Goal: Transaction & Acquisition: Purchase product/service

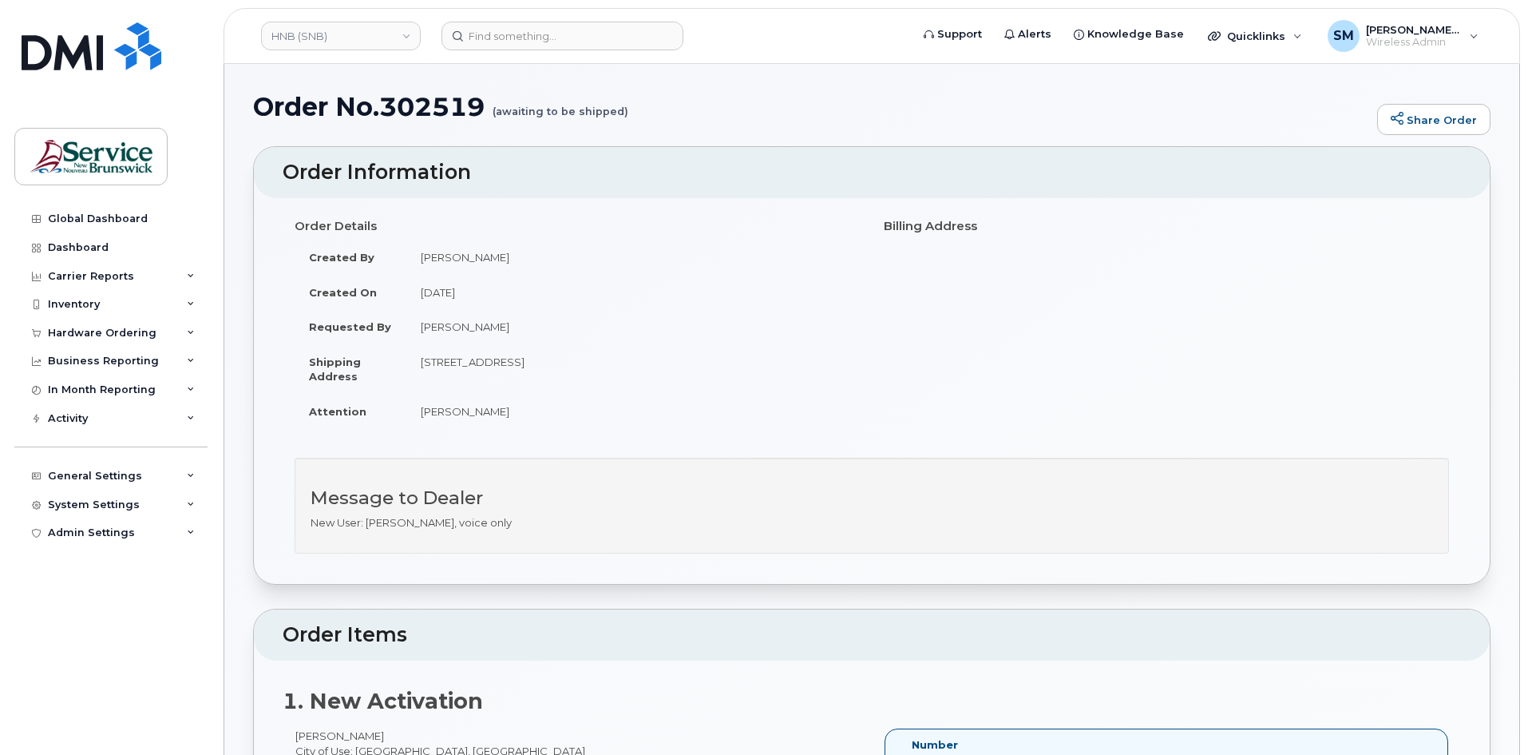
scroll to position [319, 0]
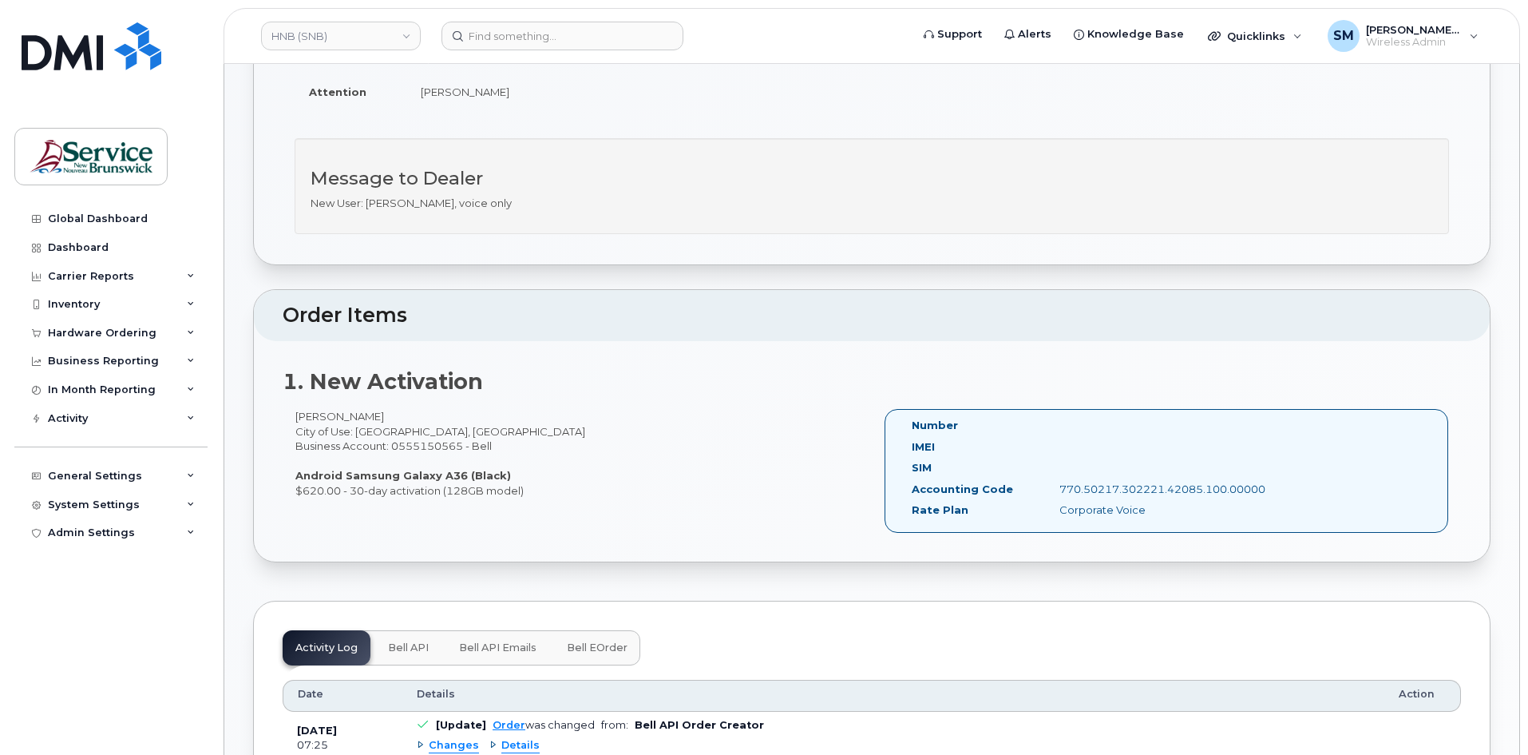
click at [572, 20] on header "HNB (SNB) Support Alerts Knowledge Base Quicklinks Suspend / Cancel Device Chan…" at bounding box center [872, 36] width 1297 height 56
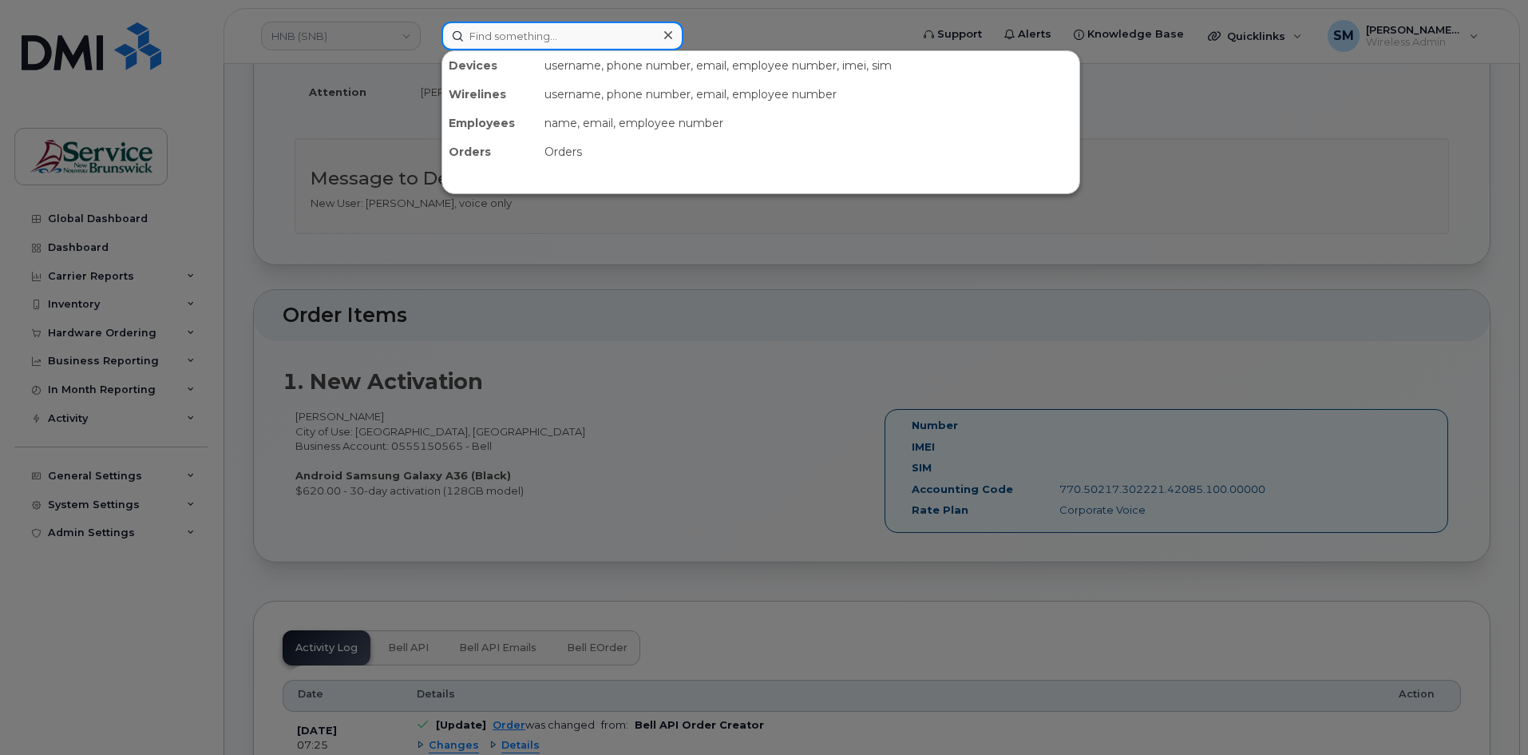
click at [570, 30] on input at bounding box center [563, 36] width 242 height 29
paste input "5064716705"
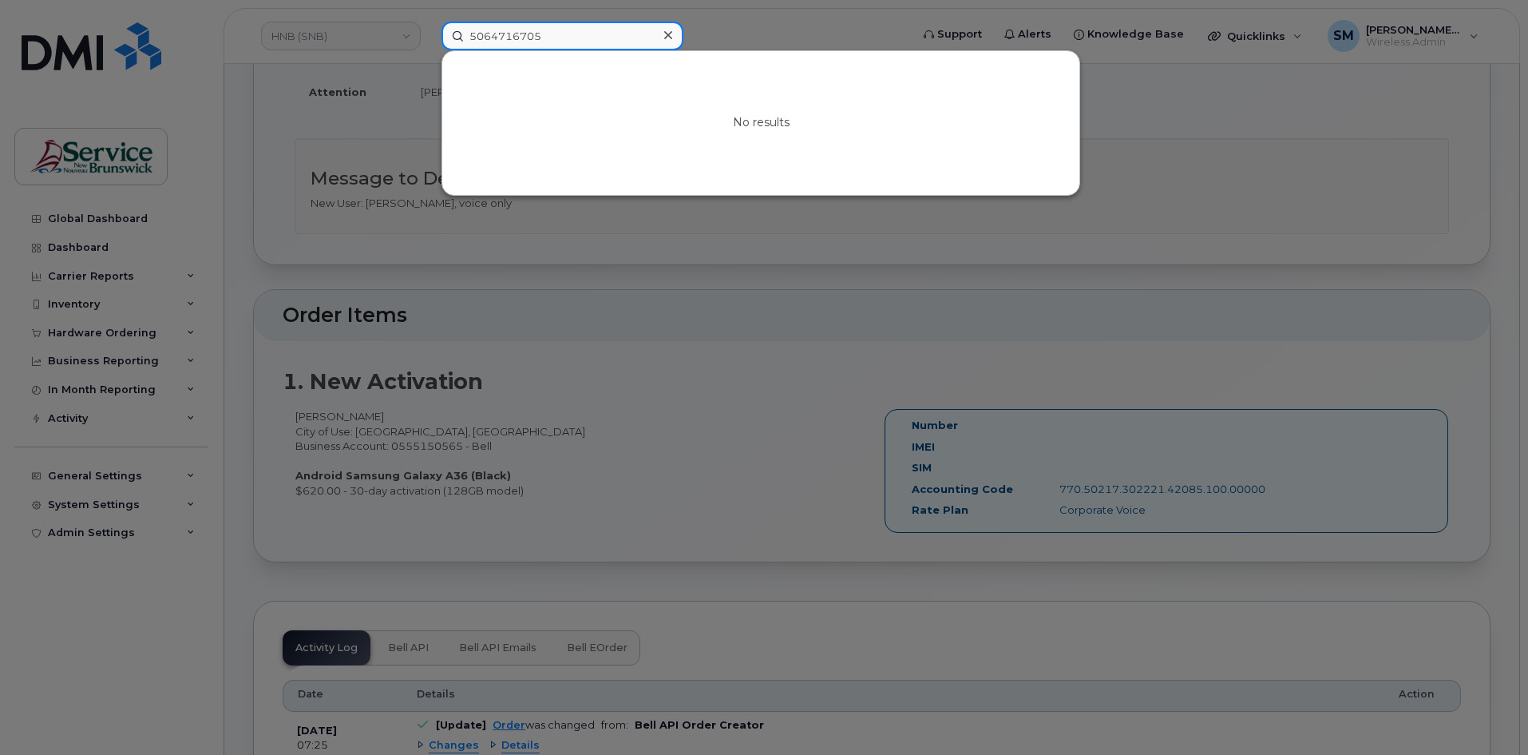
click at [500, 40] on input "5064716705" at bounding box center [563, 36] width 242 height 29
paste input "259 8463"
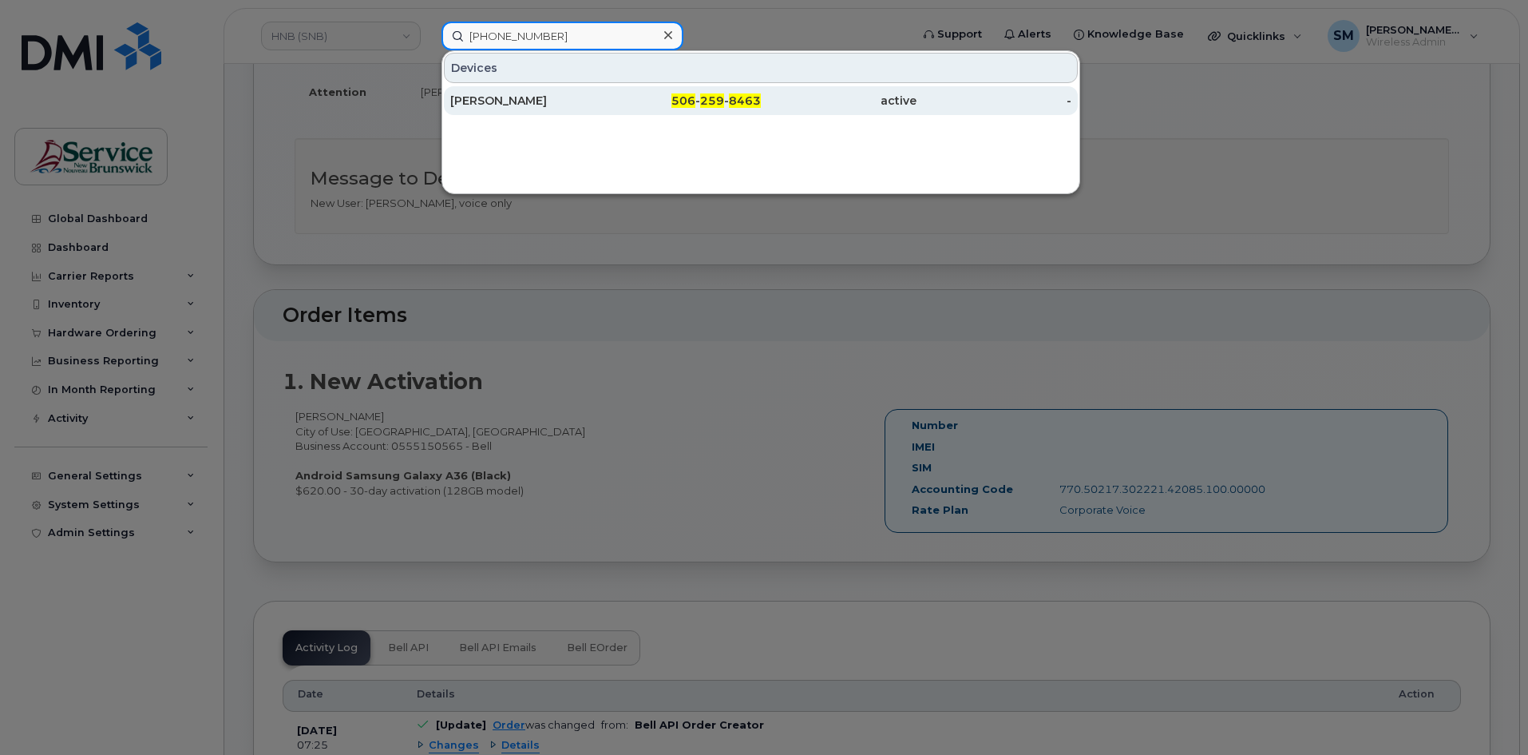
type input "506 259 8463"
click at [548, 97] on div "[PERSON_NAME]" at bounding box center [528, 101] width 156 height 16
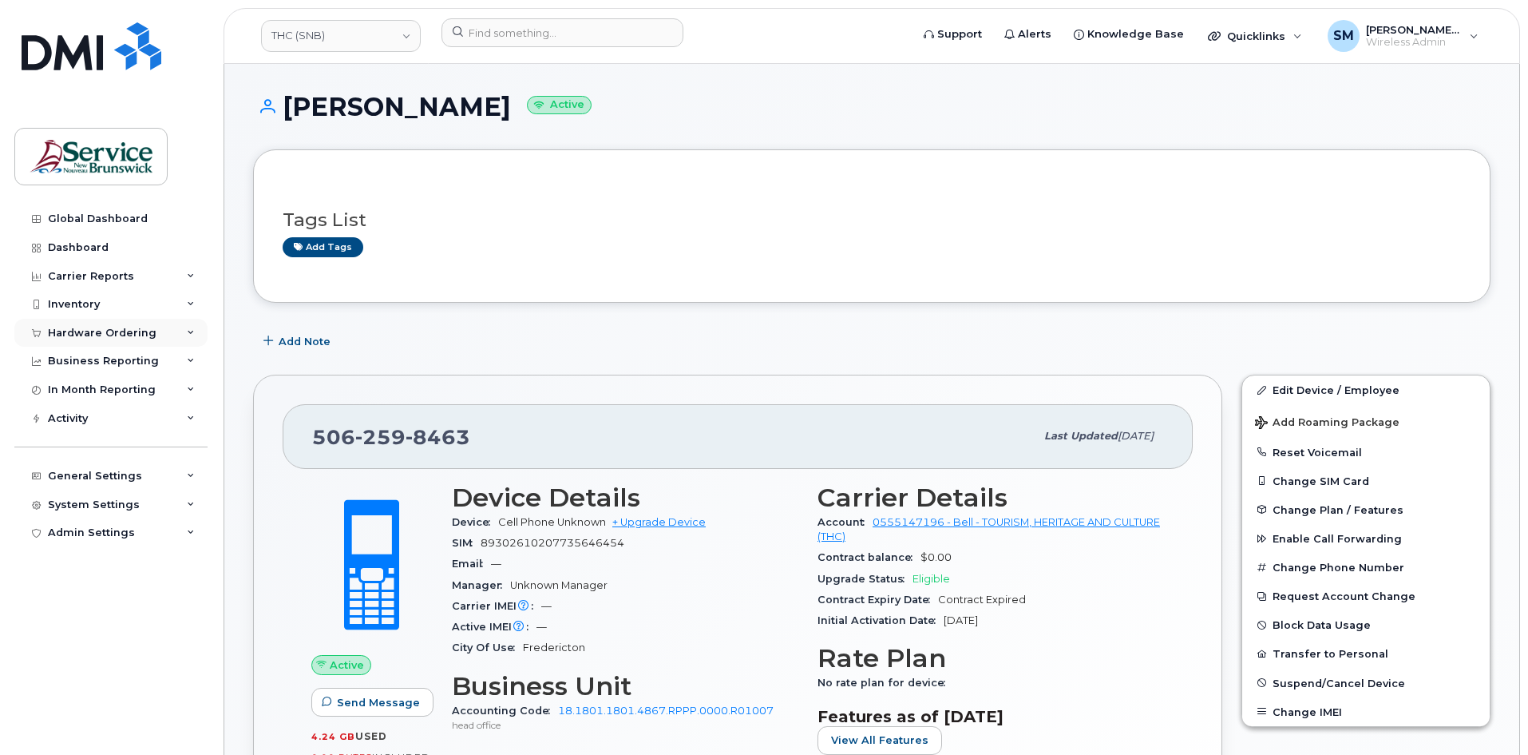
click at [121, 330] on div "Hardware Ordering" at bounding box center [102, 333] width 109 height 13
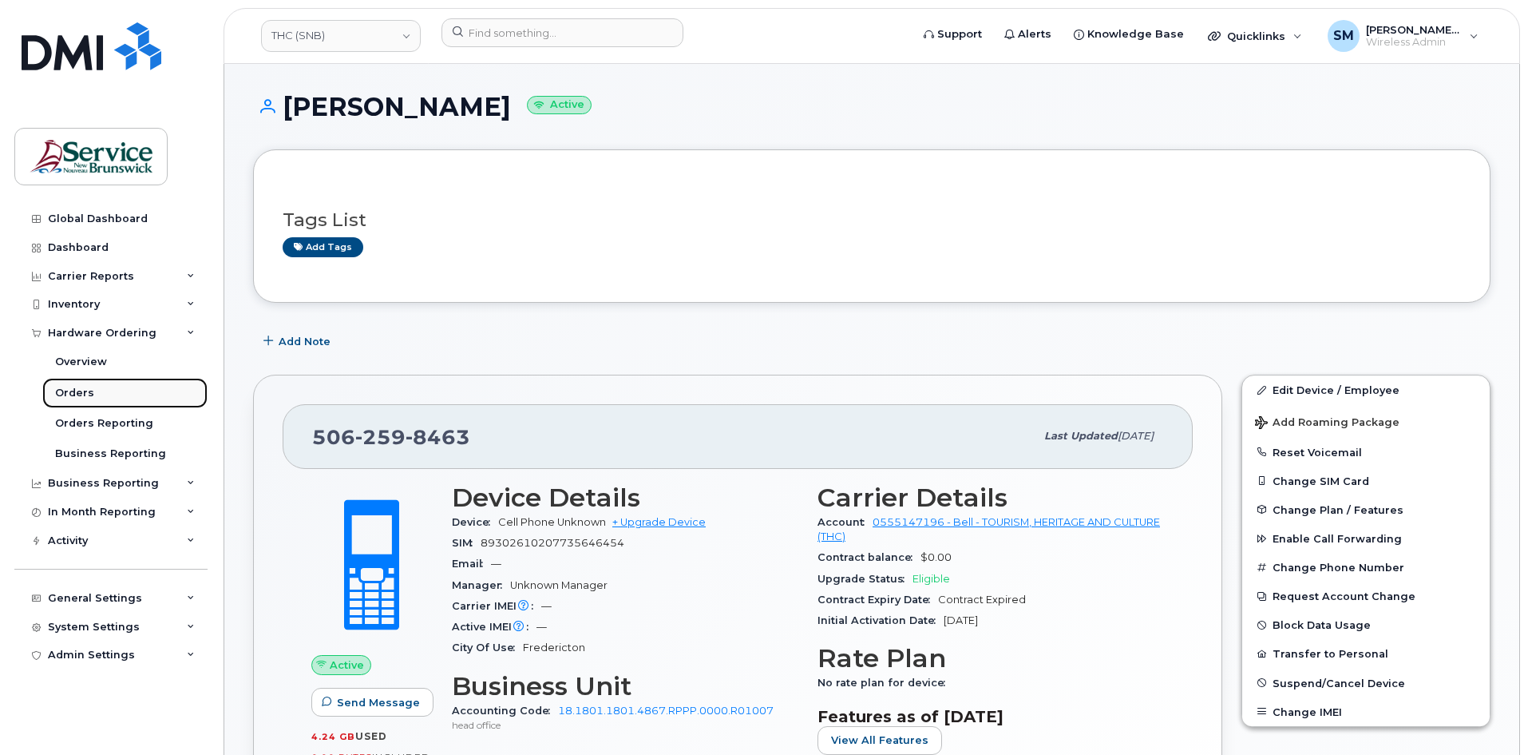
click at [103, 393] on link "Orders" at bounding box center [124, 393] width 165 height 30
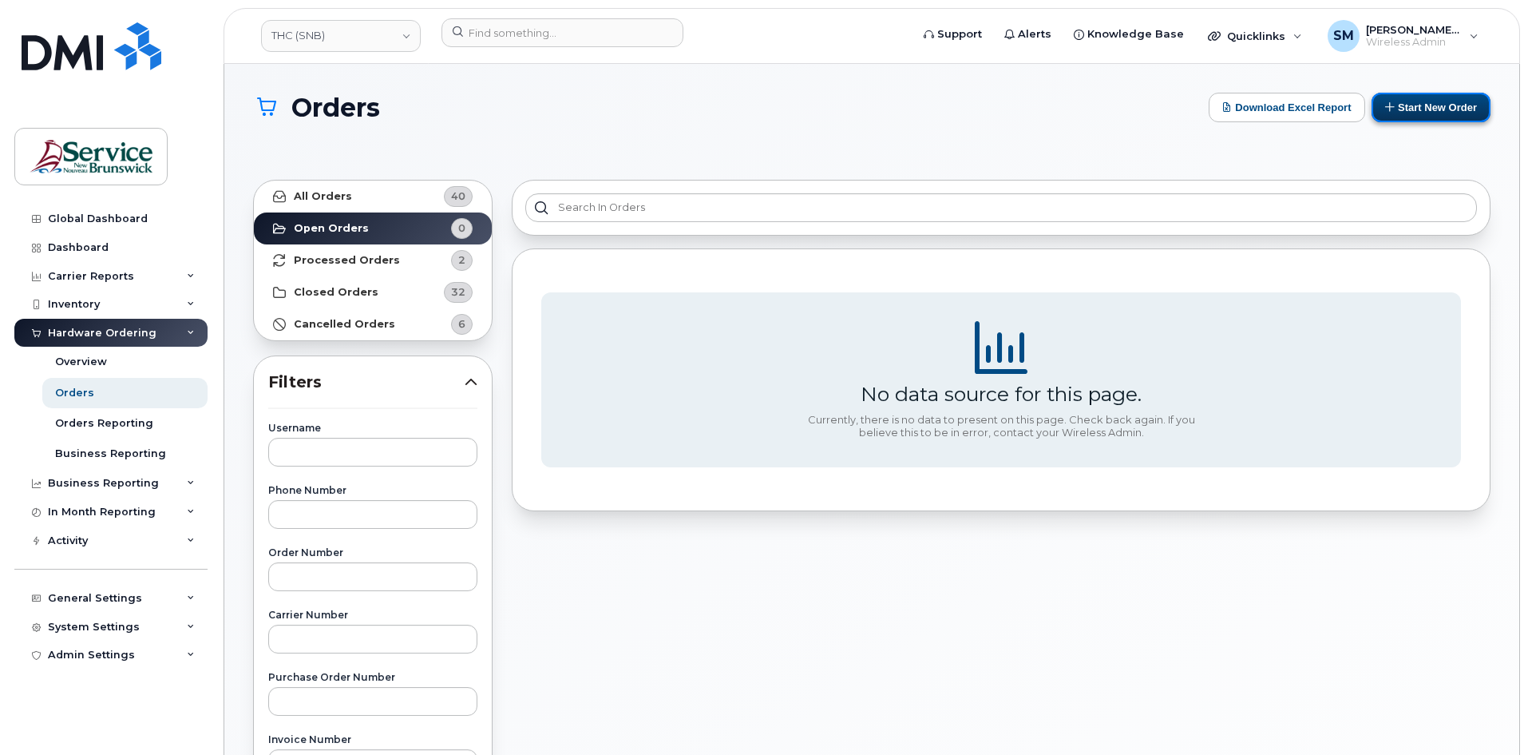
click at [1430, 104] on button "Start New Order" at bounding box center [1431, 108] width 119 height 30
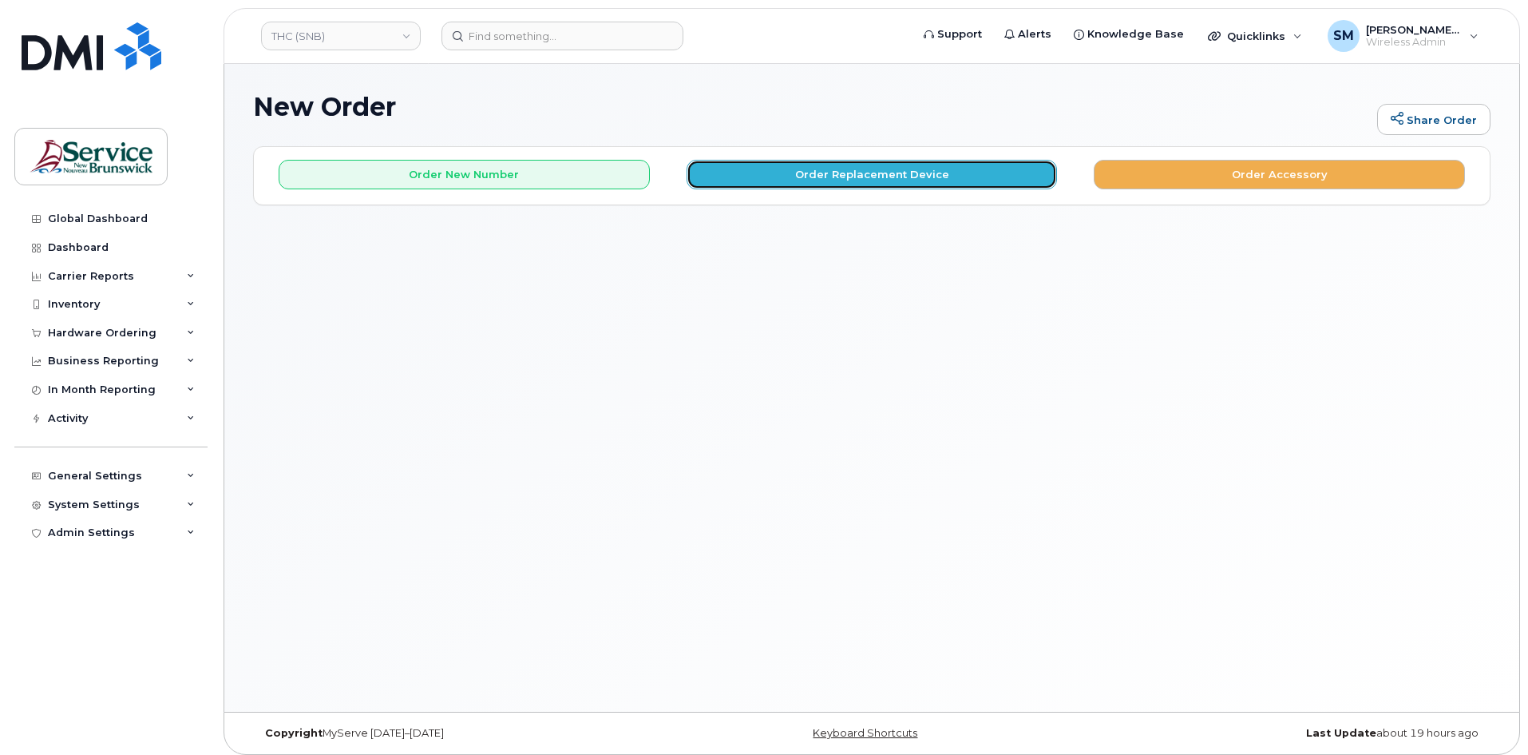
click at [722, 171] on button "Order Replacement Device" at bounding box center [872, 175] width 371 height 30
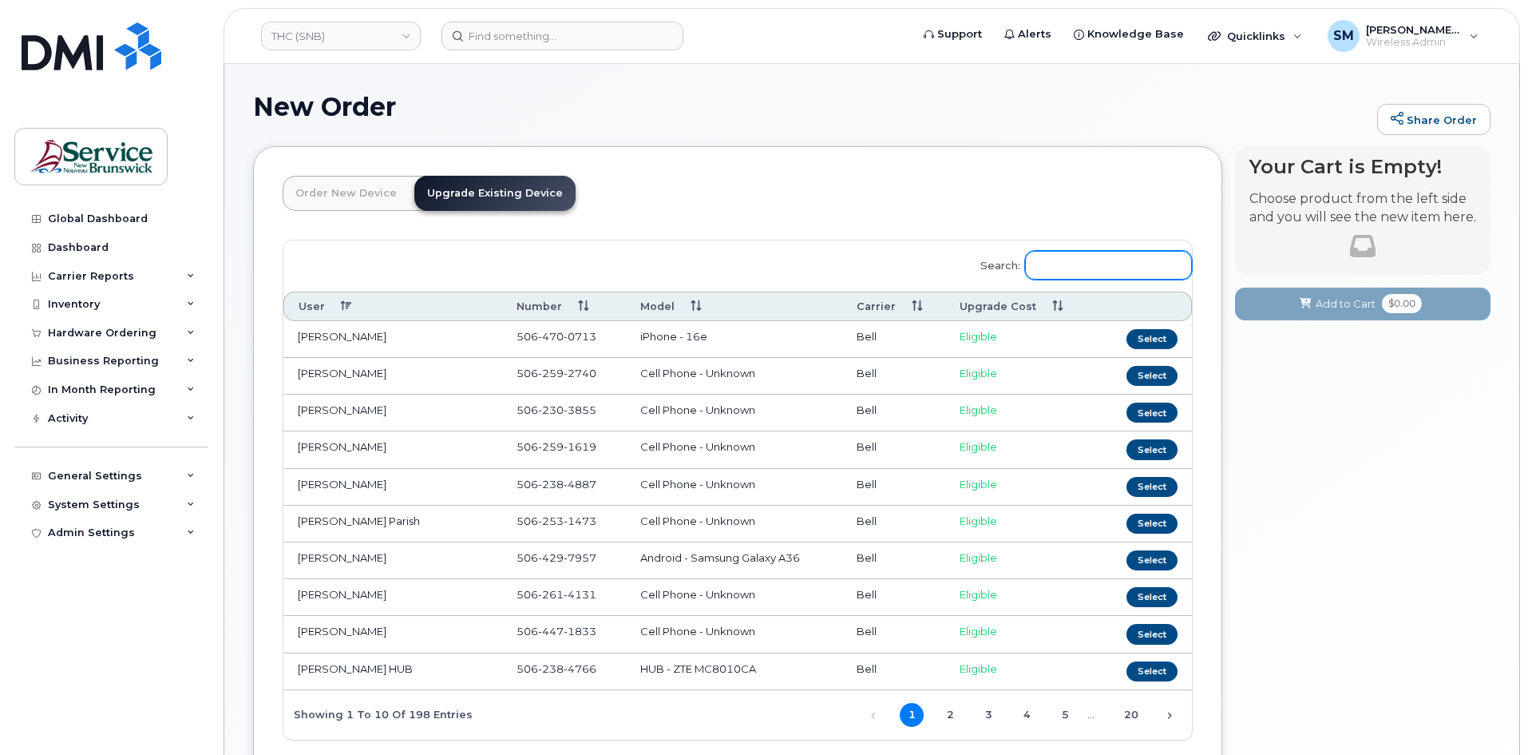
click at [1126, 266] on input "Search:" at bounding box center [1108, 265] width 167 height 29
paste input "506 259 8463"
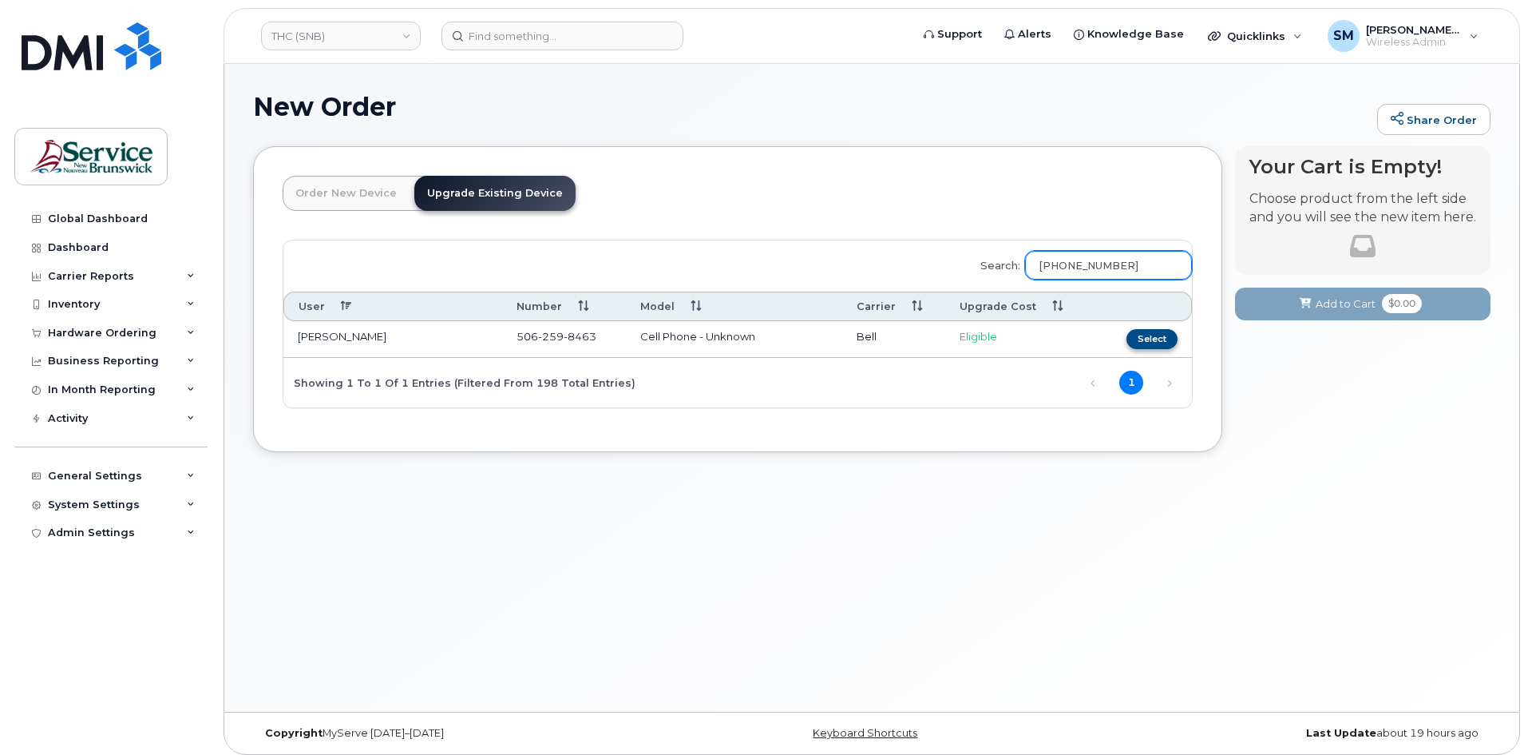
type input "506 259 8463"
click at [1140, 336] on button "Select" at bounding box center [1152, 339] width 51 height 20
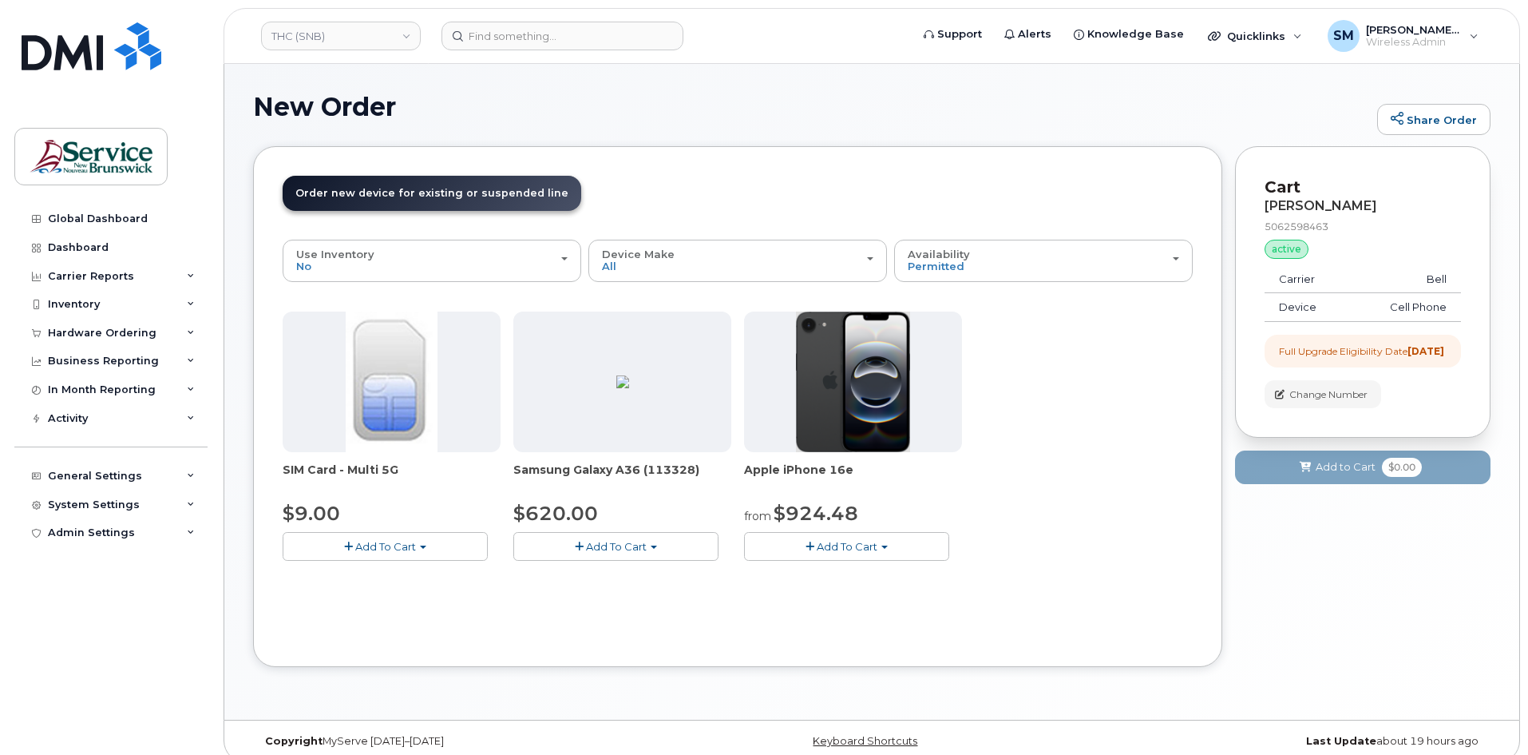
click at [904, 553] on button "Add To Cart" at bounding box center [846, 546] width 205 height 28
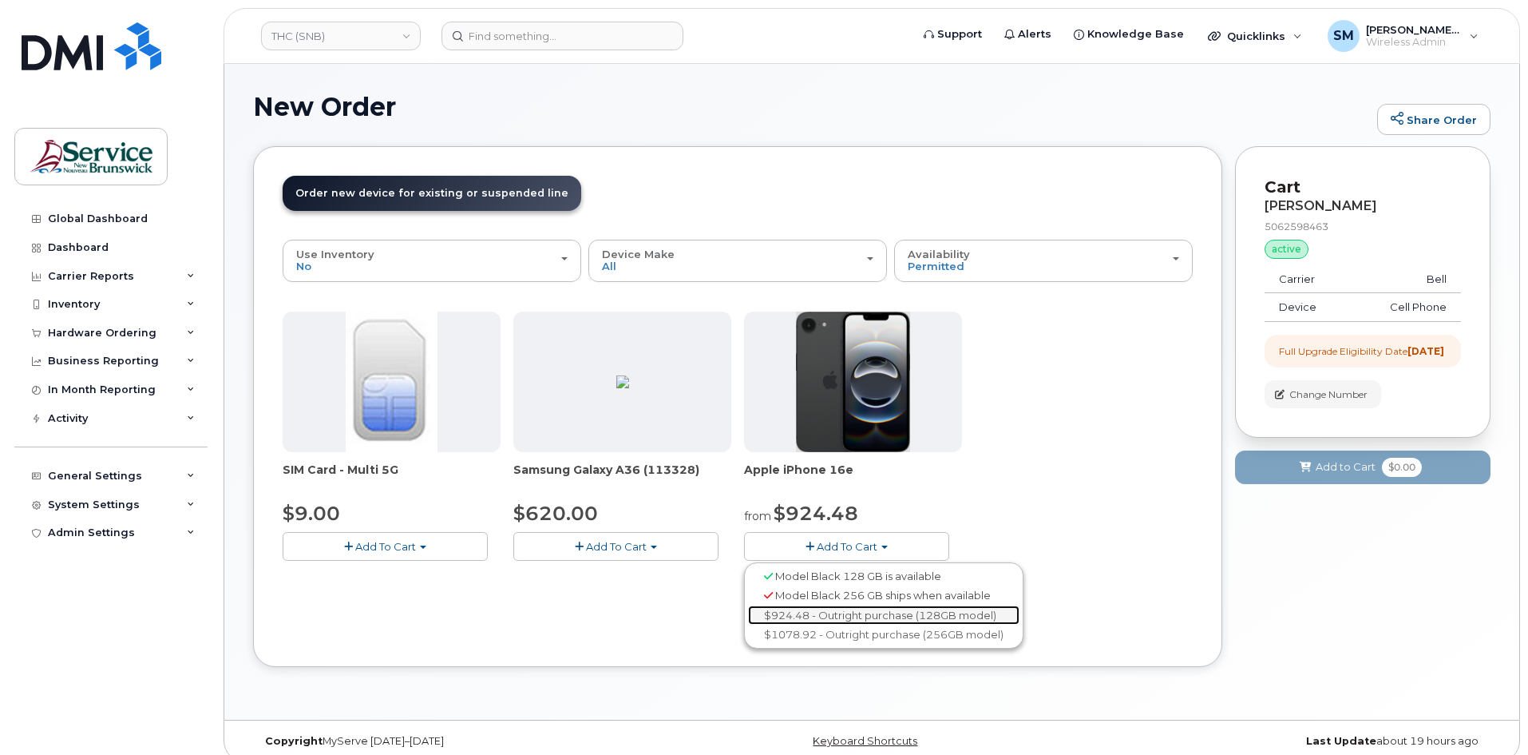
click at [886, 610] on link "$924.48 - Outright purchase (128GB model)" at bounding box center [884, 615] width 272 height 20
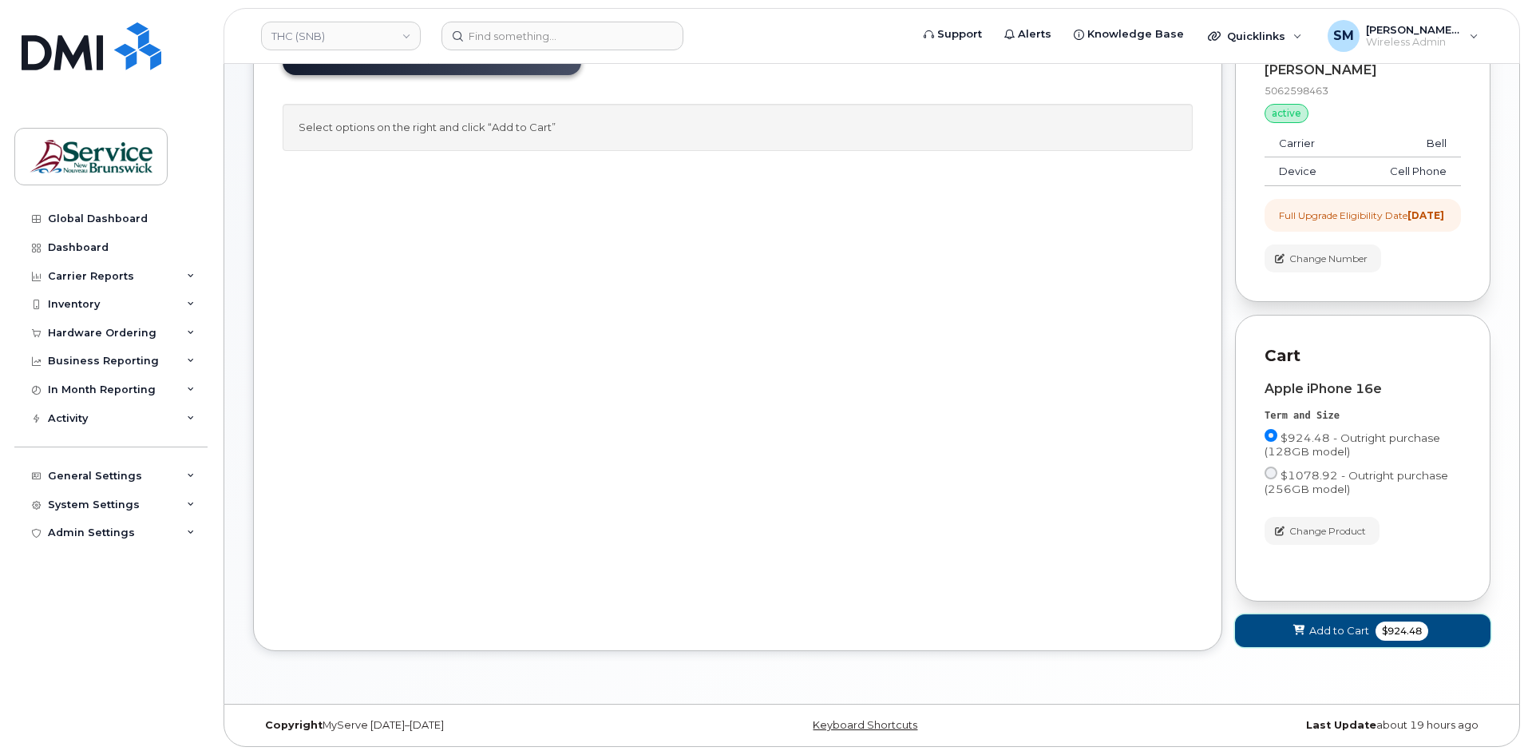
click at [1360, 617] on button "Add to Cart $924.48" at bounding box center [1363, 630] width 256 height 33
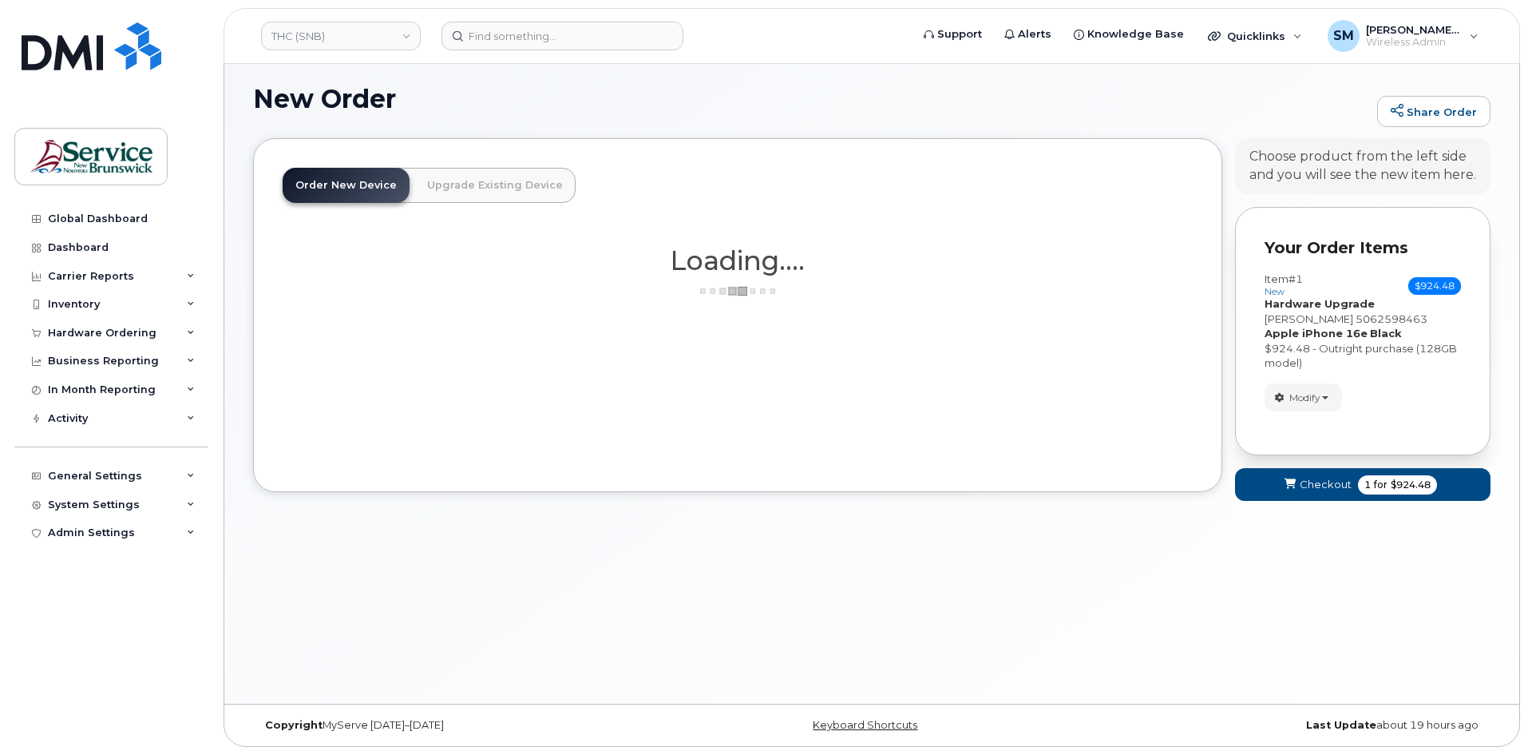
scroll to position [16, 0]
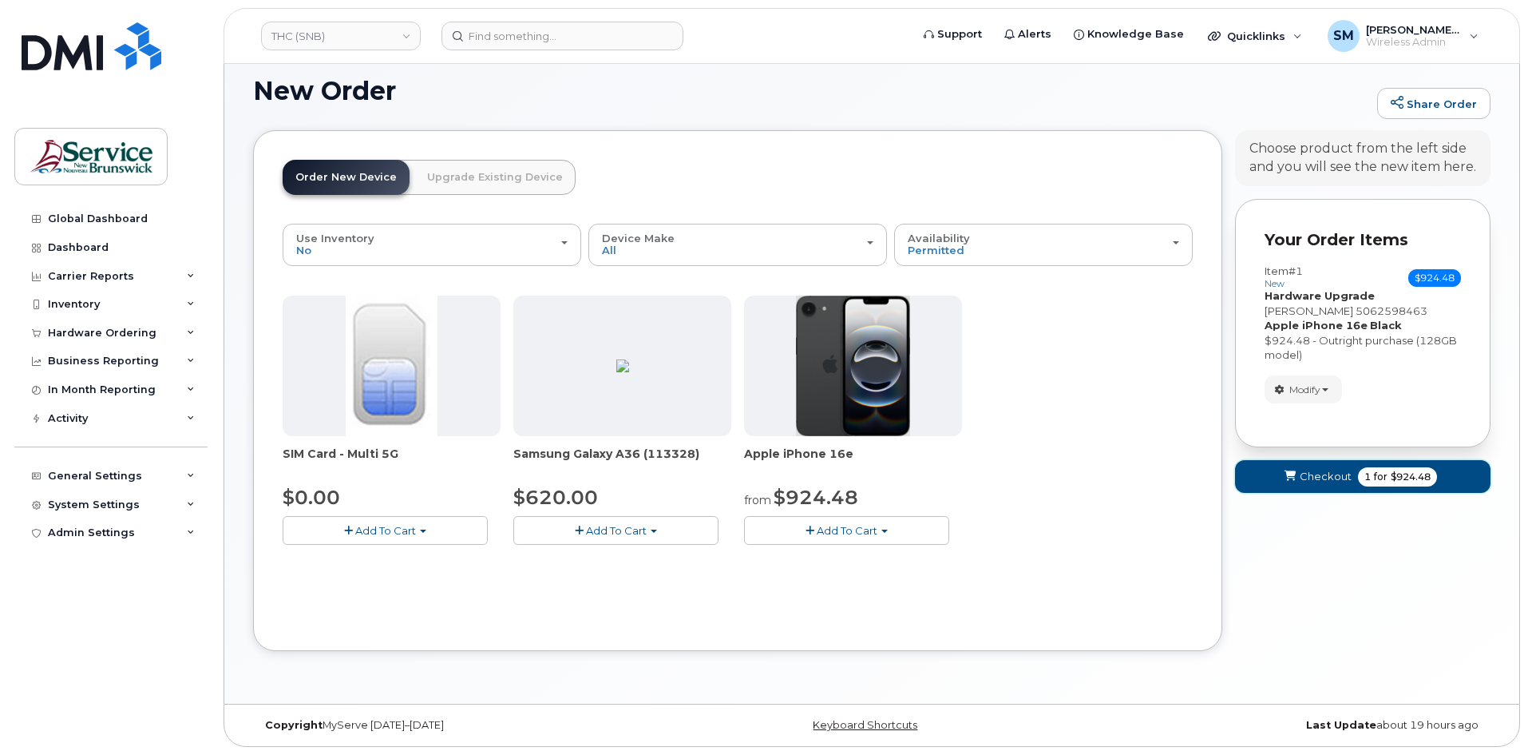
click at [1308, 484] on span "Checkout" at bounding box center [1326, 476] width 52 height 15
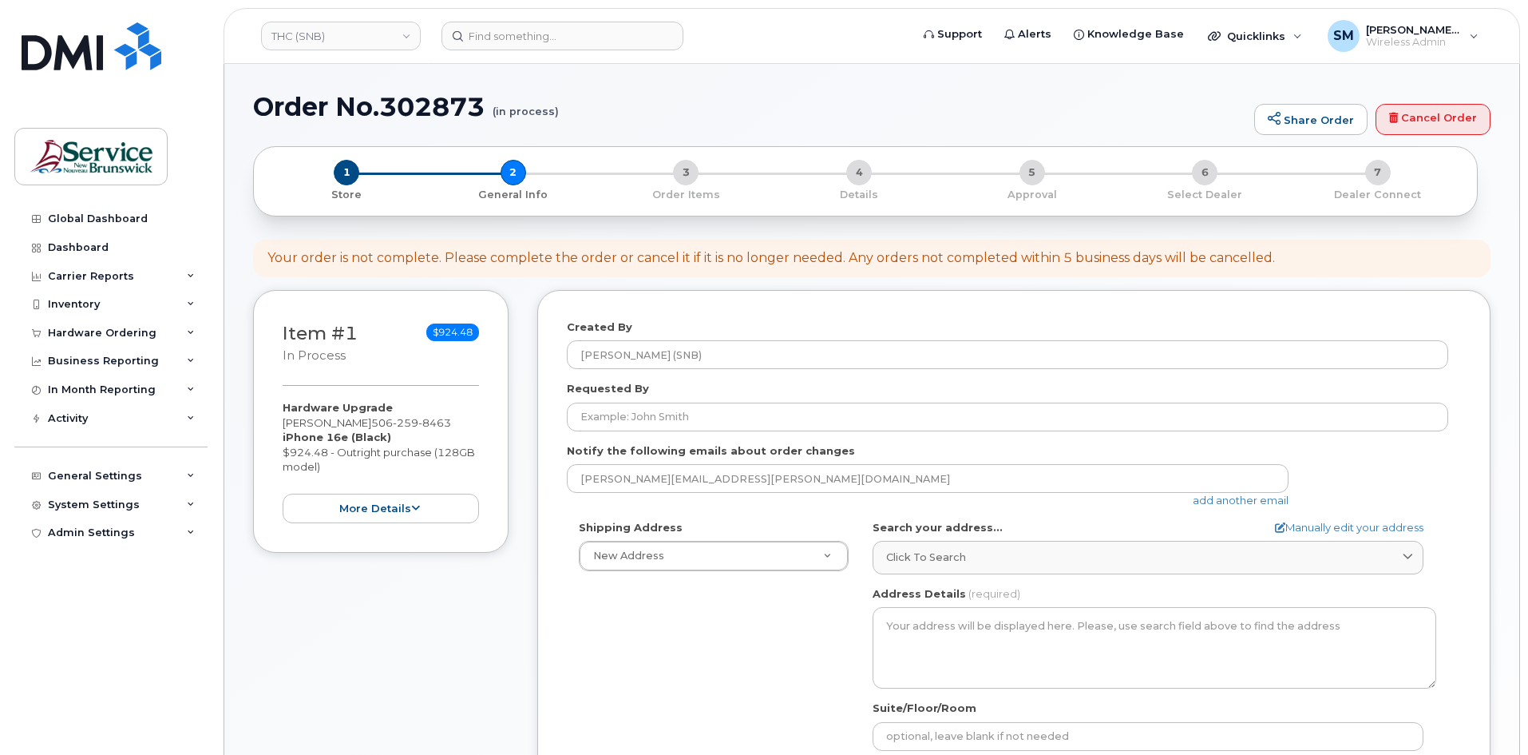
select select
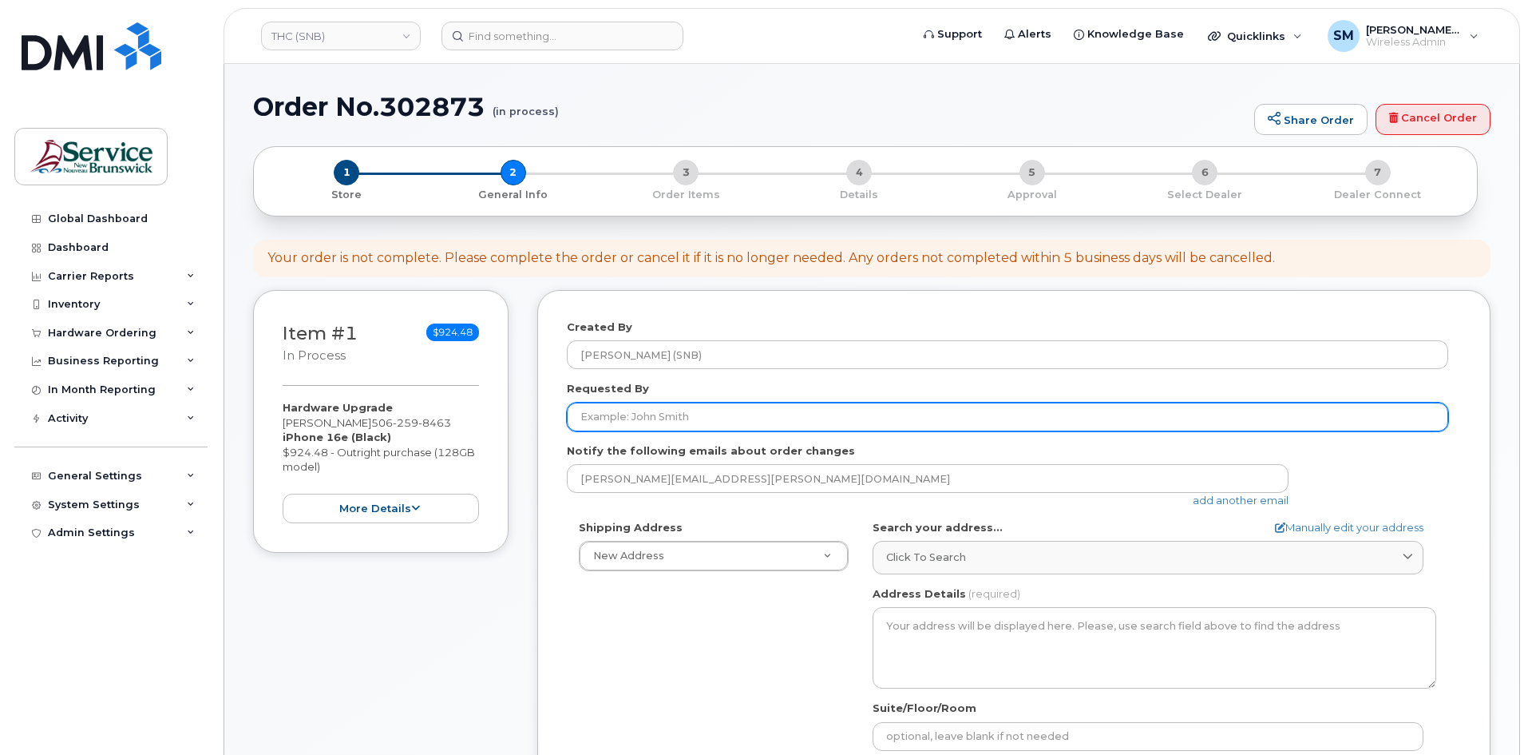
click at [696, 421] on input "Requested By" at bounding box center [1008, 416] width 882 height 29
paste input "[PERSON_NAME][EMAIL_ADDRESS][DOMAIN_NAME]"
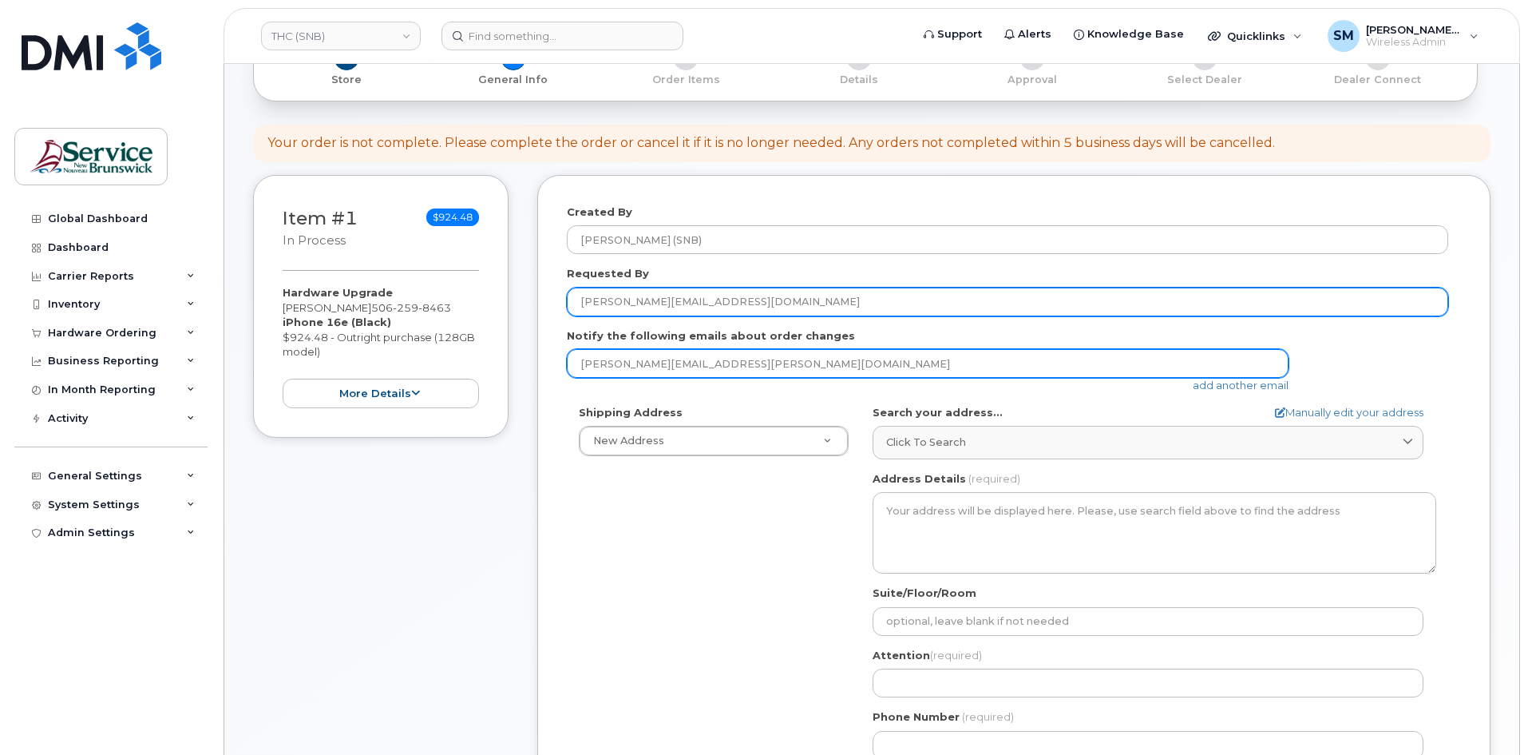
scroll to position [240, 0]
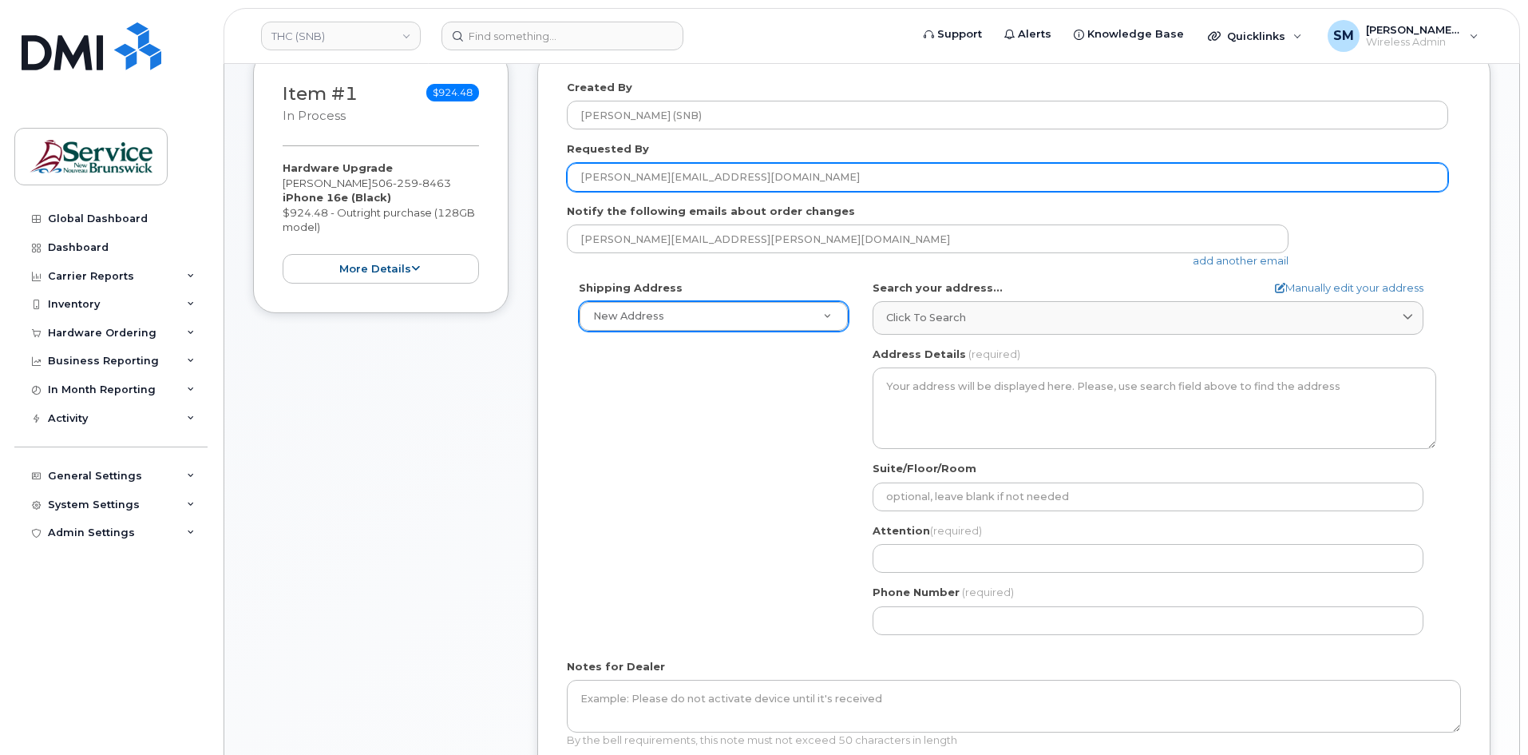
type input "[PERSON_NAME][EMAIL_ADDRESS][DOMAIN_NAME]"
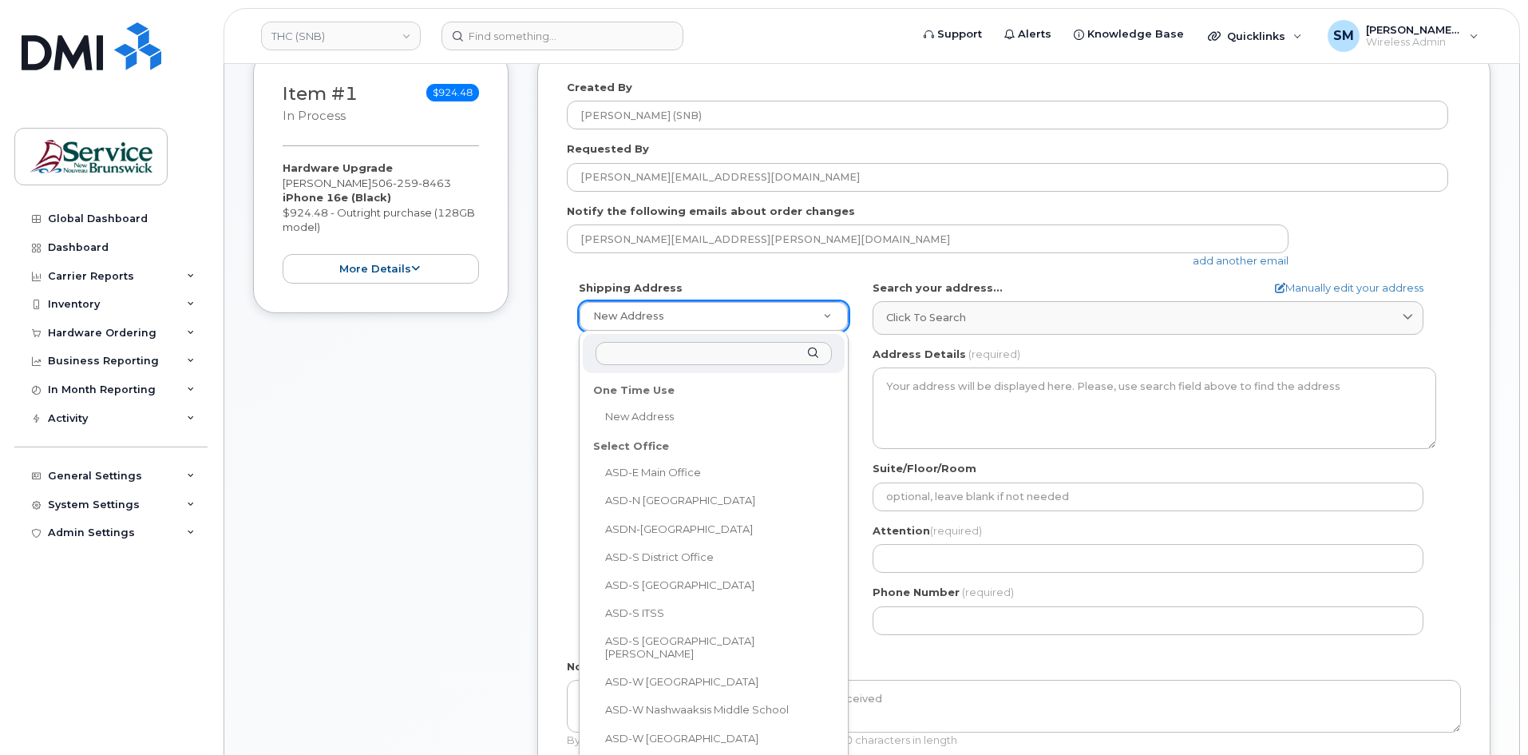
click at [668, 347] on input "text" at bounding box center [714, 353] width 236 height 23
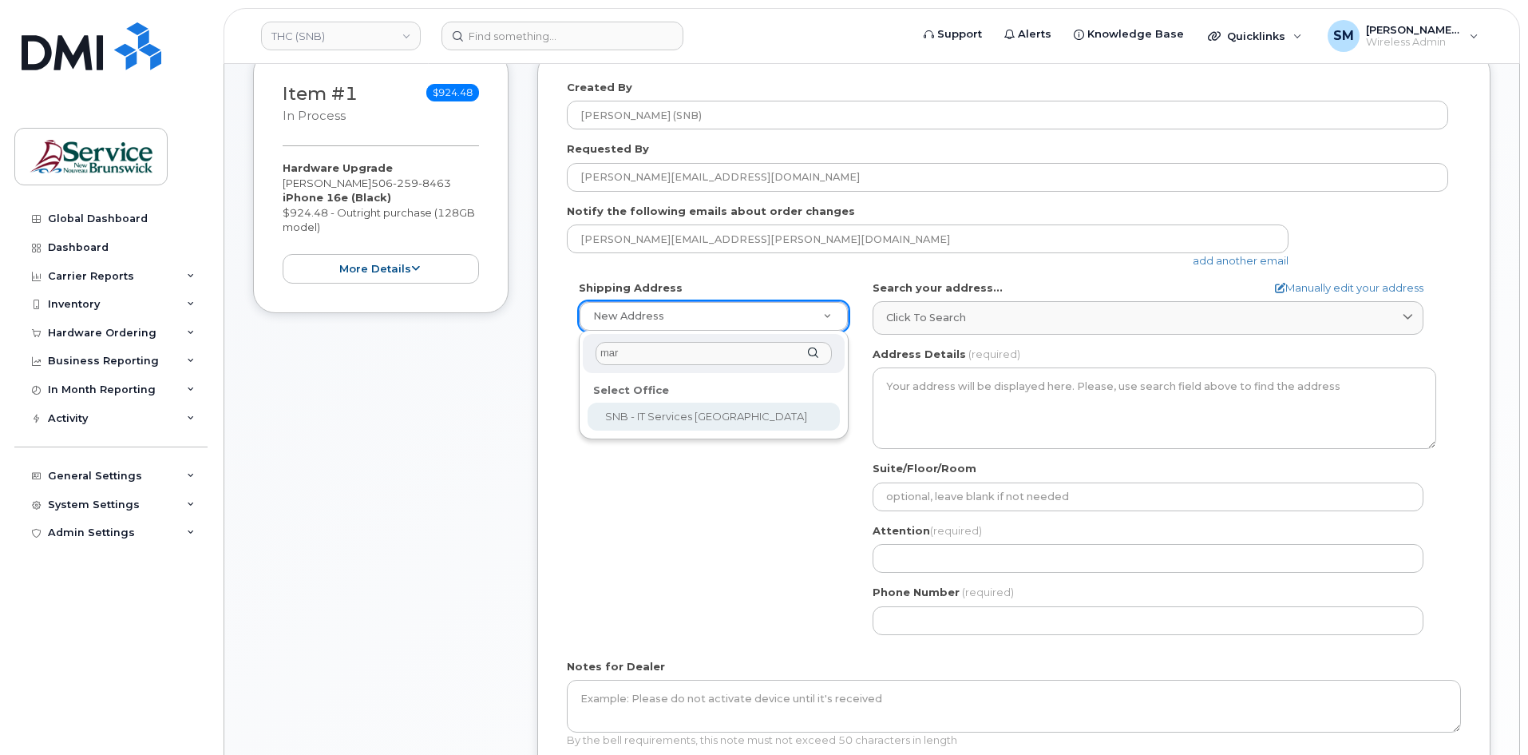
type input "mary"
select select
type textarea "20 McGloin St Fredericton New Brunswick E3A 5T8"
type input "[PERSON_NAME]"
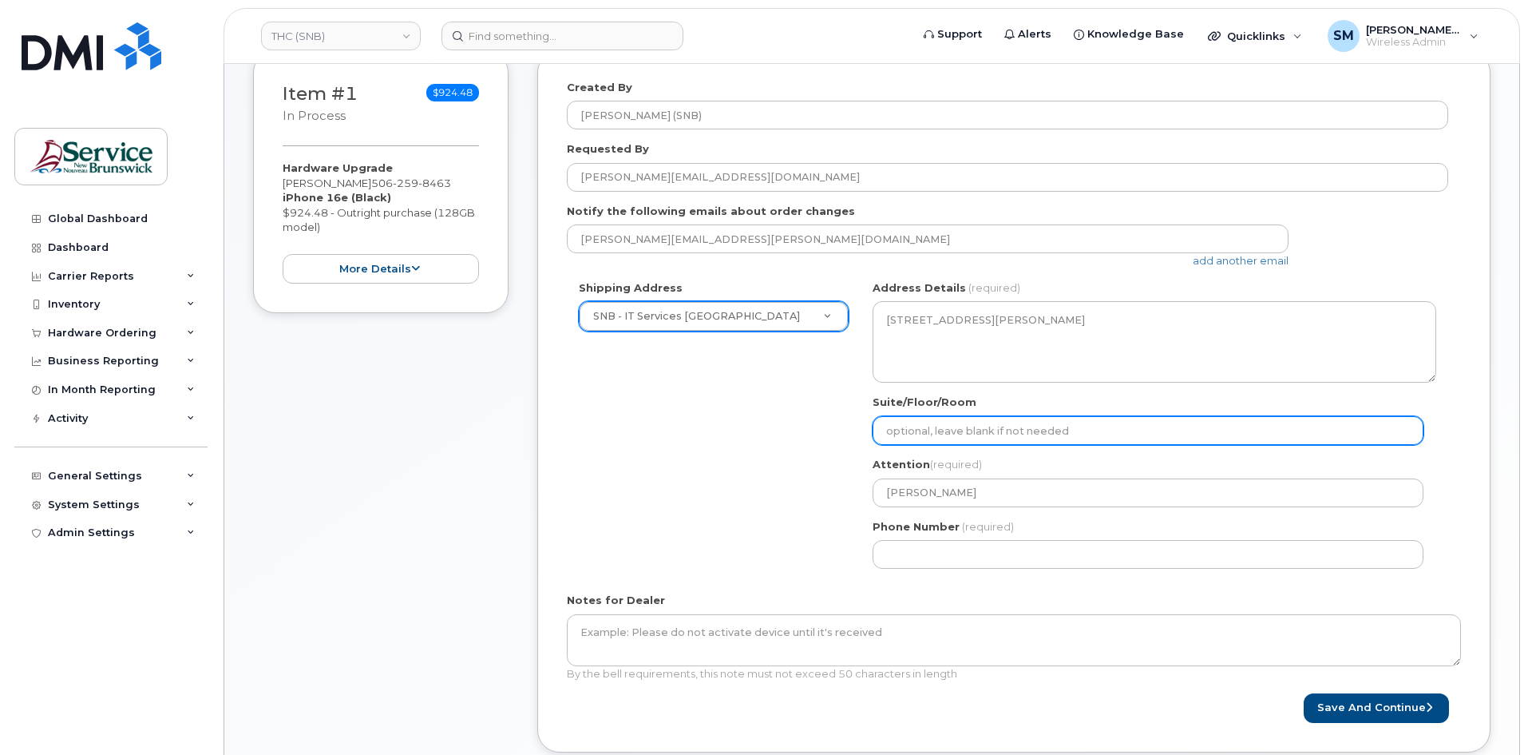
paste input "WO0000000495446"
select select
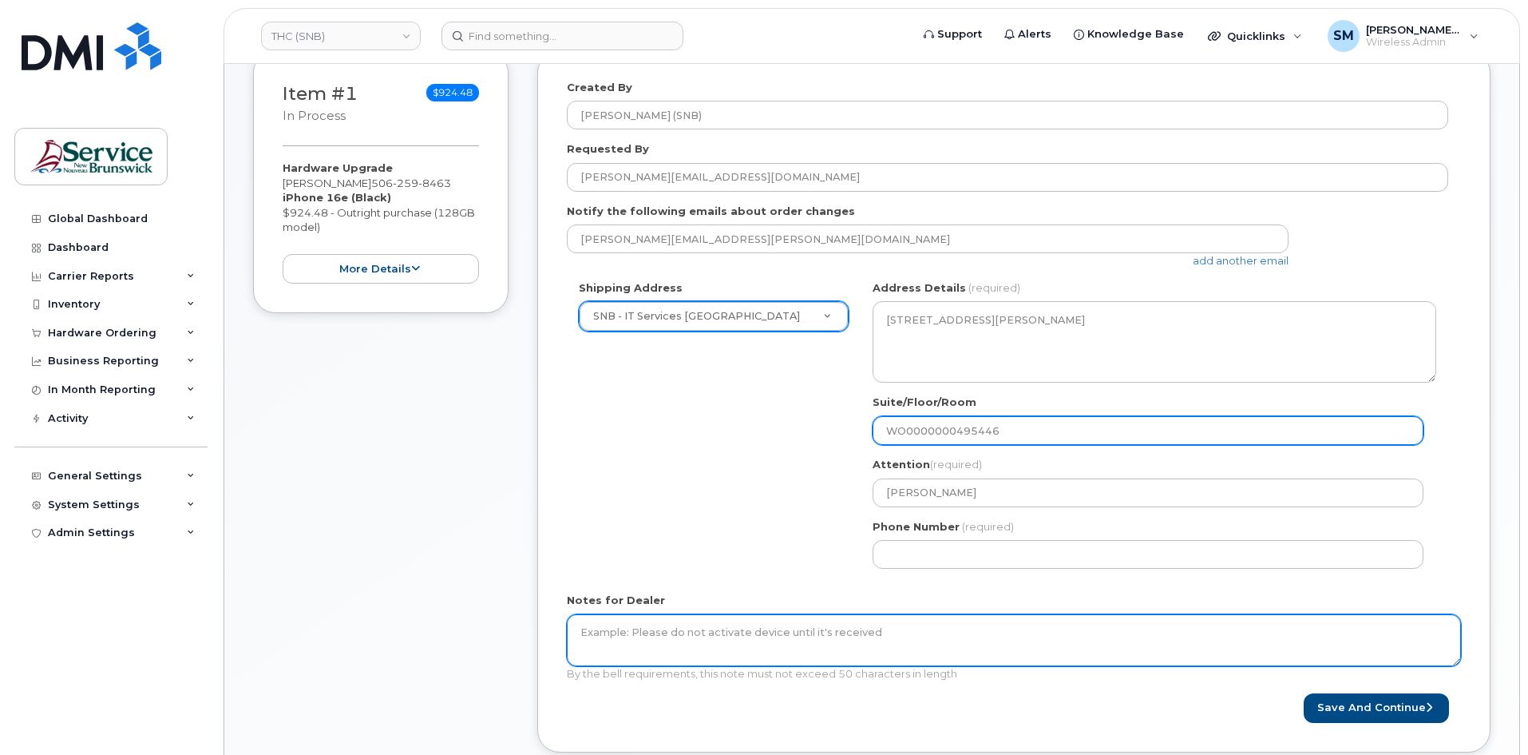
type input "WO0000000495446"
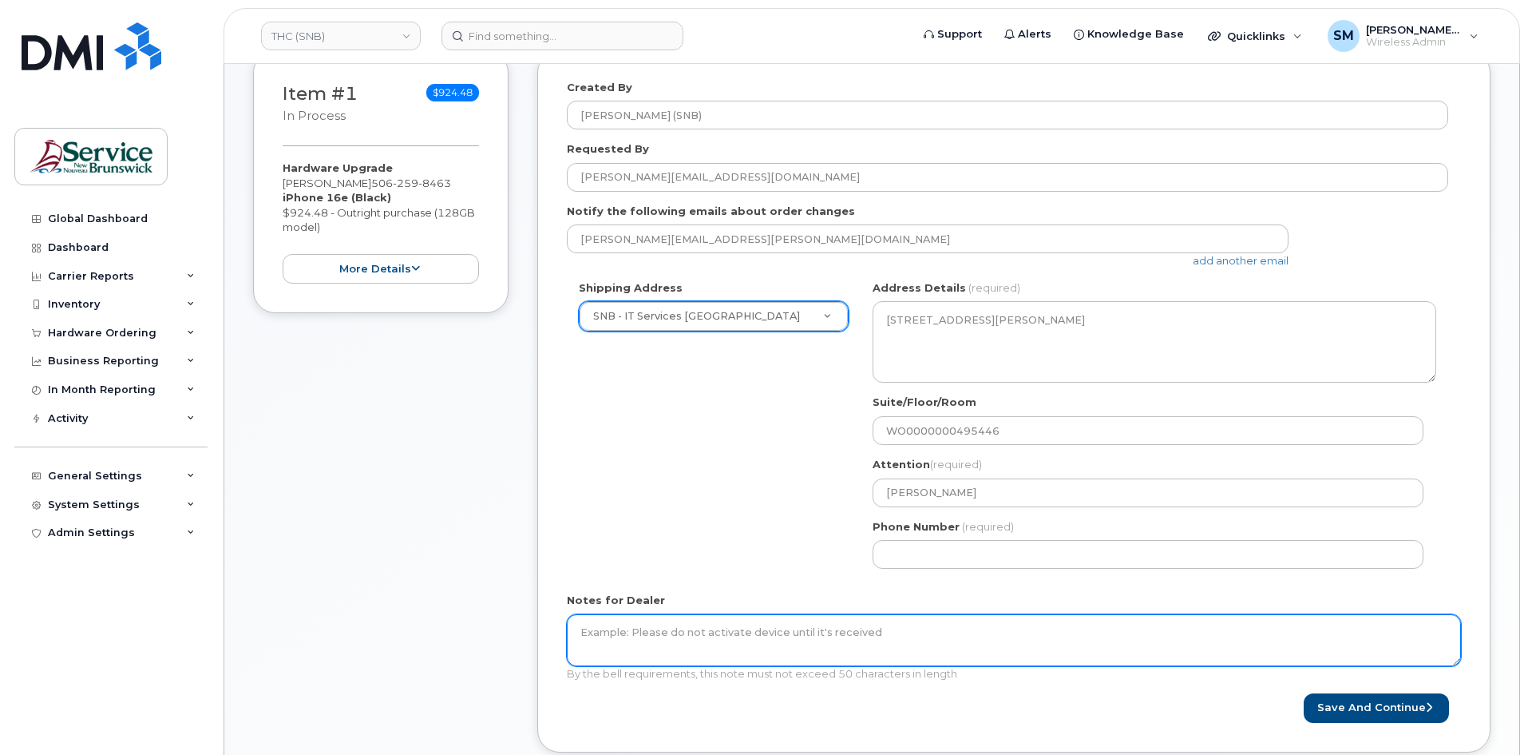
click at [841, 615] on textarea "Notes for Dealer" at bounding box center [1014, 640] width 894 height 53
paste textarea "WO0000000495446"
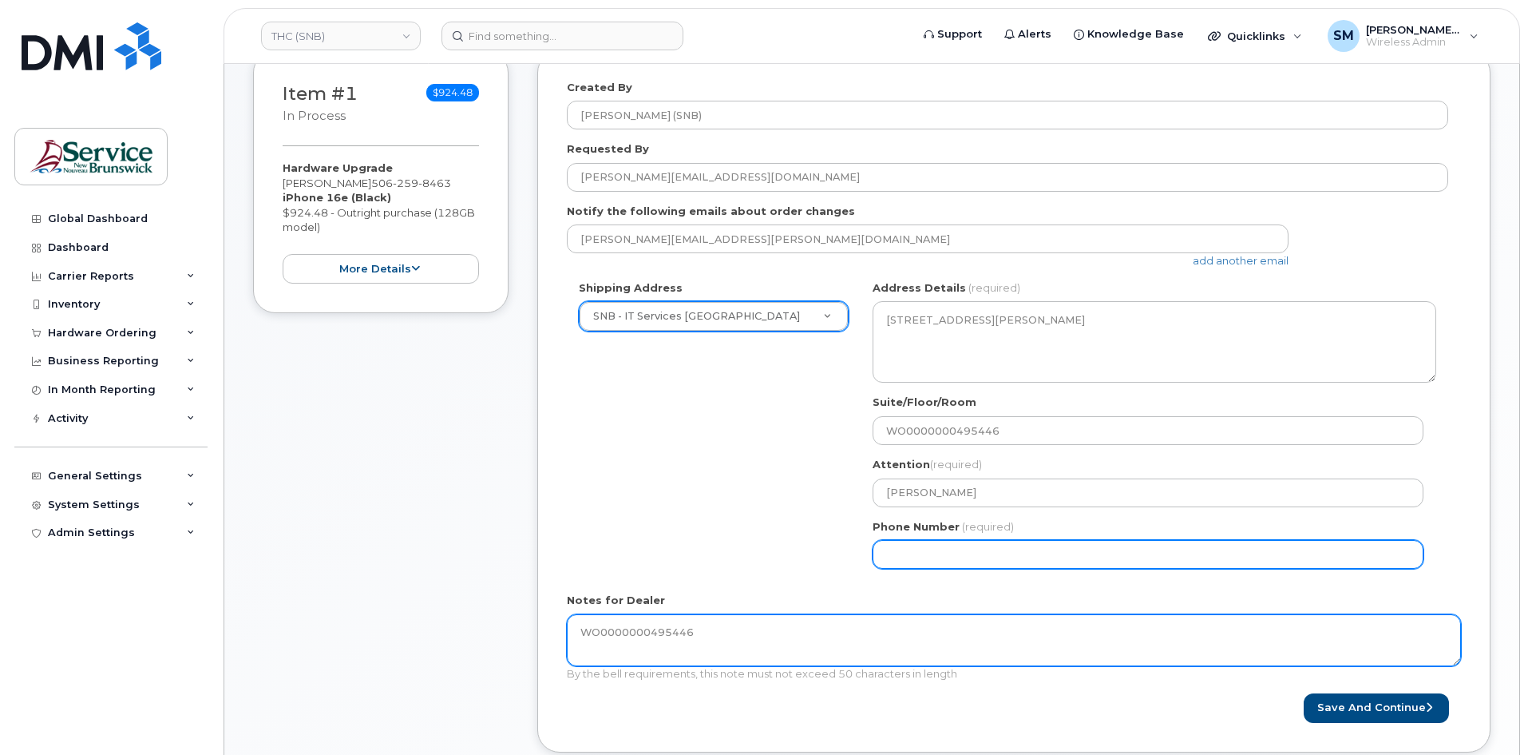
type textarea "WO0000000495446"
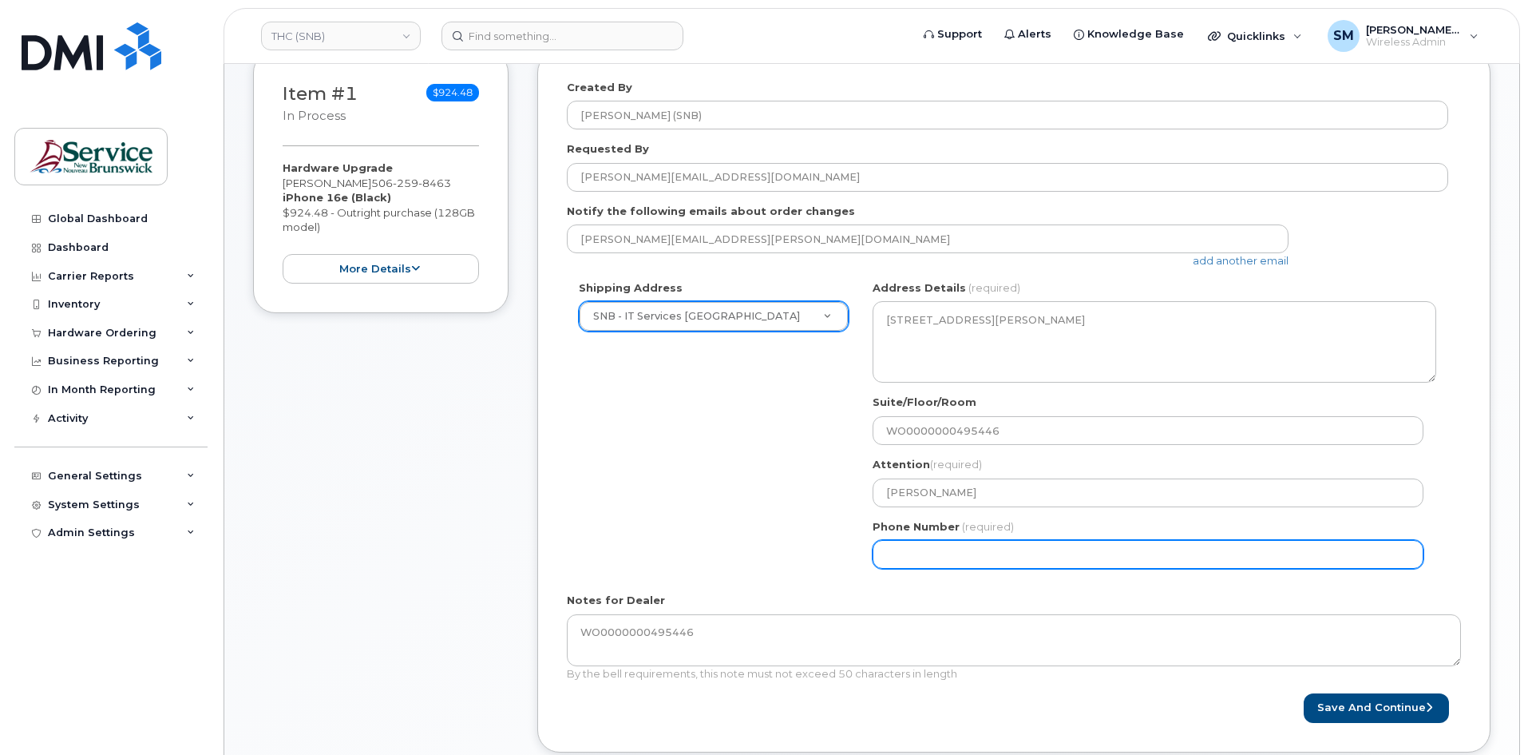
click at [1072, 547] on input "Phone Number" at bounding box center [1148, 554] width 551 height 29
select select
type input "506639633"
select select
type input "5066396338"
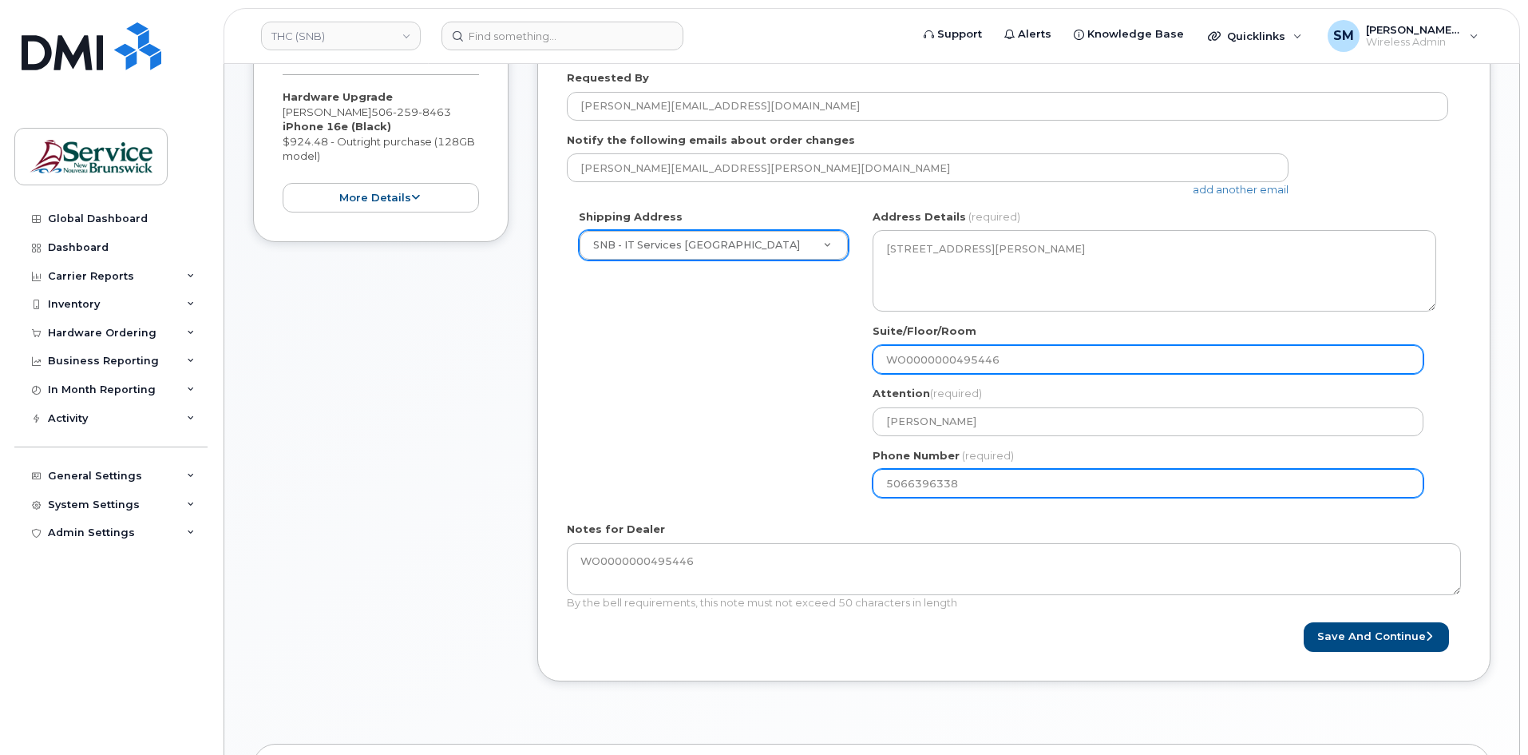
scroll to position [309, 0]
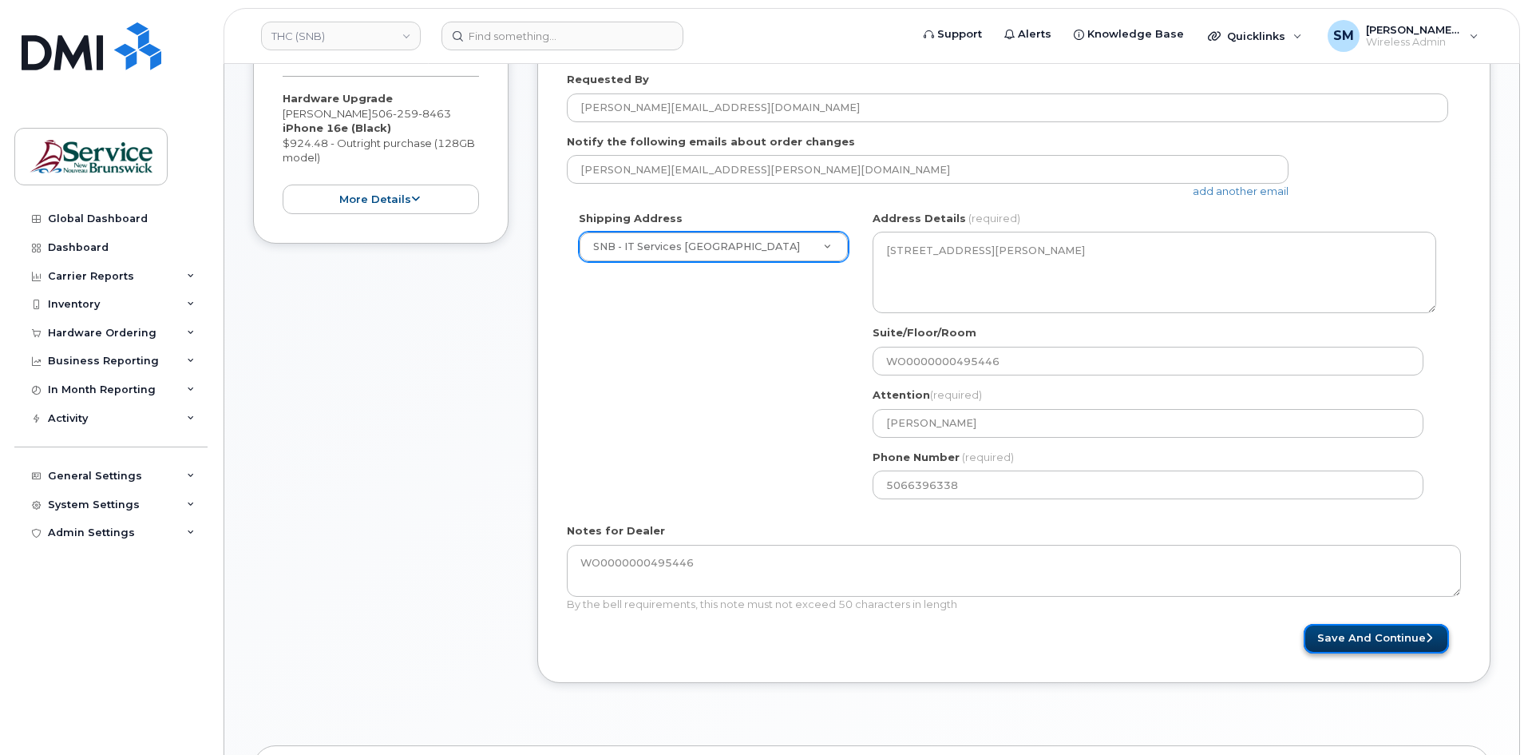
click at [1358, 640] on button "Save and Continue" at bounding box center [1376, 639] width 145 height 30
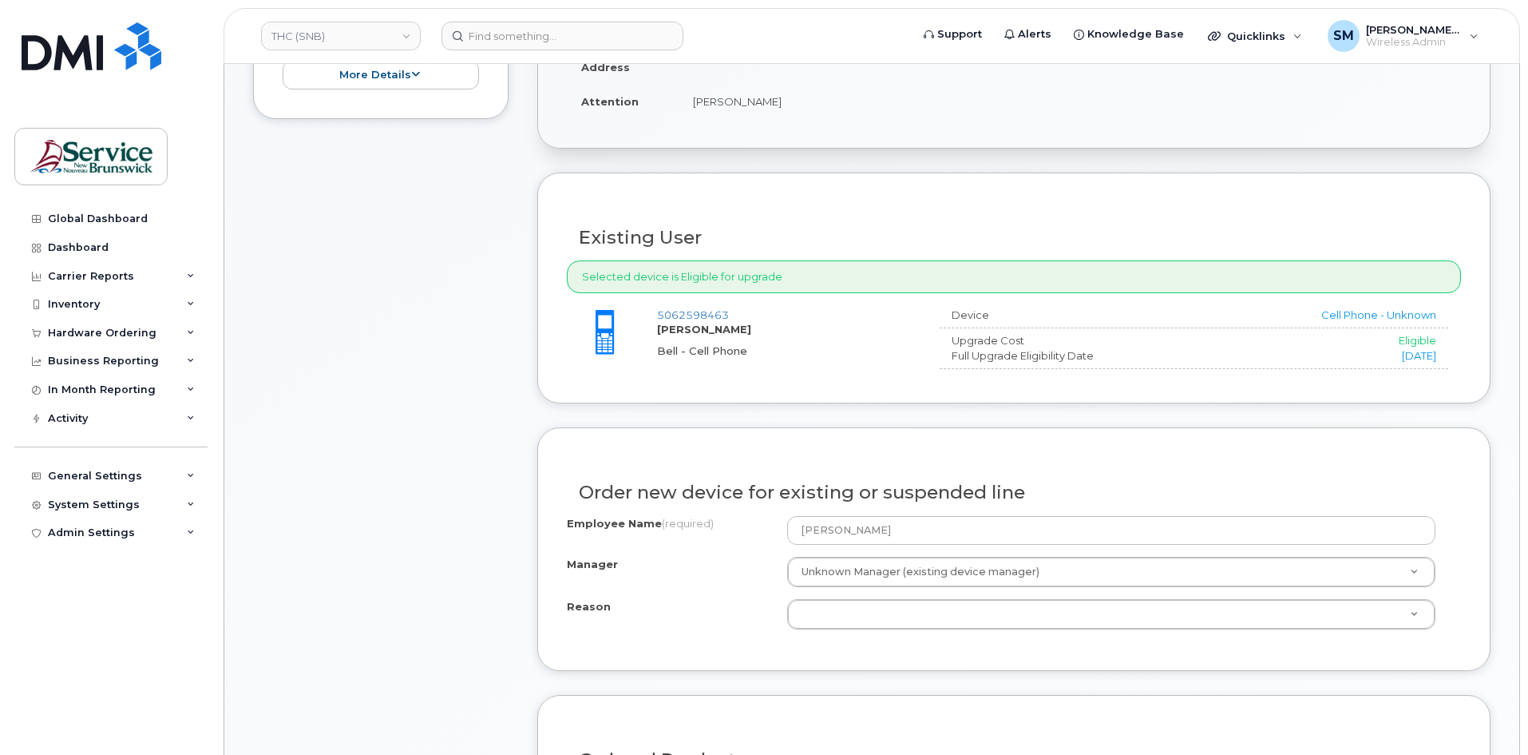
scroll to position [479, 0]
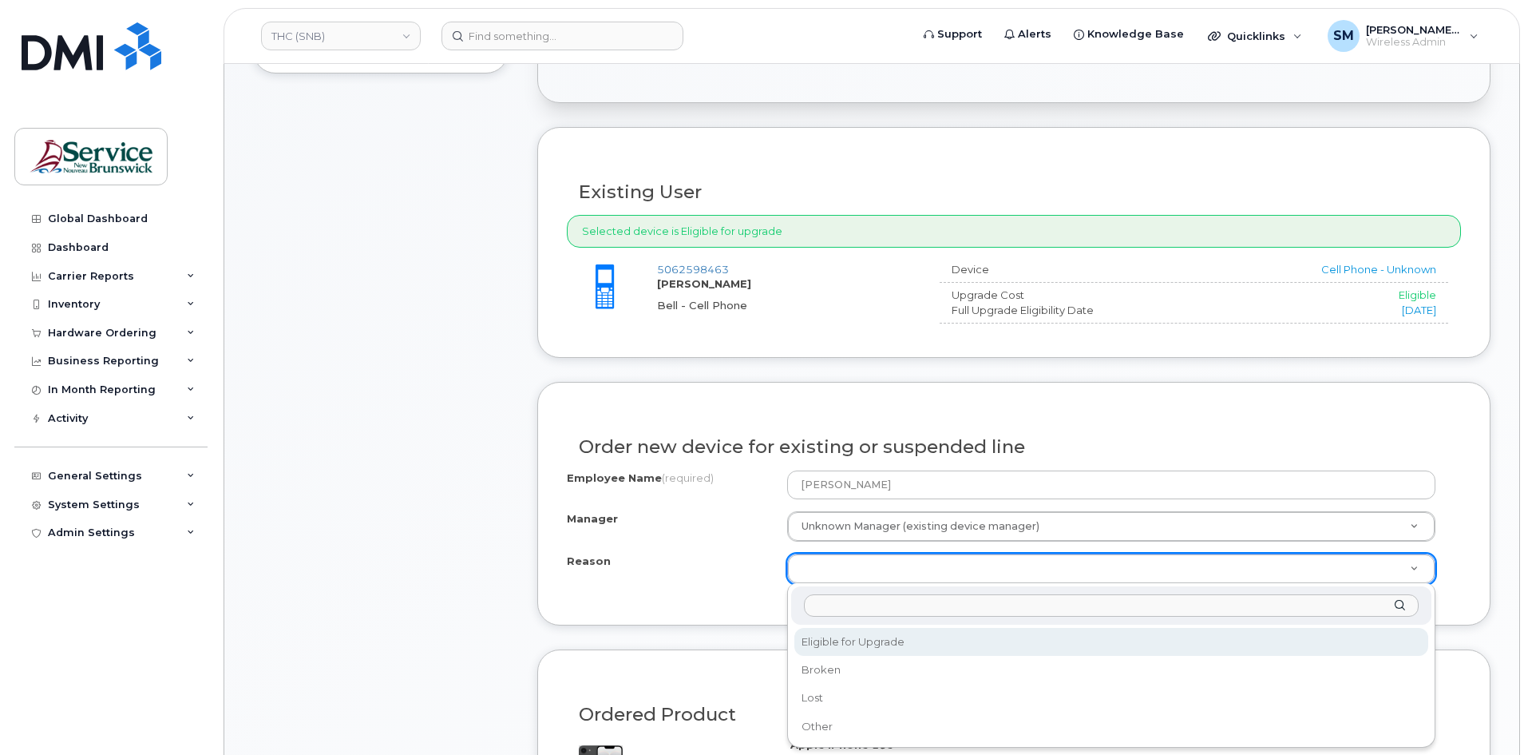
select select "eligible_for_upgrade"
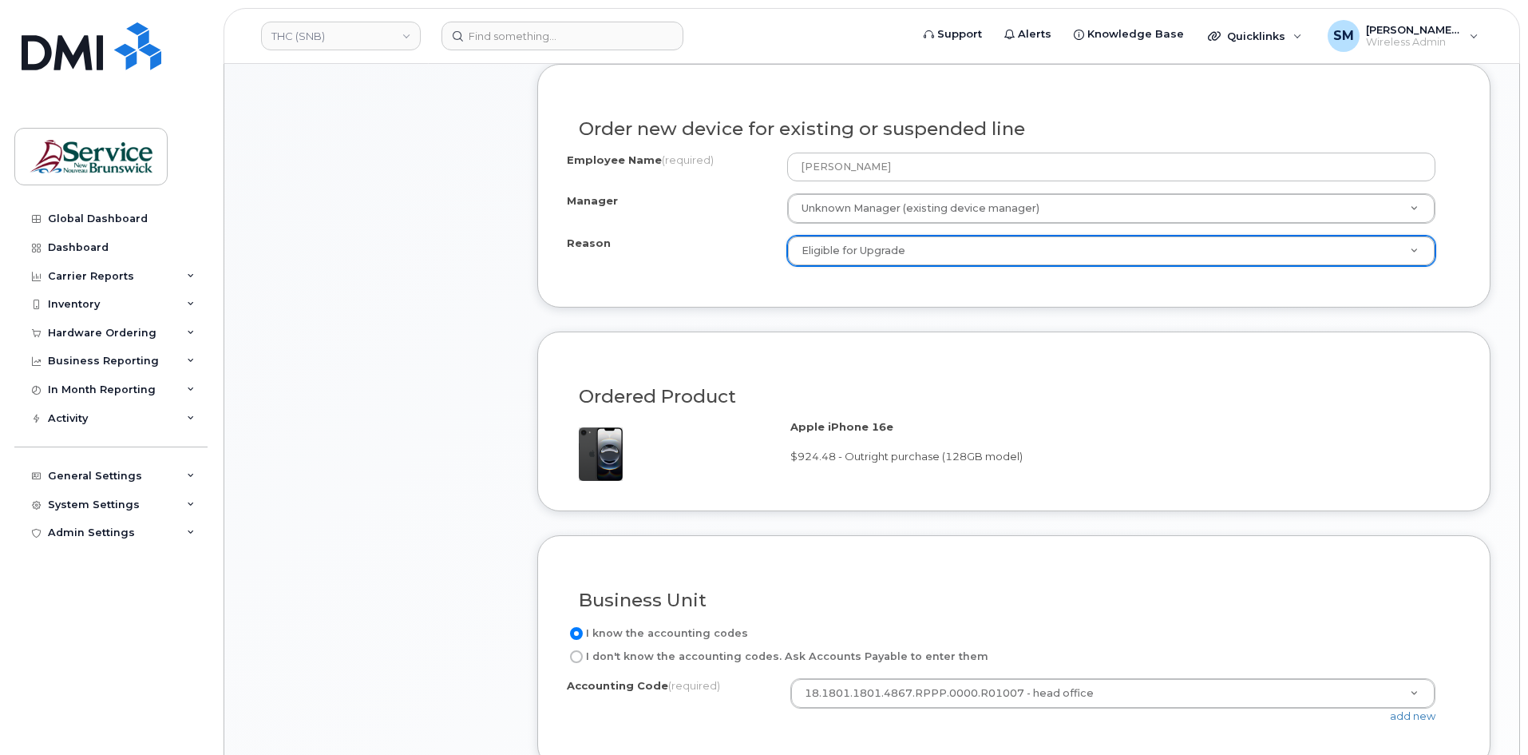
scroll to position [878, 0]
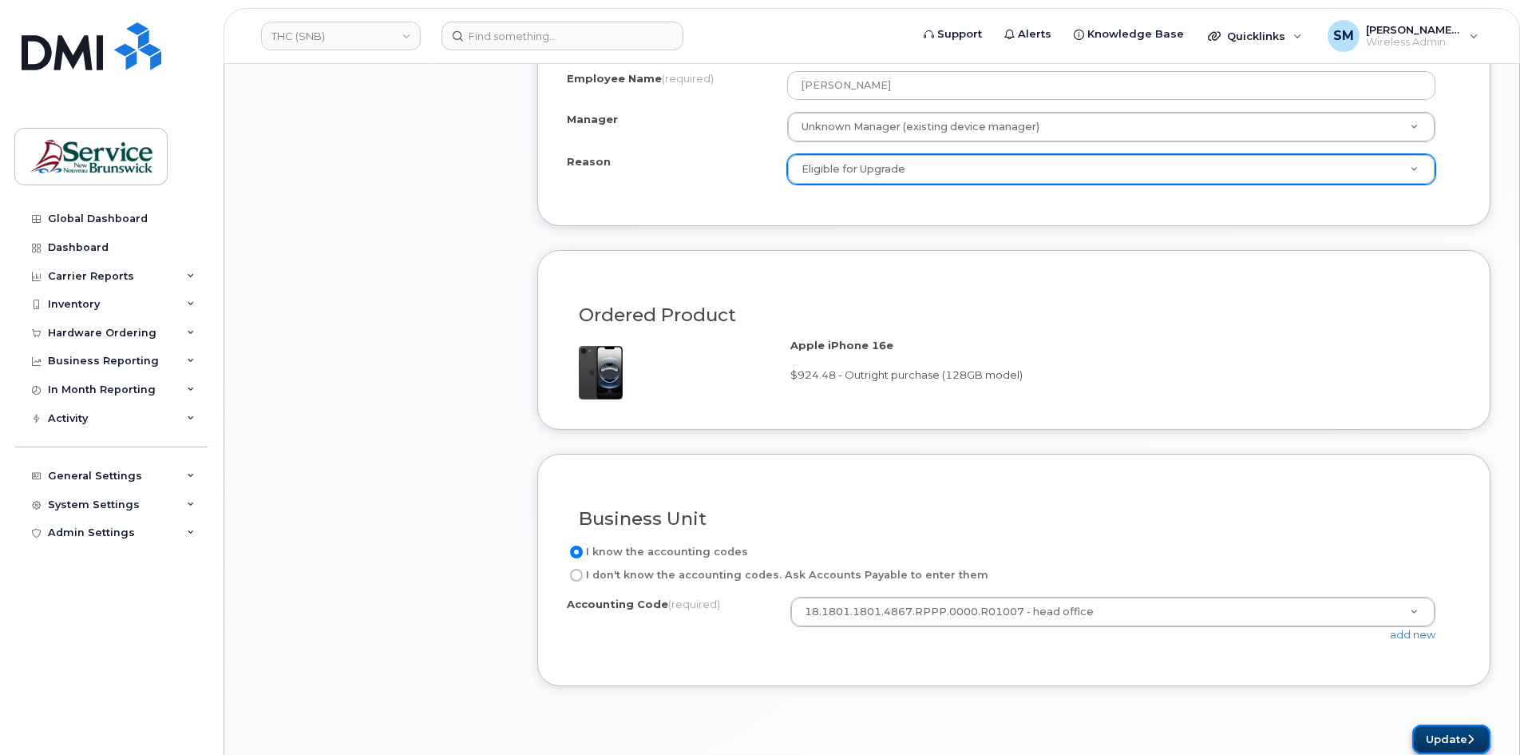
click at [1470, 728] on button "Update" at bounding box center [1452, 739] width 78 height 30
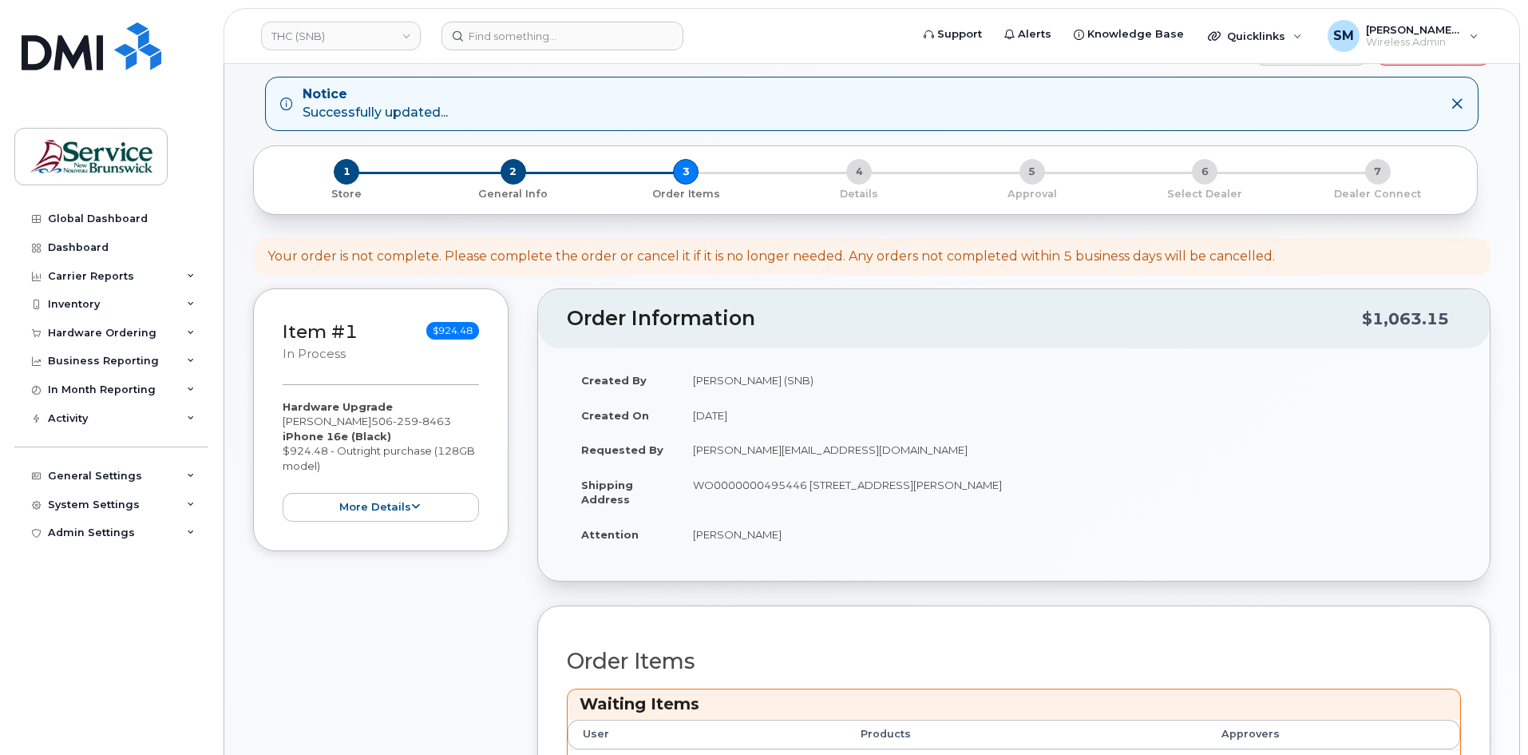
scroll to position [399, 0]
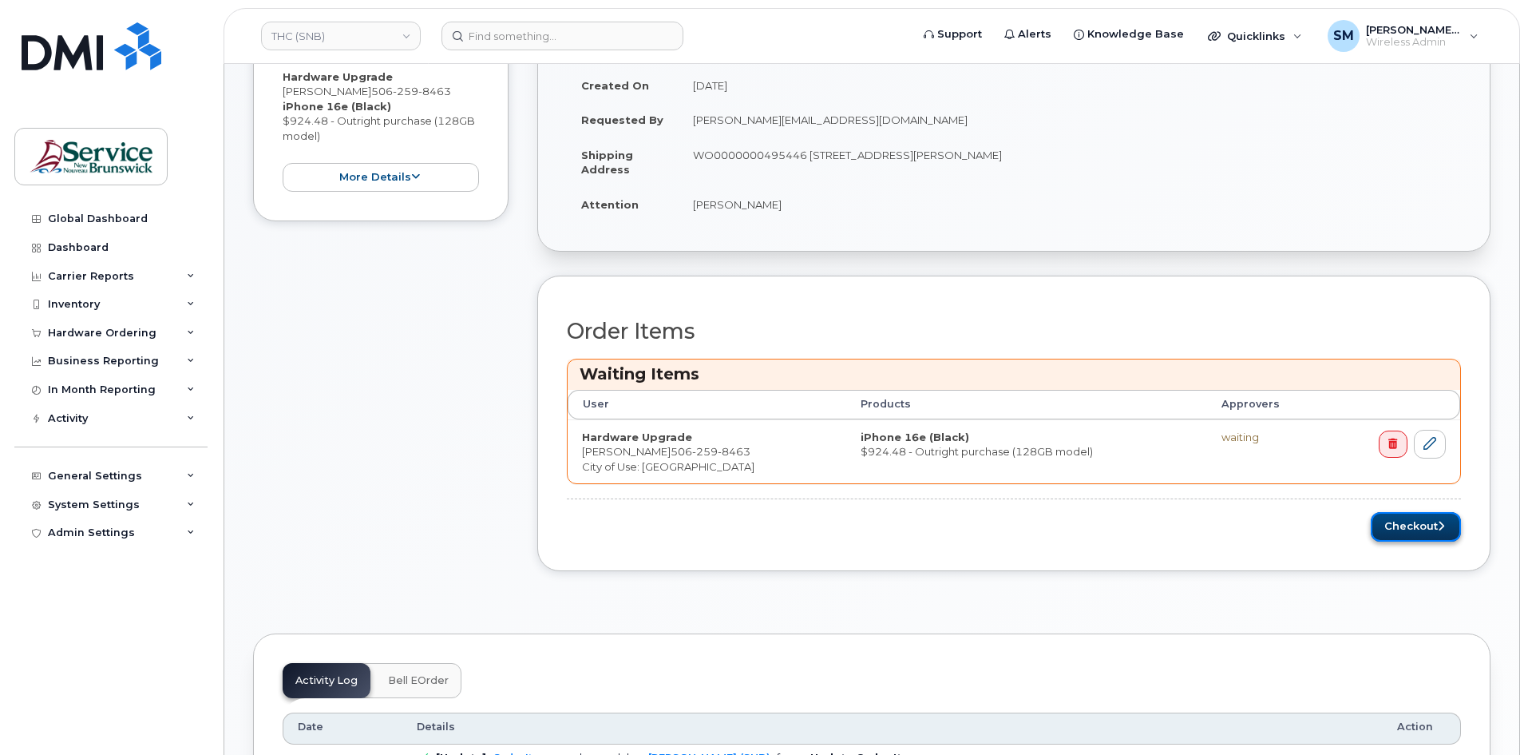
click at [1393, 523] on button "Checkout" at bounding box center [1416, 527] width 90 height 30
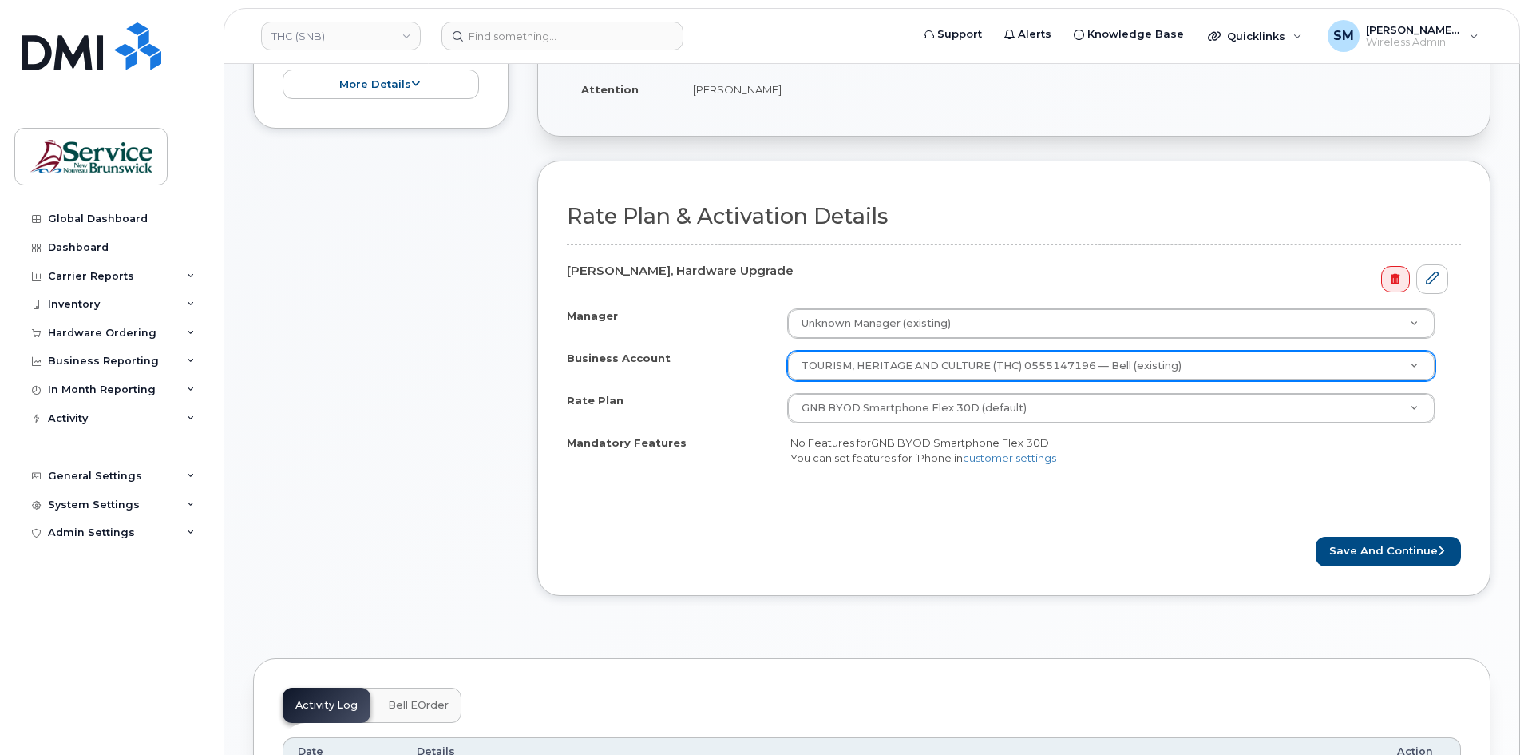
scroll to position [399, 0]
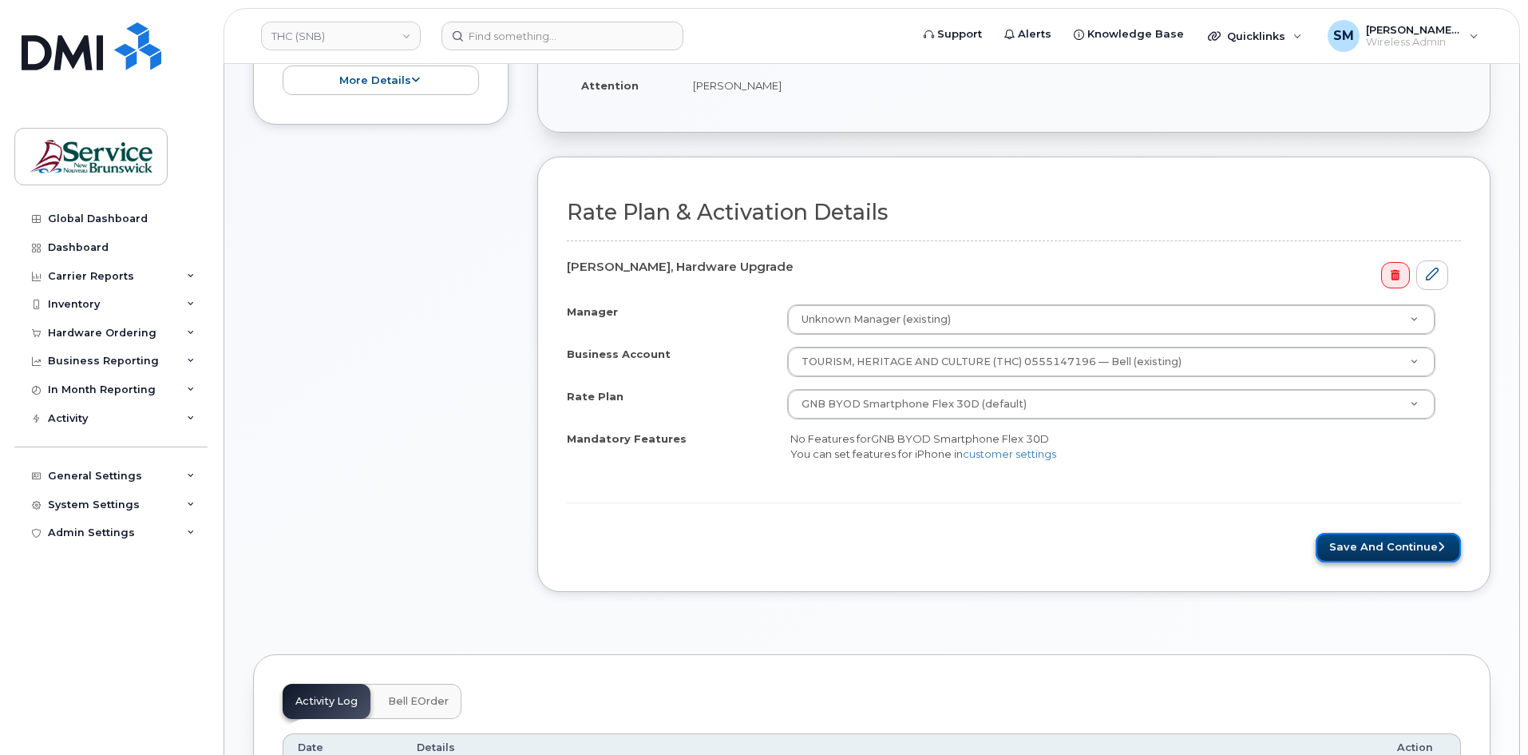
click at [1379, 533] on button "Save and Continue" at bounding box center [1388, 548] width 145 height 30
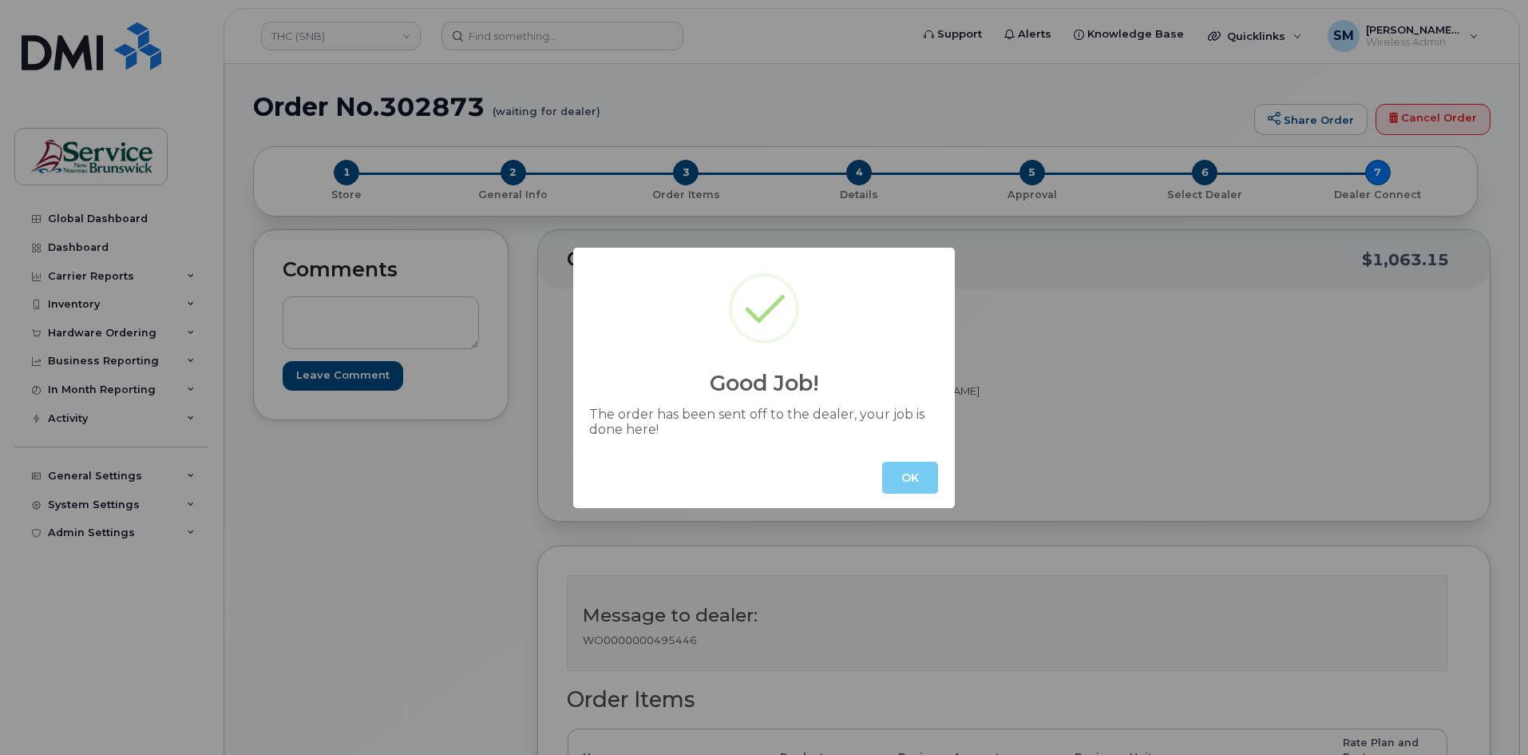
click at [922, 479] on button "OK" at bounding box center [910, 478] width 56 height 32
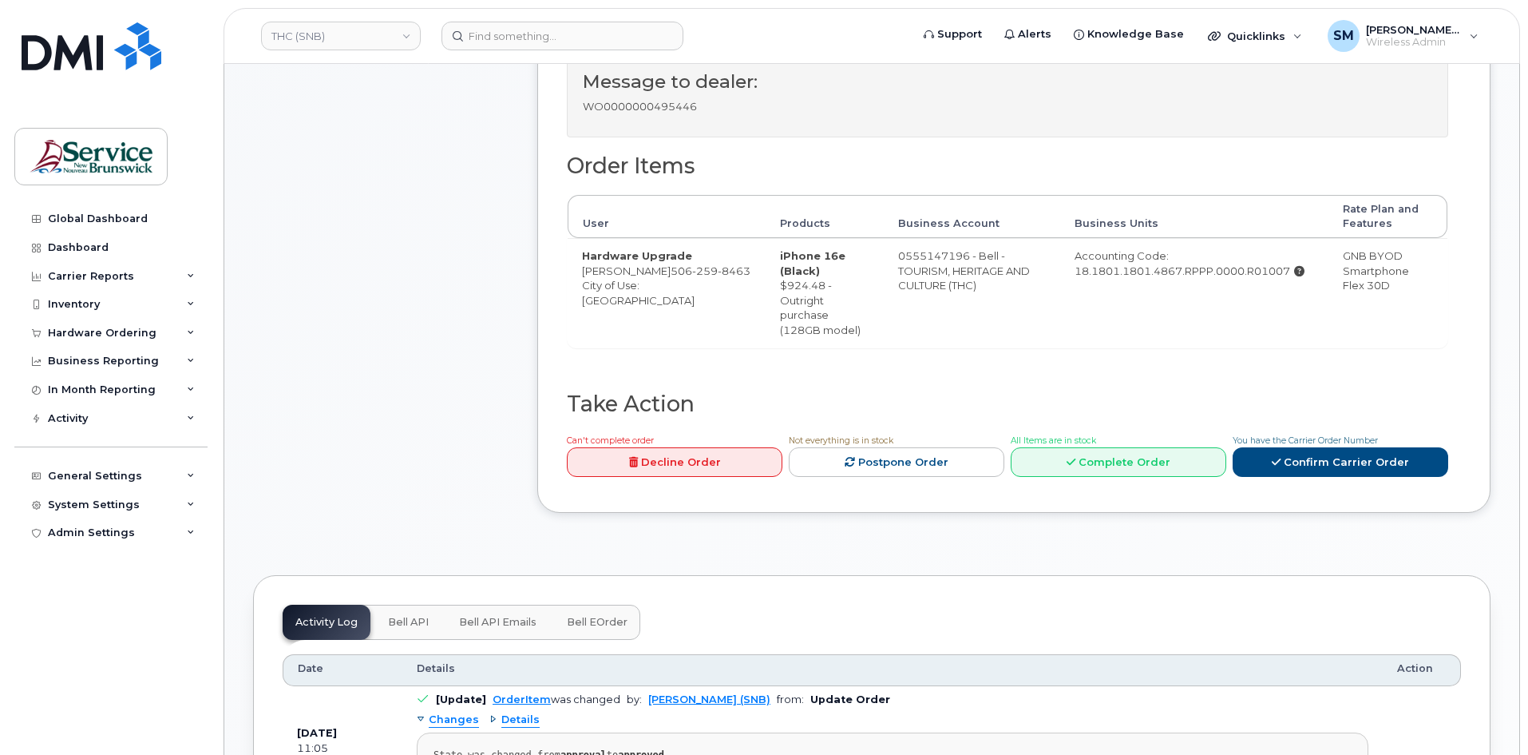
scroll to position [399, 0]
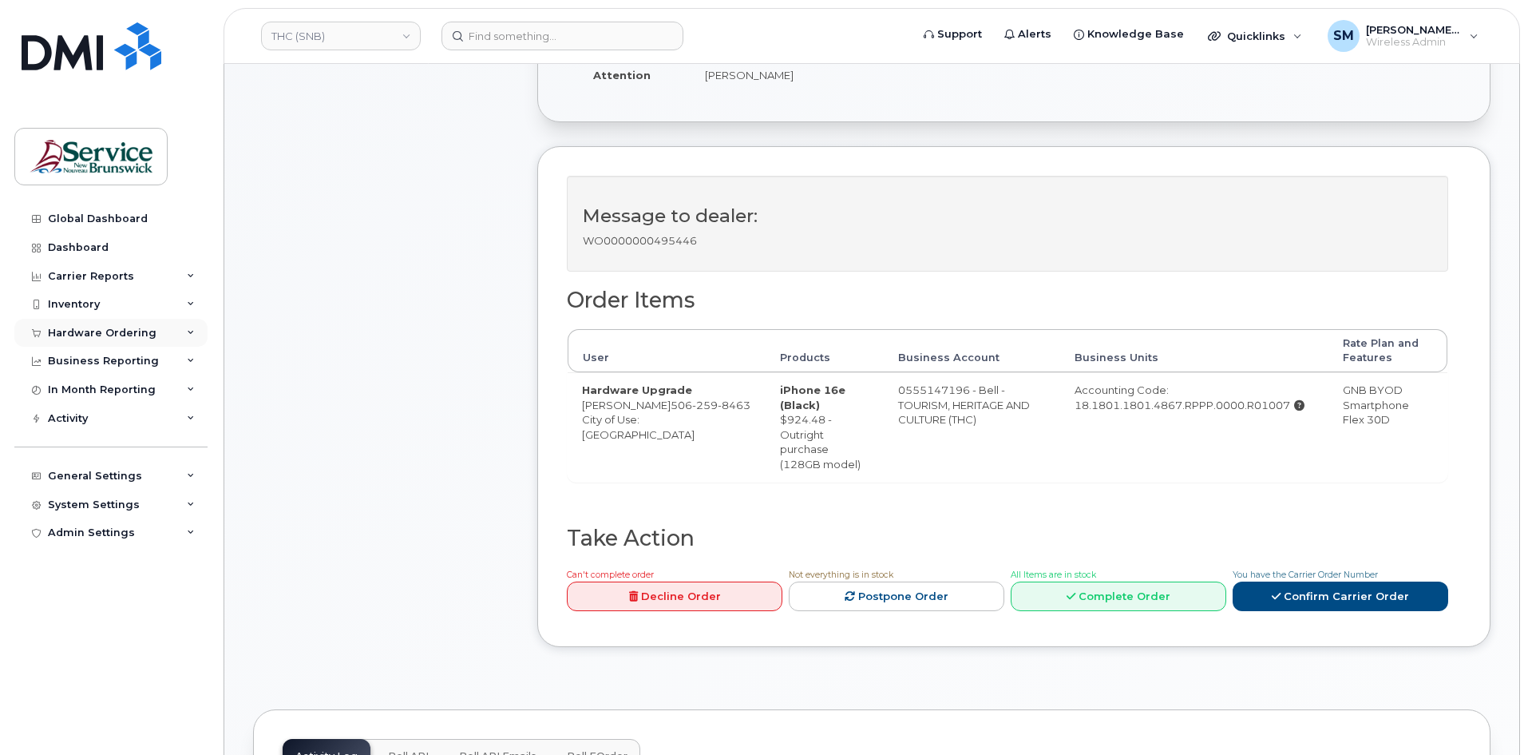
click at [103, 334] on div "Hardware Ordering" at bounding box center [102, 333] width 109 height 13
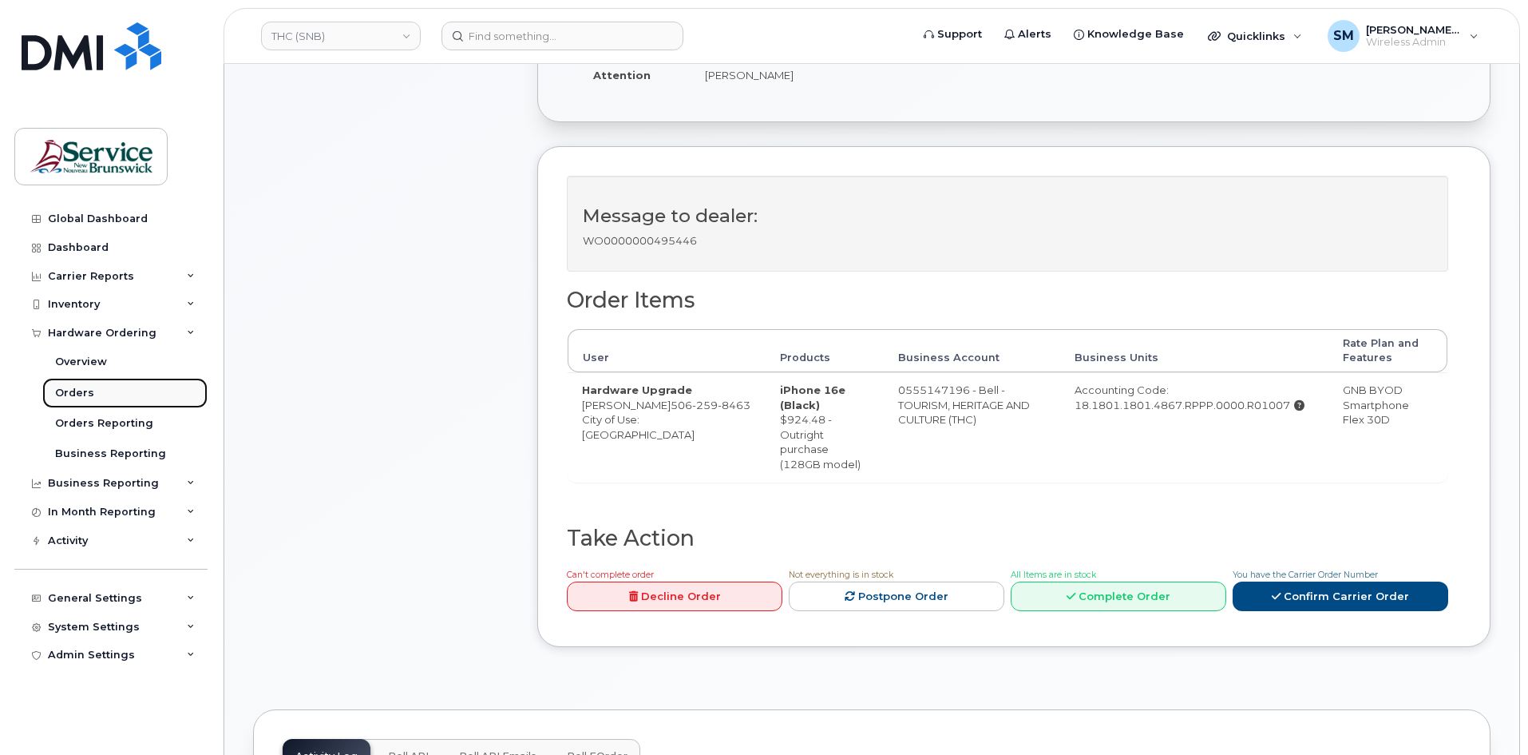
click at [97, 387] on link "Orders" at bounding box center [124, 393] width 165 height 30
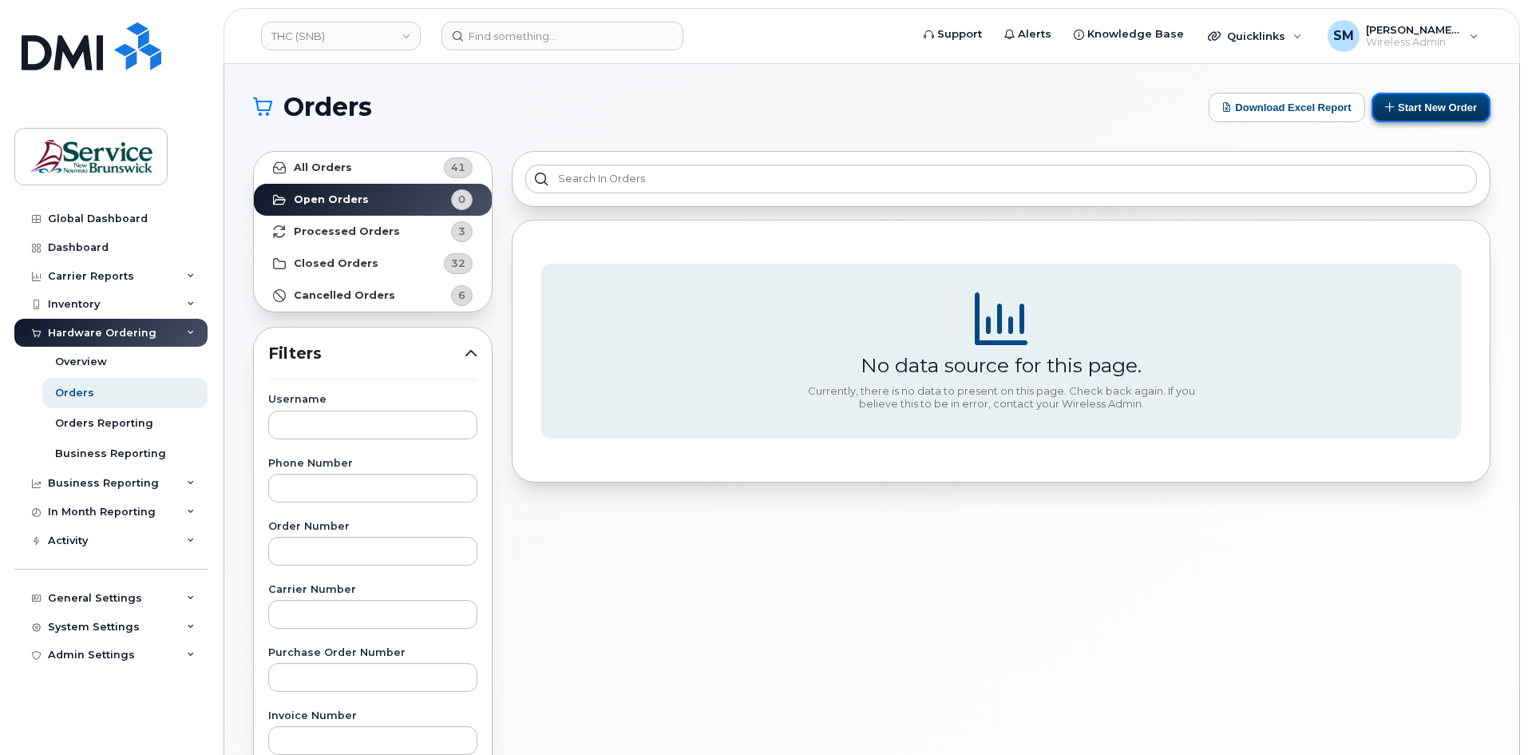
click at [1435, 97] on button "Start New Order" at bounding box center [1431, 108] width 119 height 30
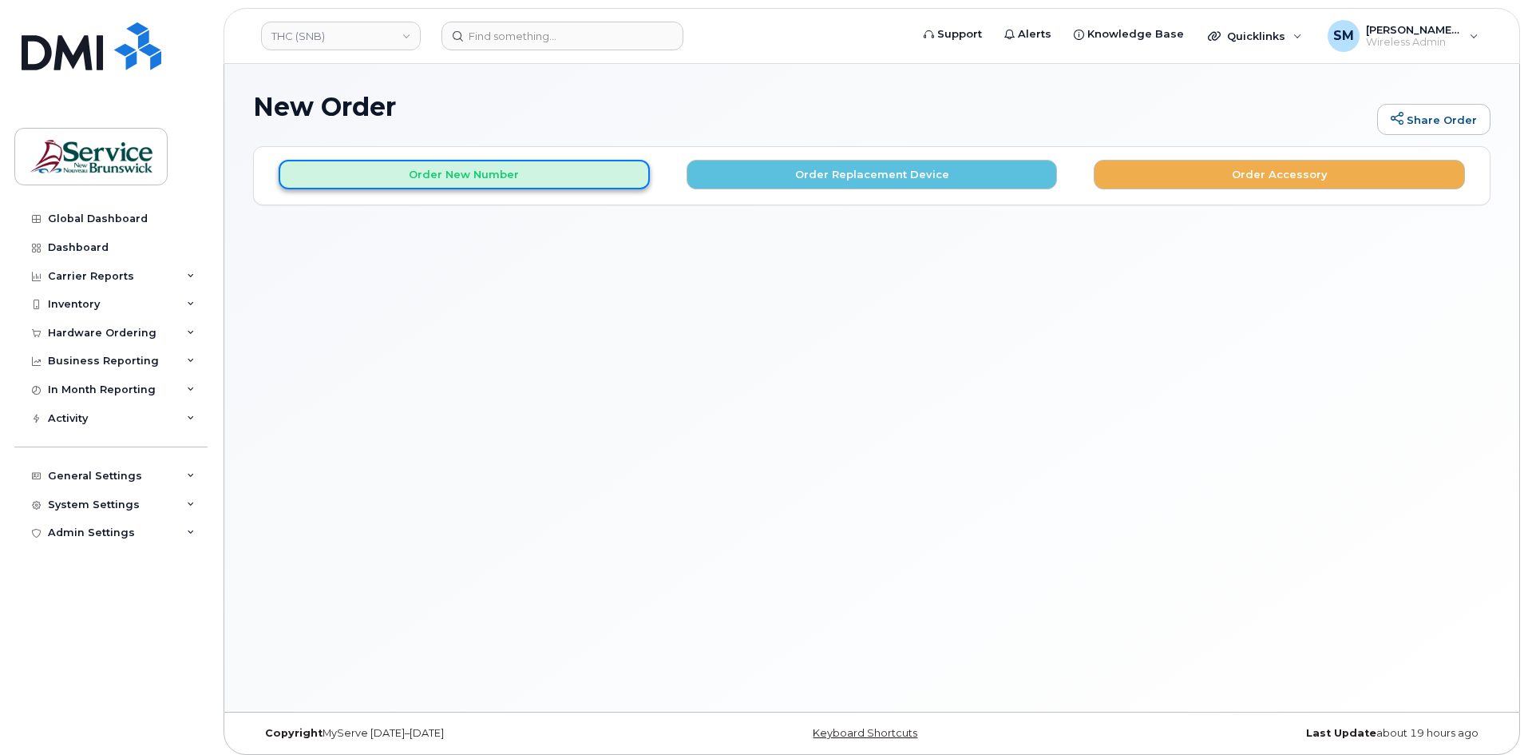
click at [502, 175] on button "Order New Number" at bounding box center [464, 175] width 371 height 30
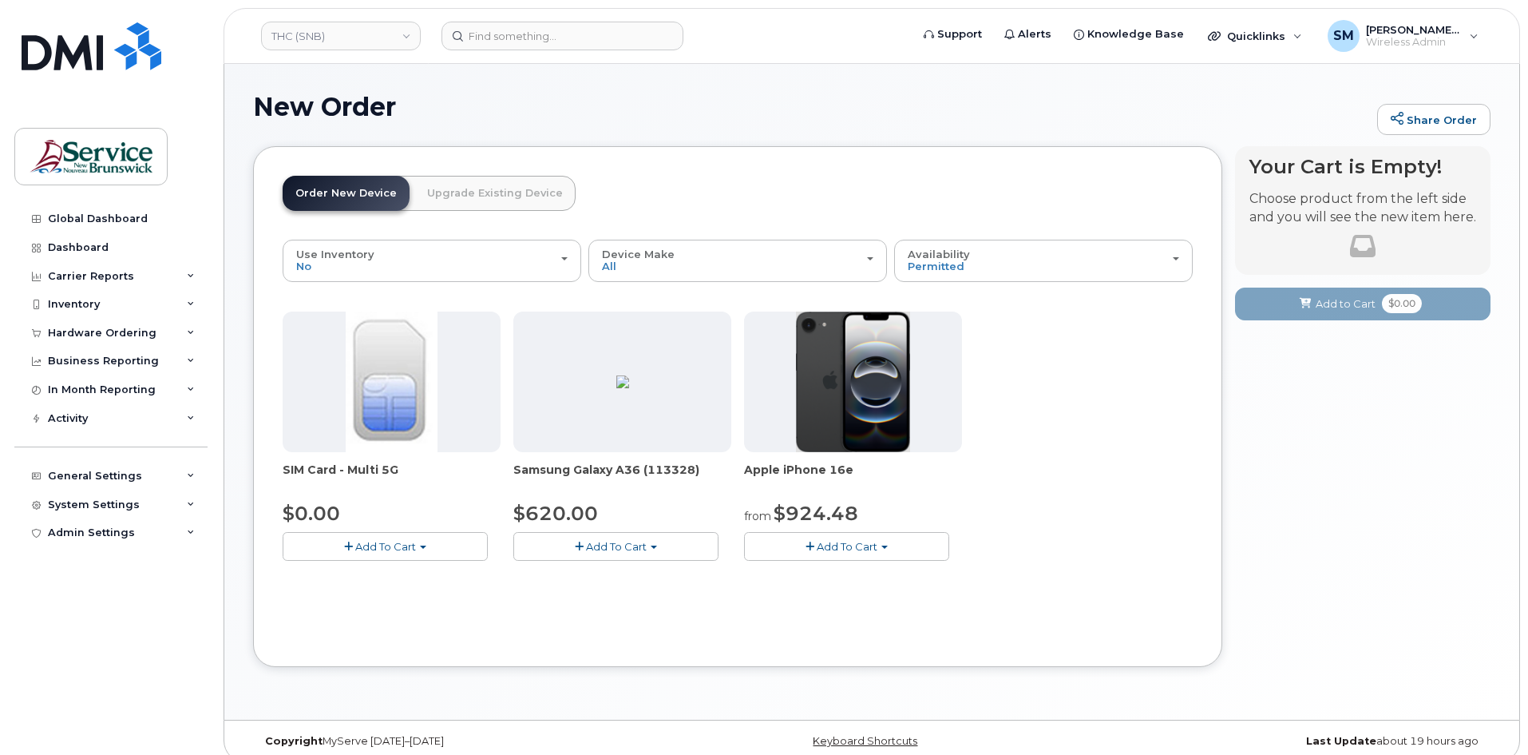
click at [847, 555] on button "Add To Cart" at bounding box center [846, 546] width 205 height 28
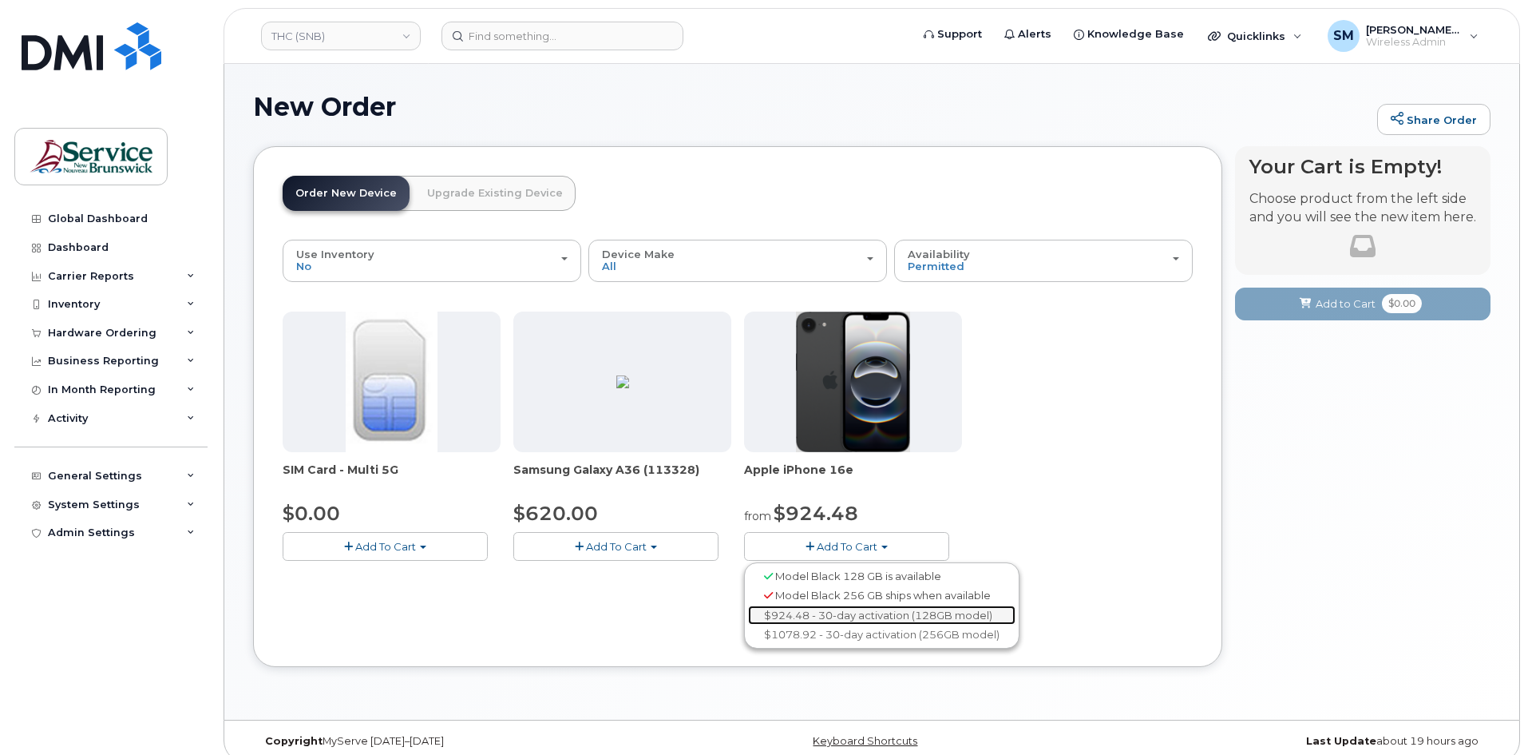
drag, startPoint x: 885, startPoint y: 609, endPoint x: 964, endPoint y: 575, distance: 86.2
click at [885, 609] on link "$924.48 - 30-day activation (128GB model)" at bounding box center [882, 615] width 268 height 20
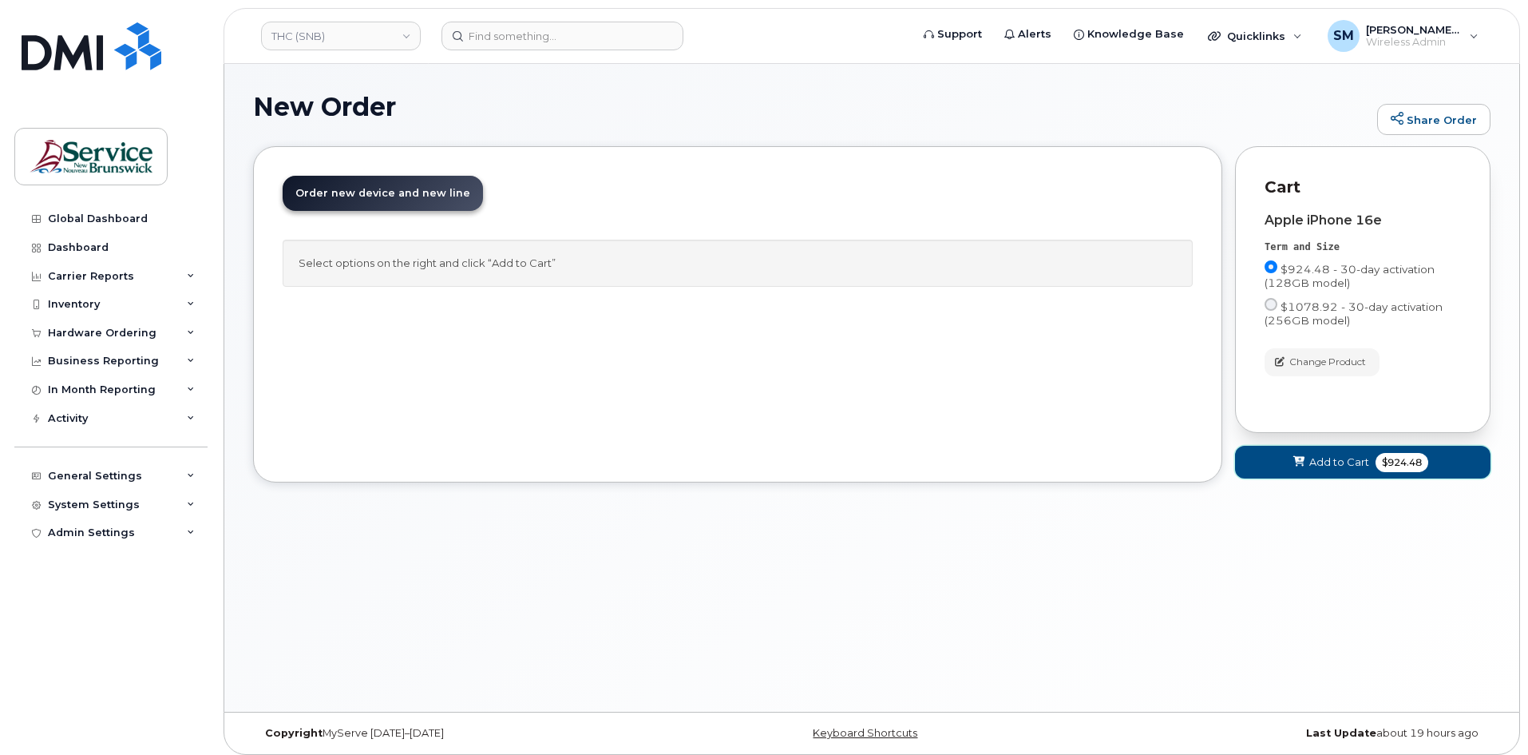
click at [1384, 459] on span "$924.48" at bounding box center [1402, 462] width 53 height 19
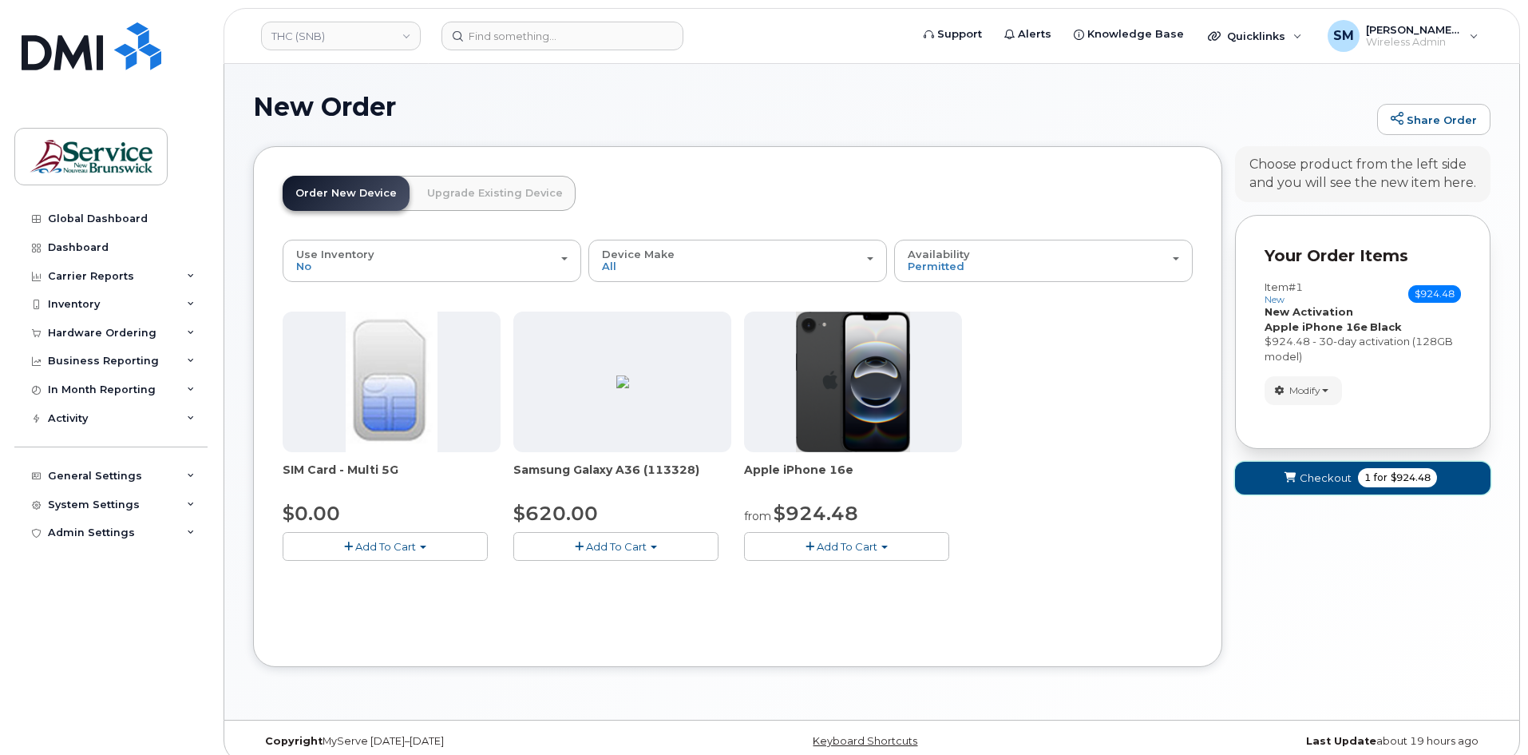
click at [1302, 483] on span "Checkout" at bounding box center [1326, 477] width 52 height 15
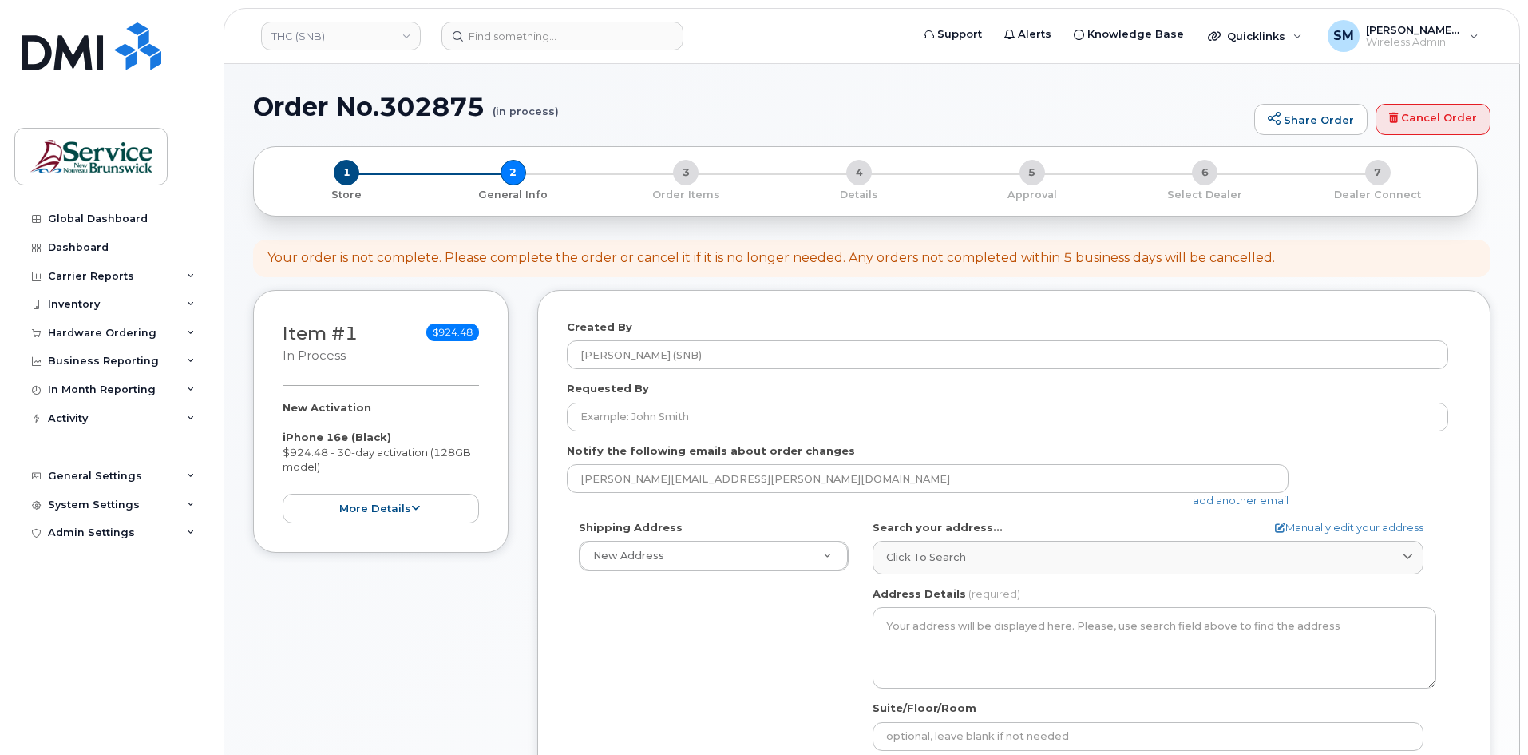
select select
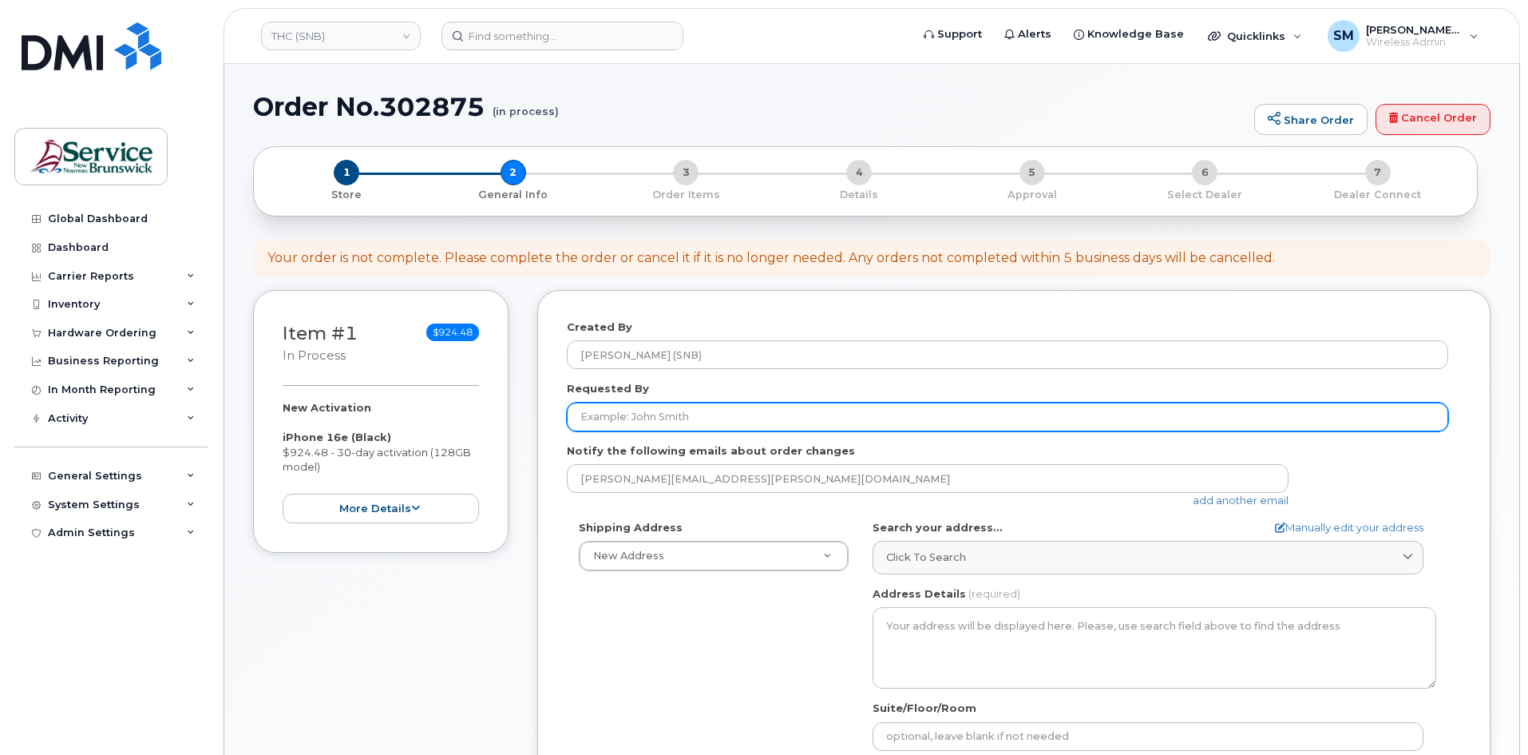
click at [718, 408] on input "Requested By" at bounding box center [1008, 416] width 882 height 29
paste input "[PERSON_NAME][EMAIL_ADDRESS][DOMAIN_NAME]"
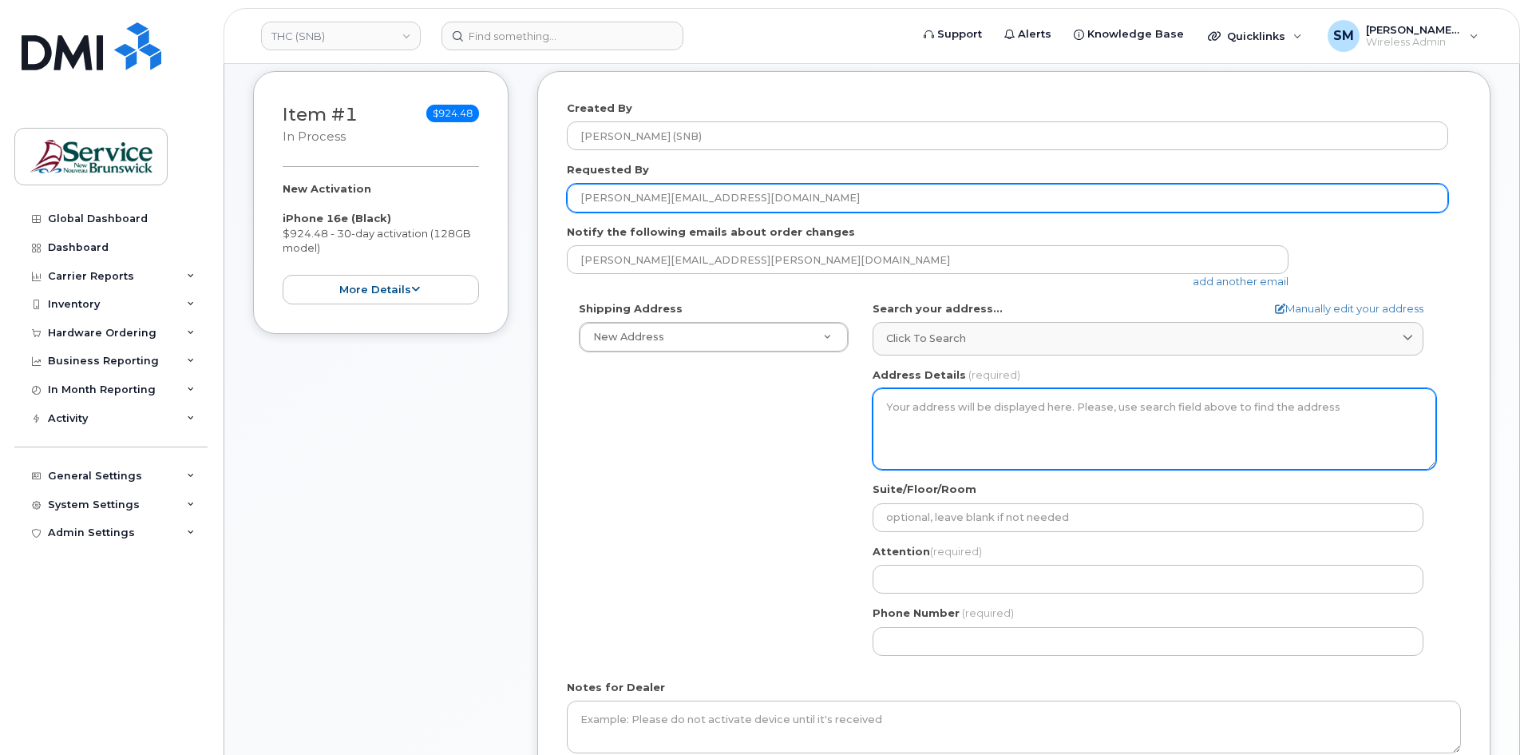
scroll to position [240, 0]
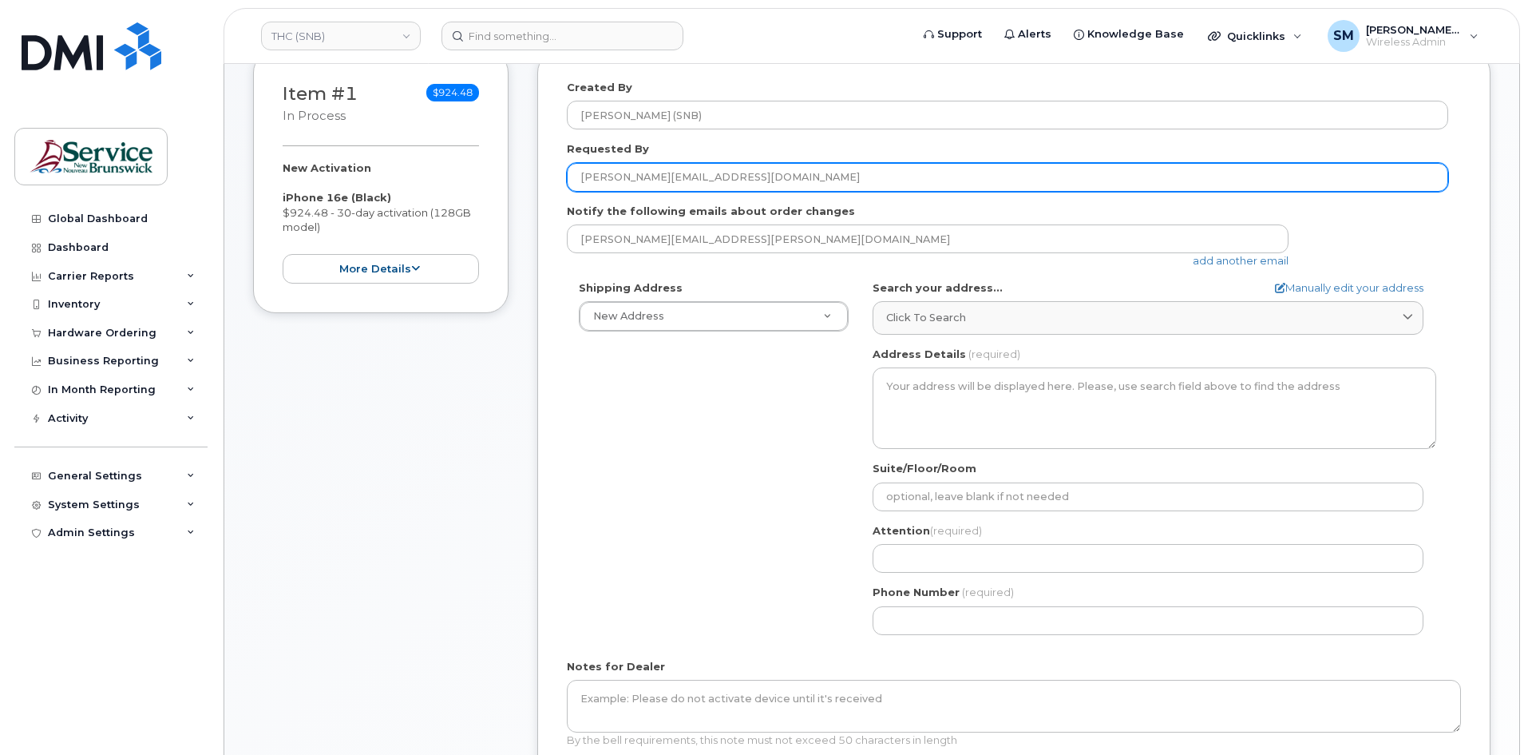
type input "[PERSON_NAME][EMAIL_ADDRESS][DOMAIN_NAME]"
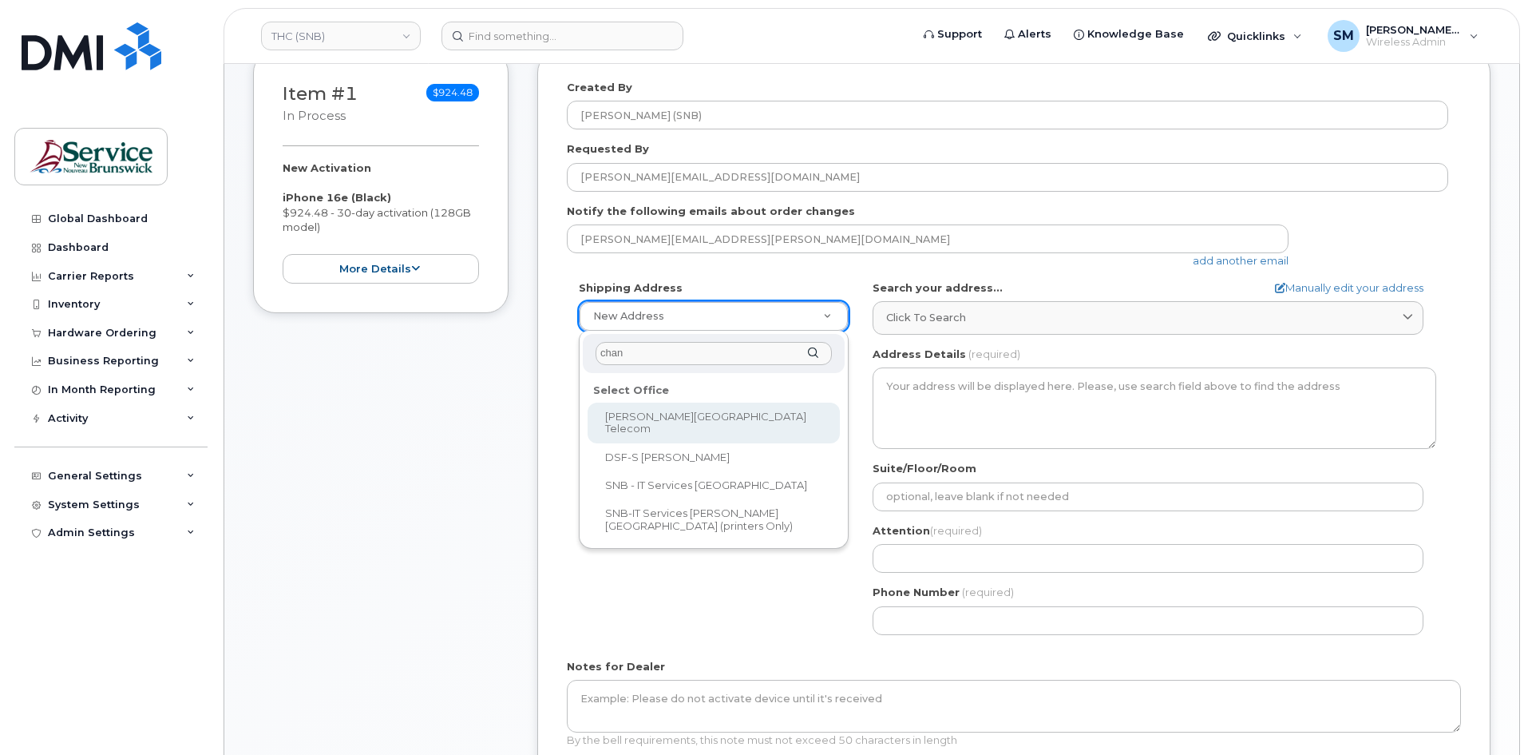
type input "chanc"
select select
type textarea "675 King Street, Rm 1072 Fredericton New Brunswick E3B 1E9"
type input "Mukesh Yadav/Rick Frenette"
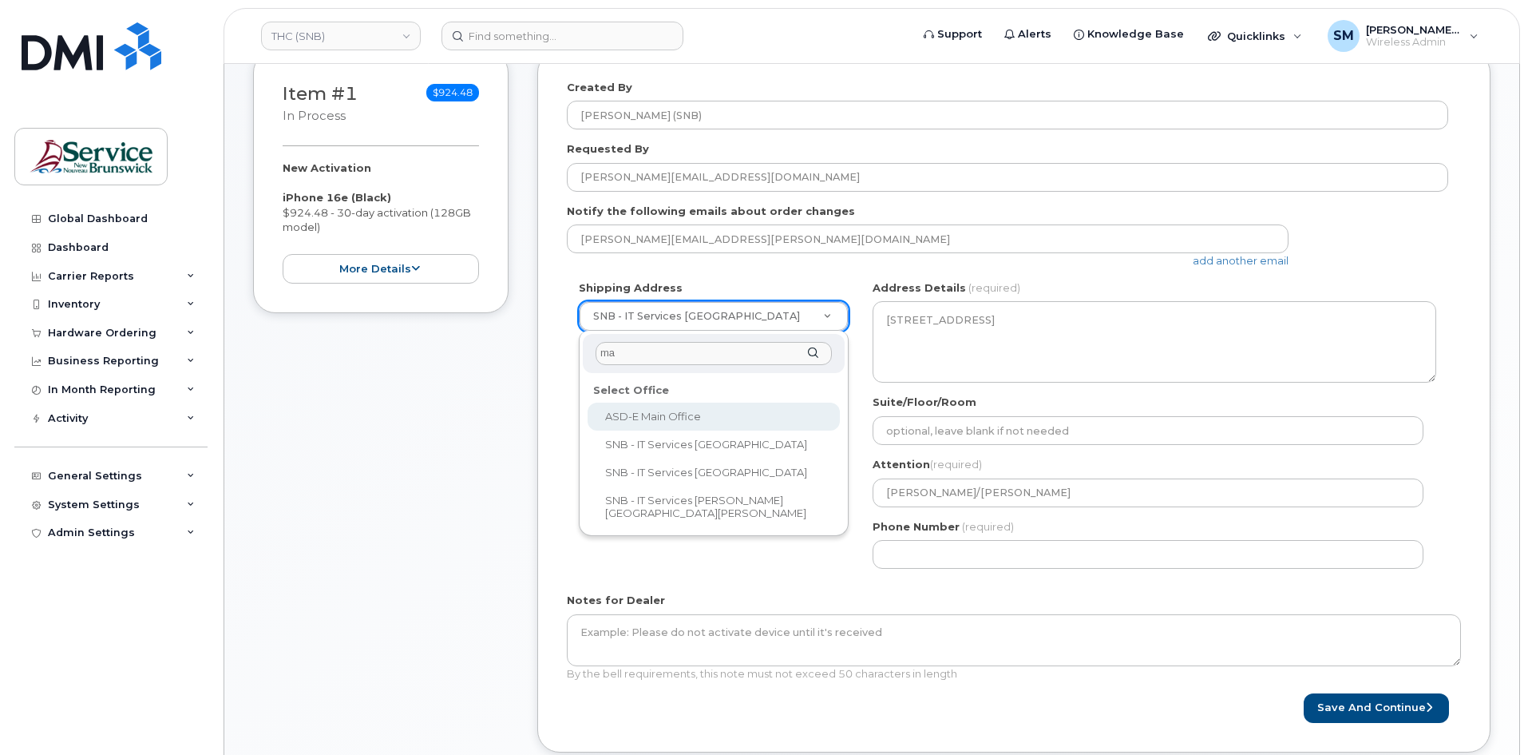
type input "mar"
select select
type textarea "20 McGloin St Fredericton New Brunswick E3A 5T8"
type input "[PERSON_NAME]"
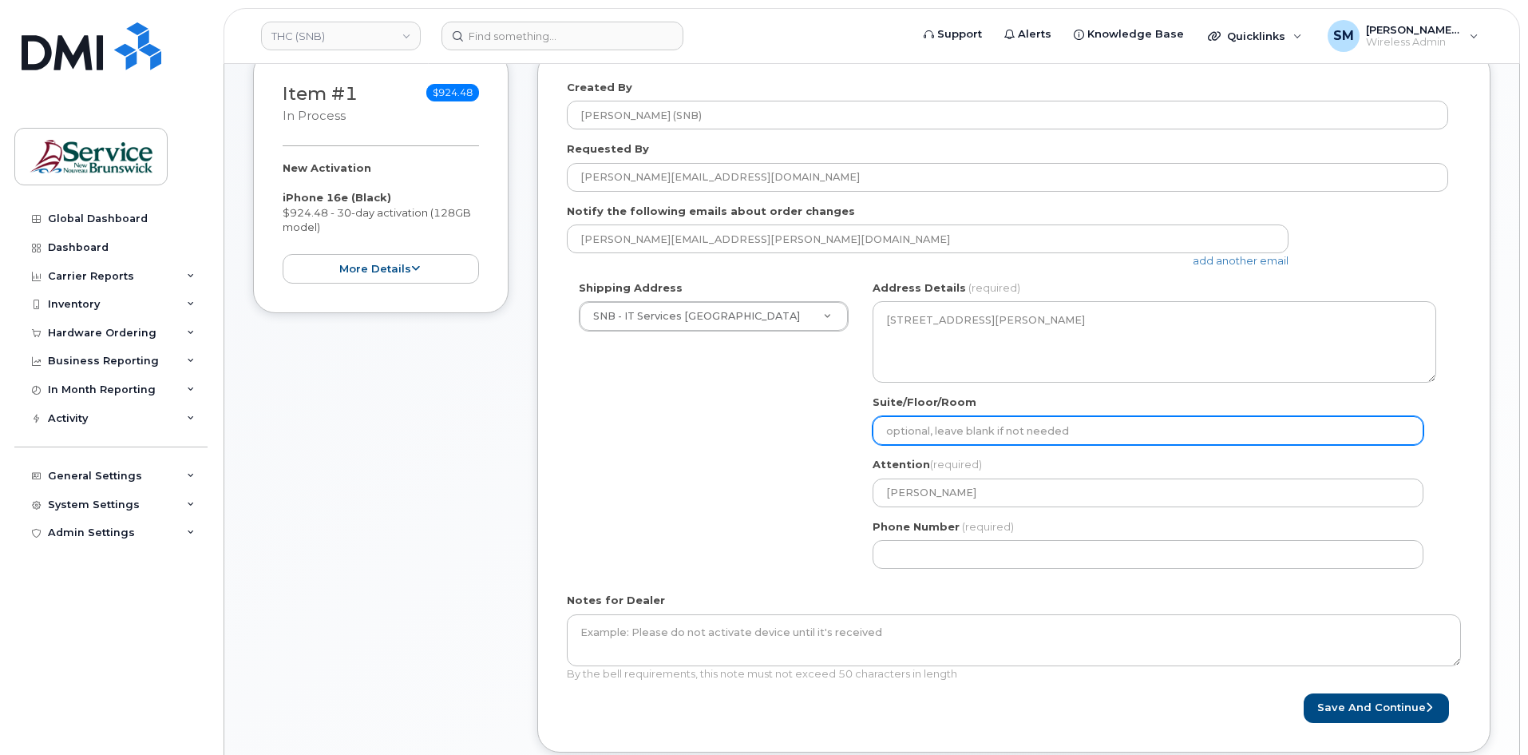
drag, startPoint x: 944, startPoint y: 432, endPoint x: 938, endPoint y: 509, distance: 76.9
click at [944, 432] on input "Suite/Floor/Room" at bounding box center [1148, 430] width 551 height 29
paste input "WO0000000495450"
select select
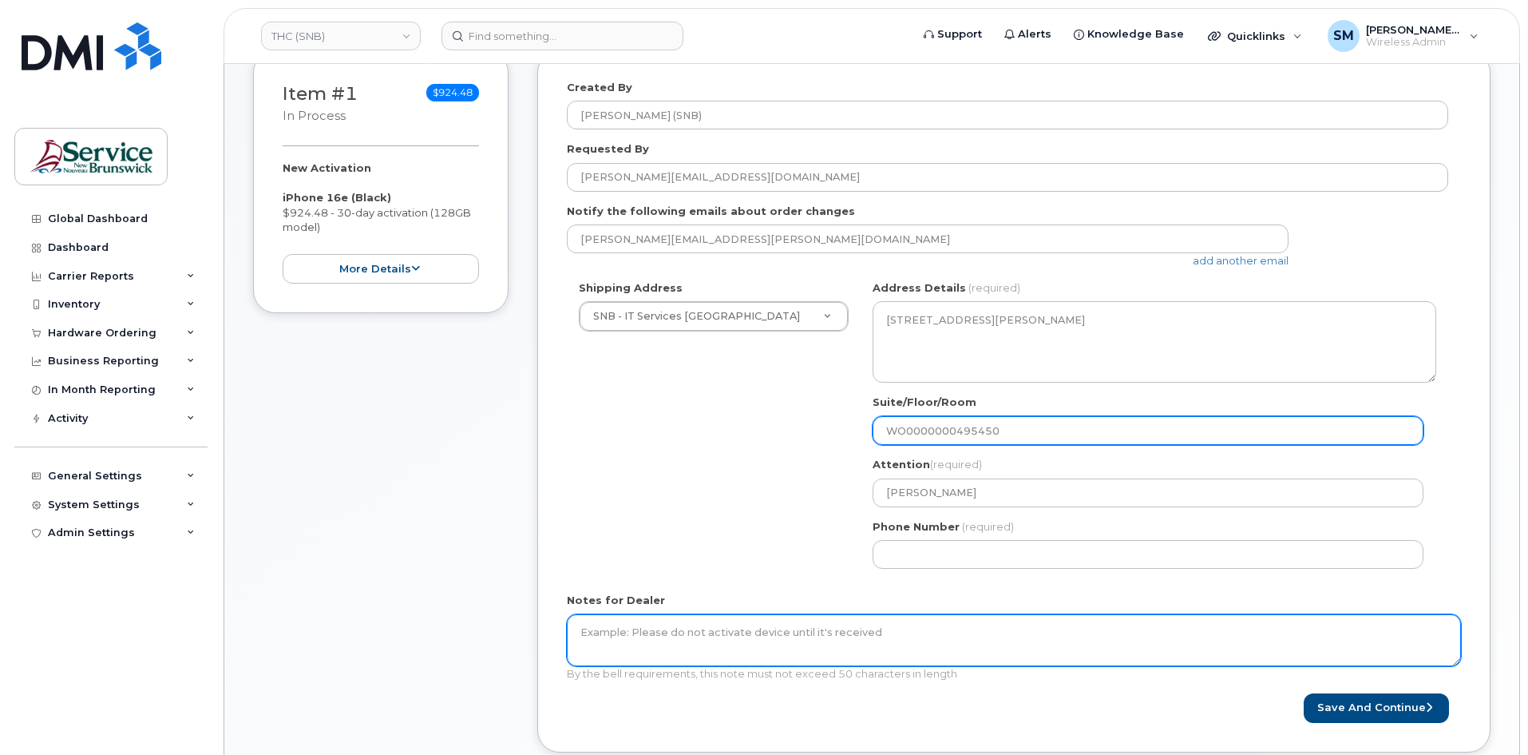
type input "WO0000000495450"
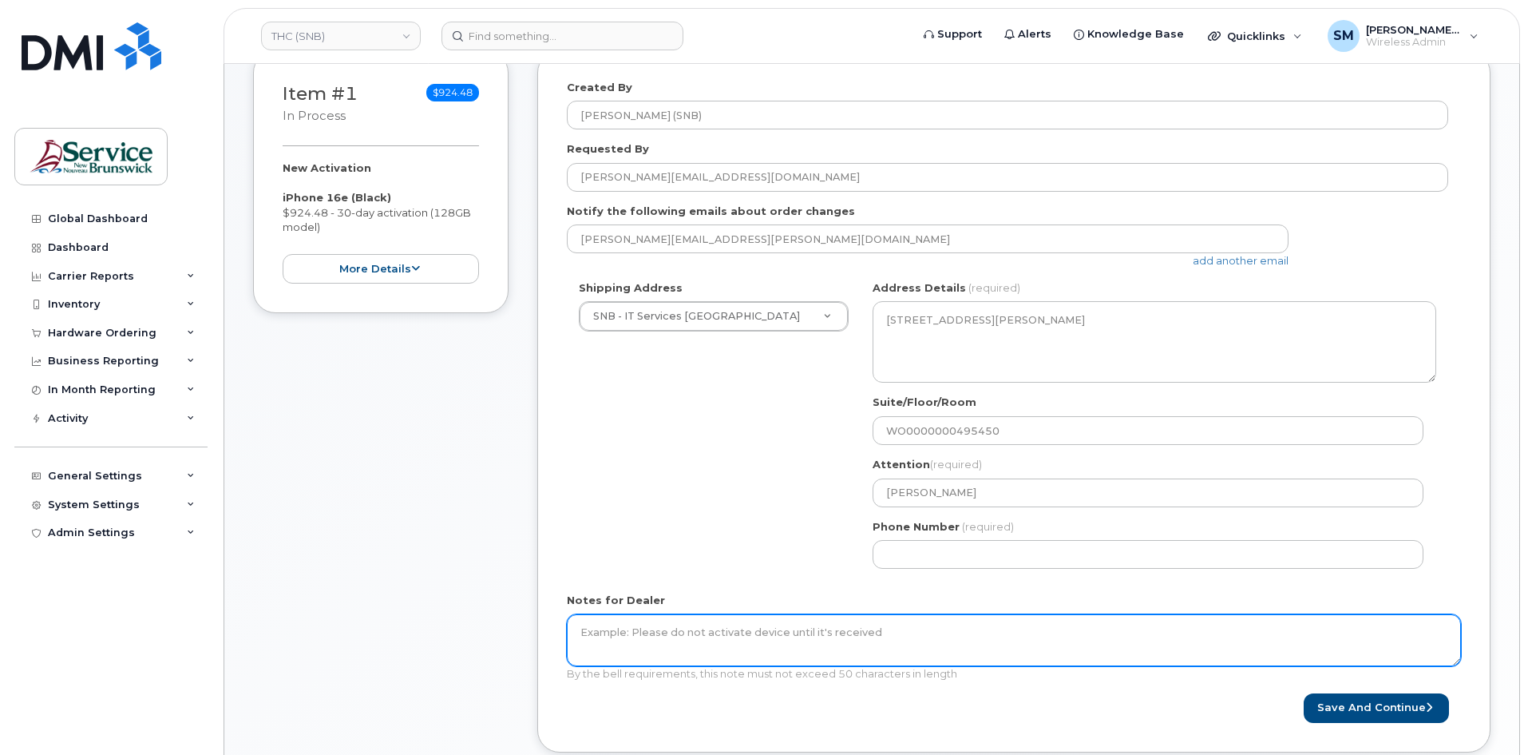
click at [834, 661] on textarea "Notes for Dealer" at bounding box center [1014, 640] width 894 height 53
paste textarea "WO0000000495450"
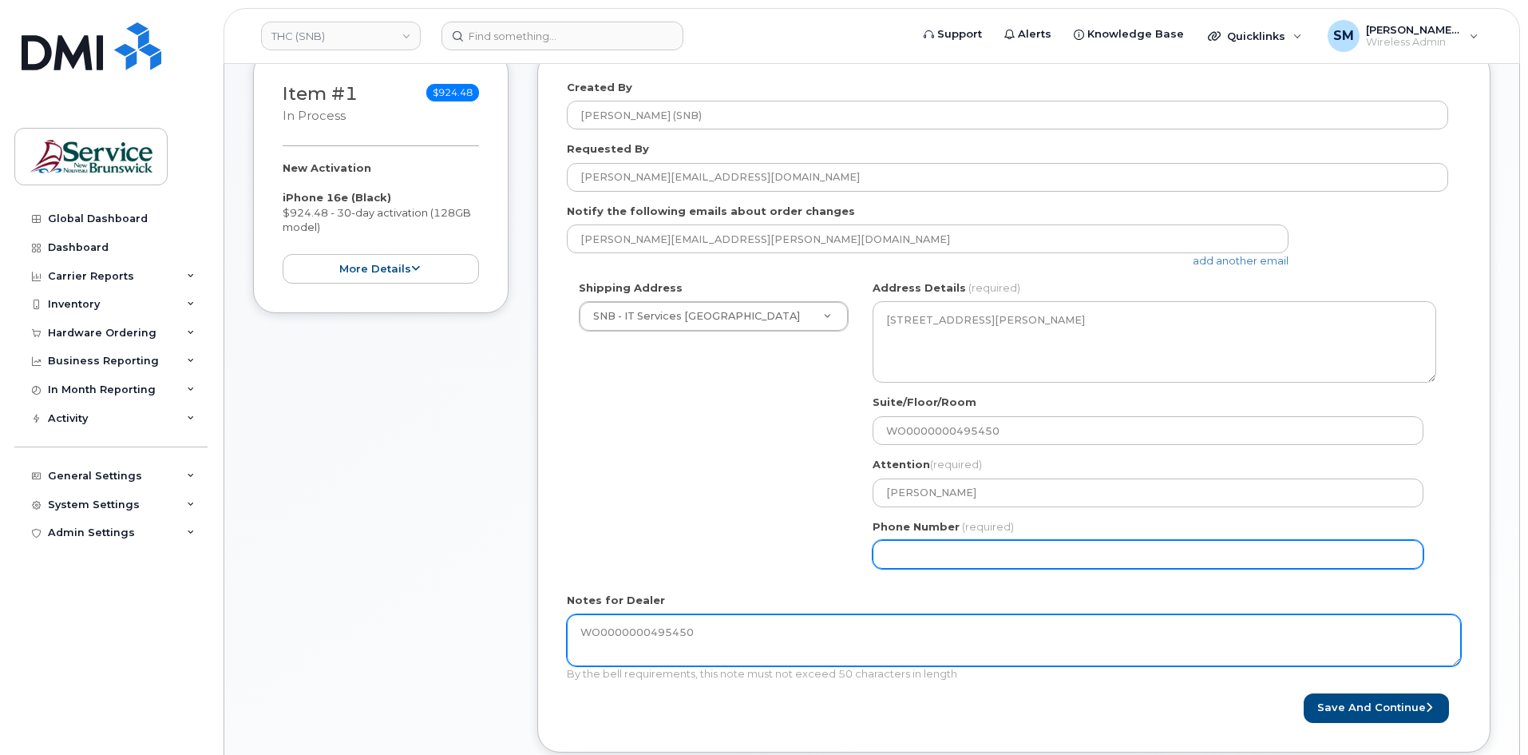
type textarea "WO0000000495450"
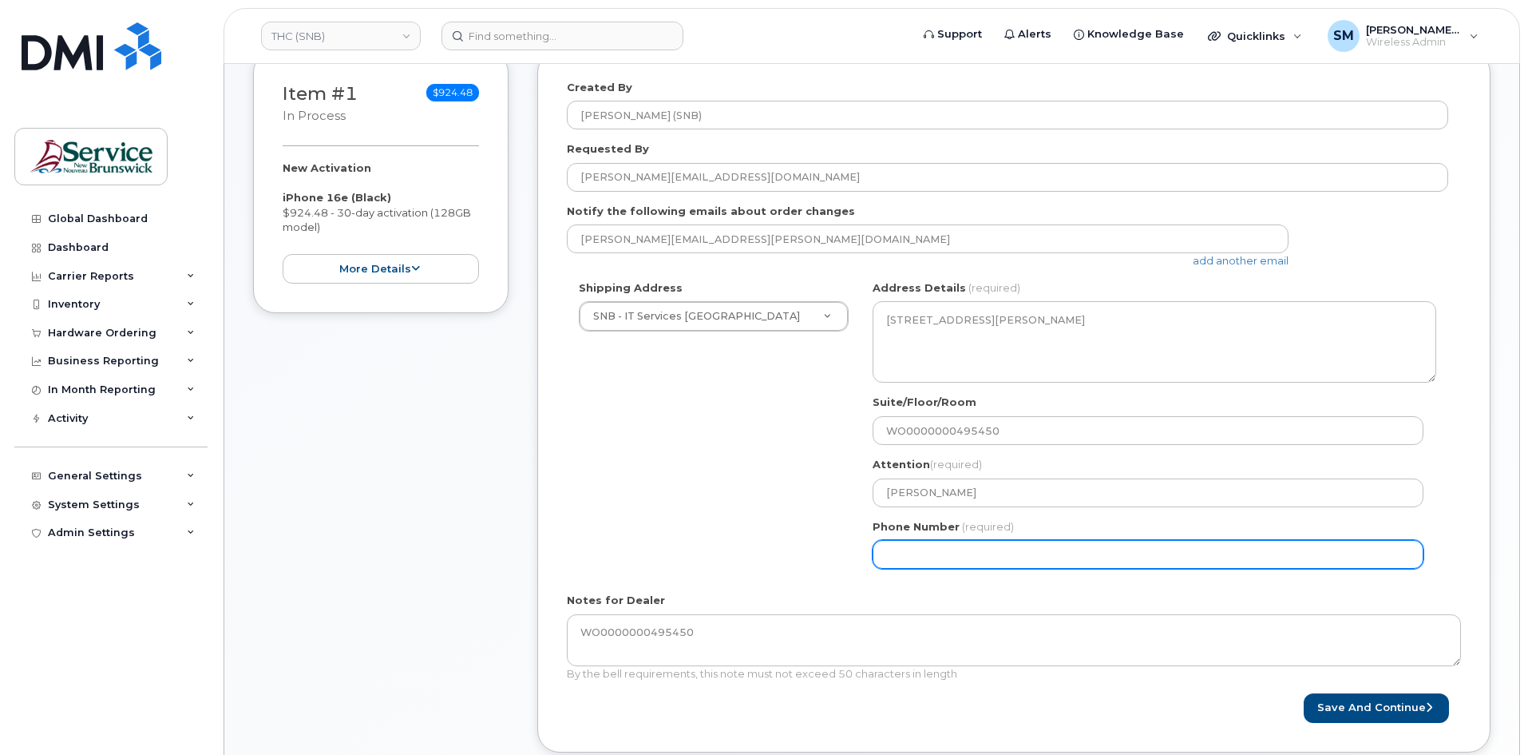
click at [902, 559] on input "Phone Number" at bounding box center [1148, 554] width 551 height 29
select select
type input "506639633"
select select
type input "5066396338"
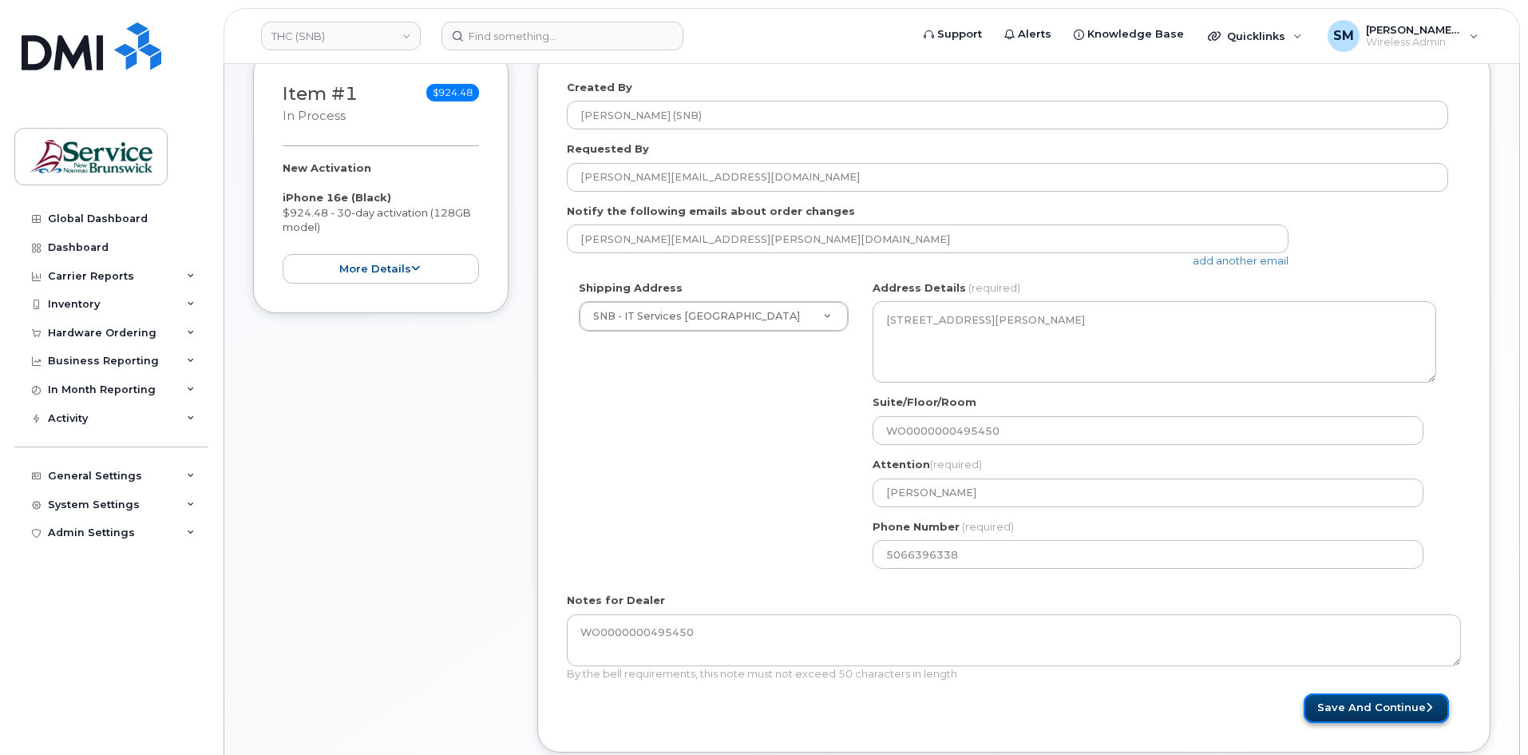
click at [1337, 708] on button "Save and Continue" at bounding box center [1376, 708] width 145 height 30
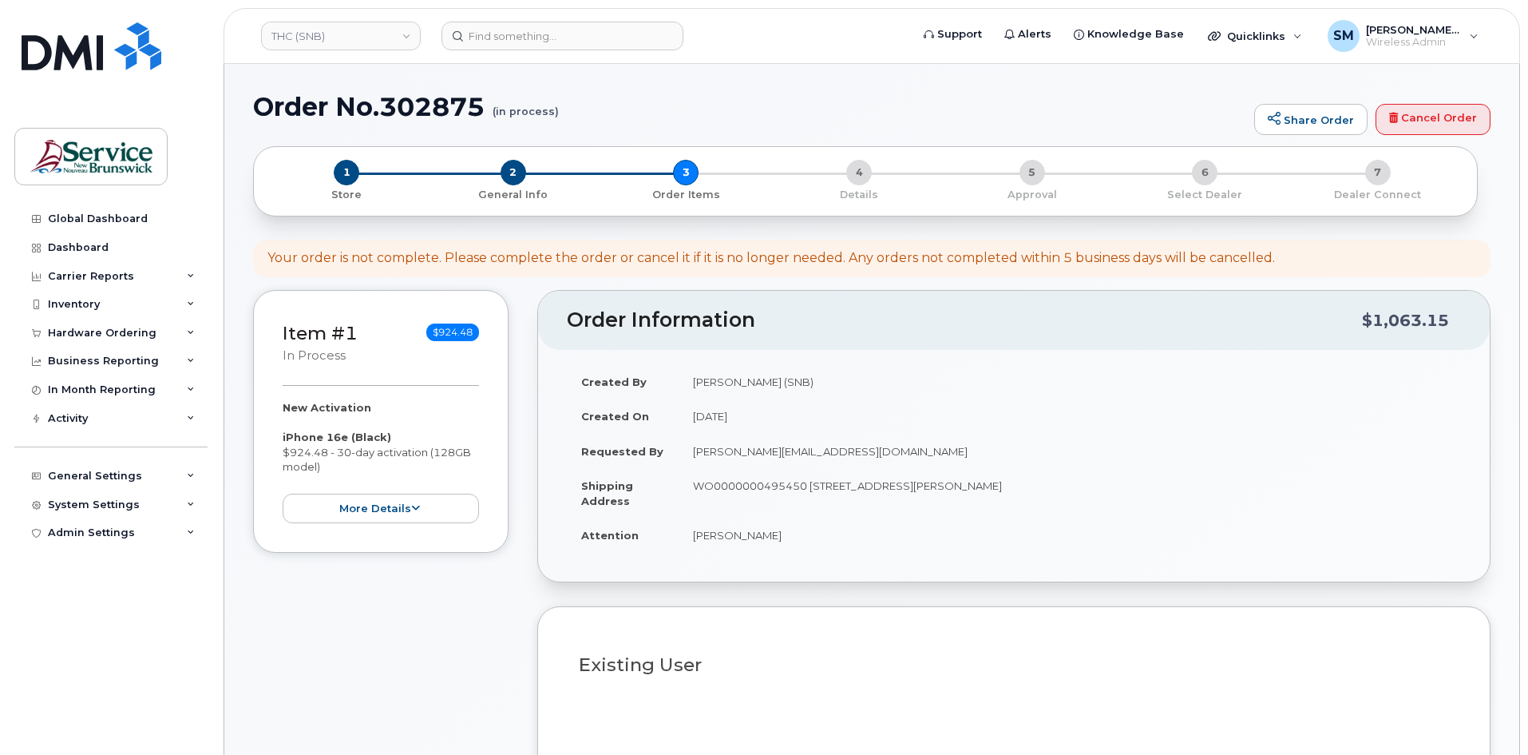
select select
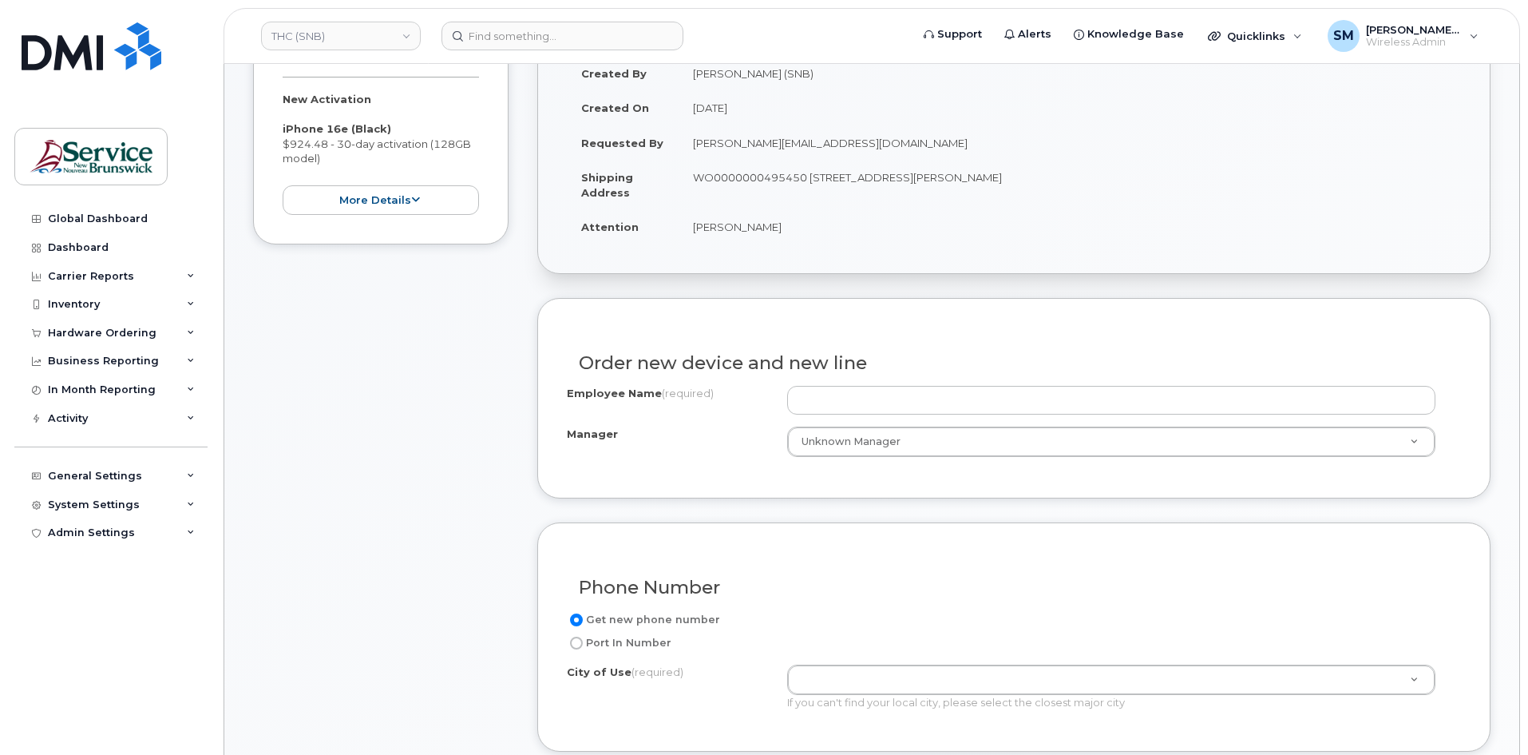
scroll to position [319, 0]
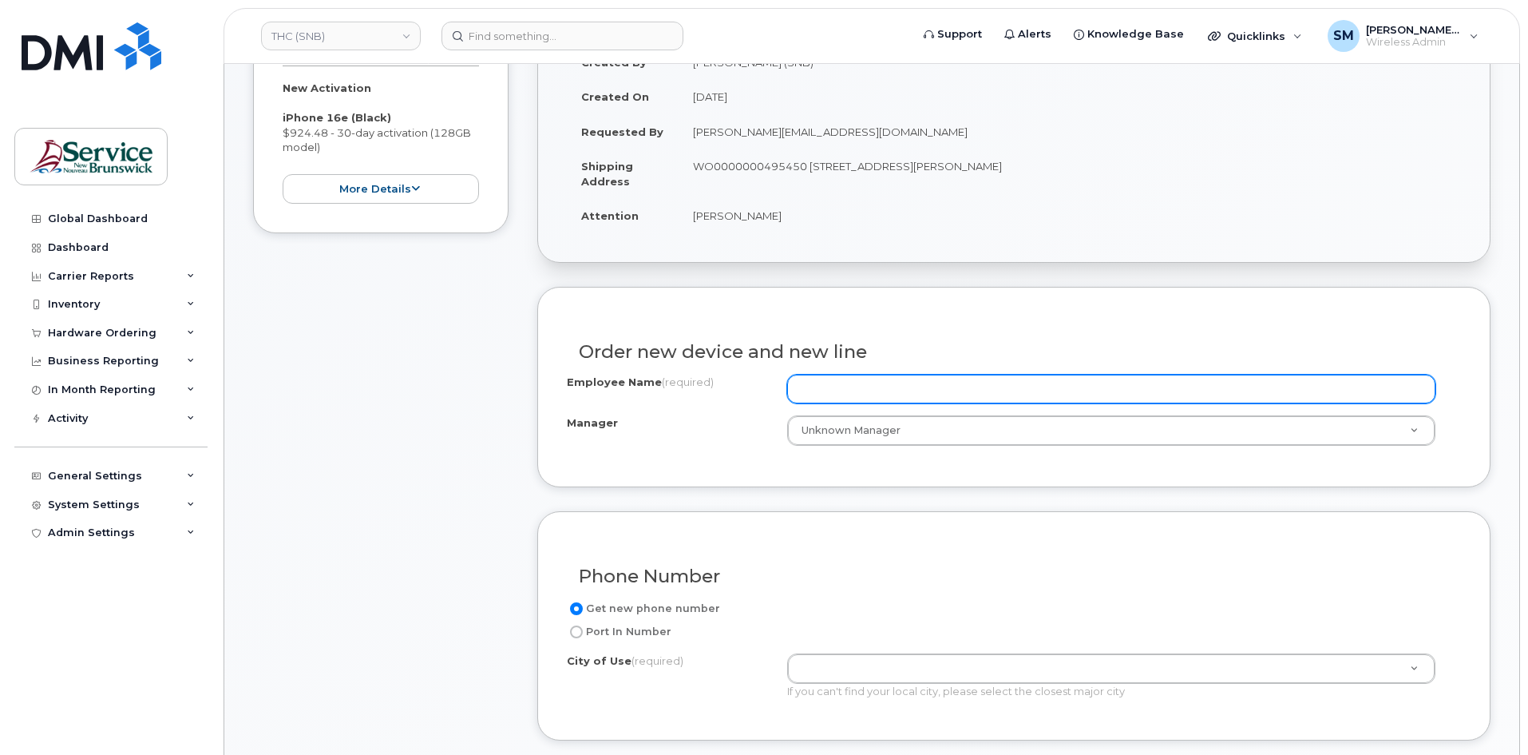
click at [853, 394] on input "Employee Name (required)" at bounding box center [1111, 389] width 648 height 29
paste input "[PERSON_NAME]"
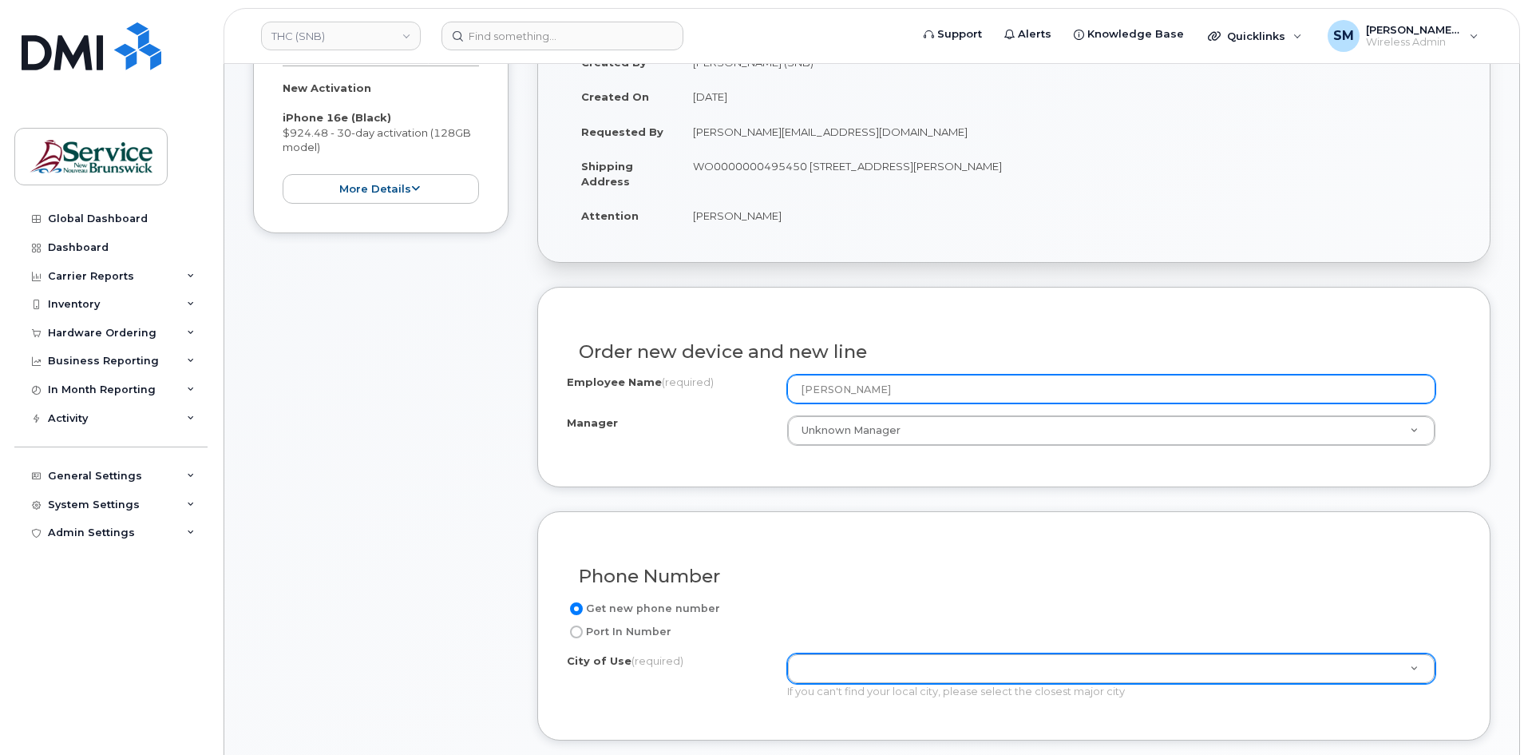
type input "[PERSON_NAME]"
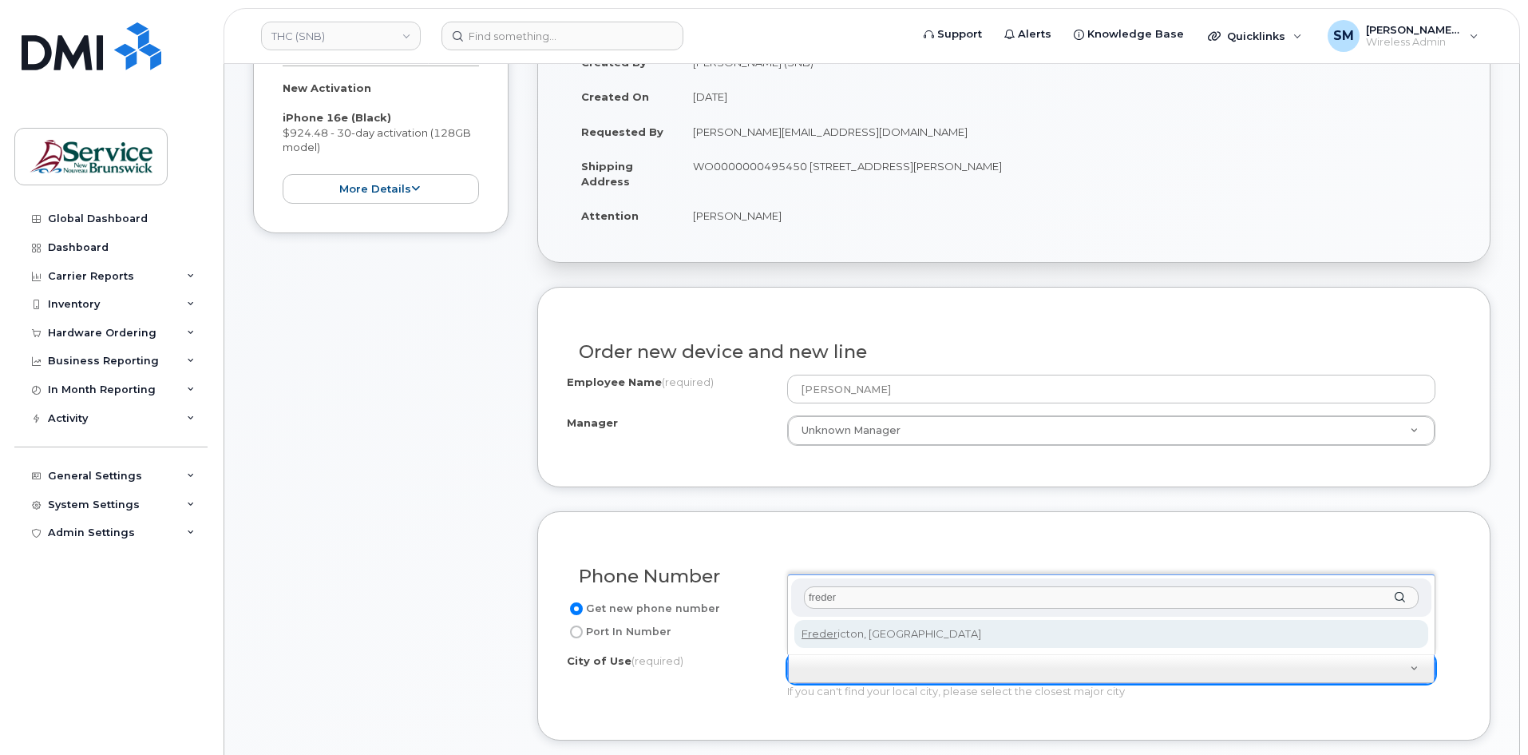
type input "freder"
type input "1578"
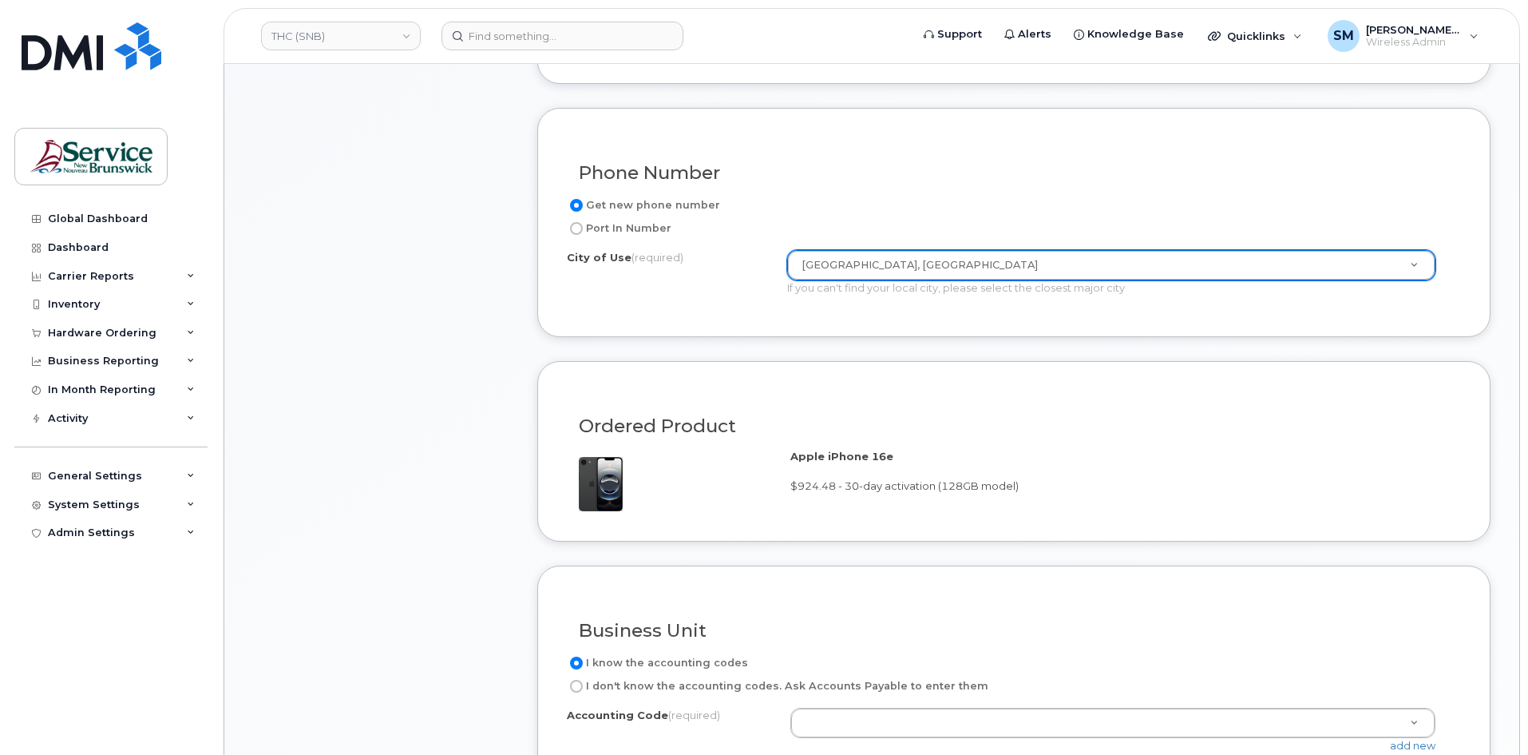
scroll to position [958, 0]
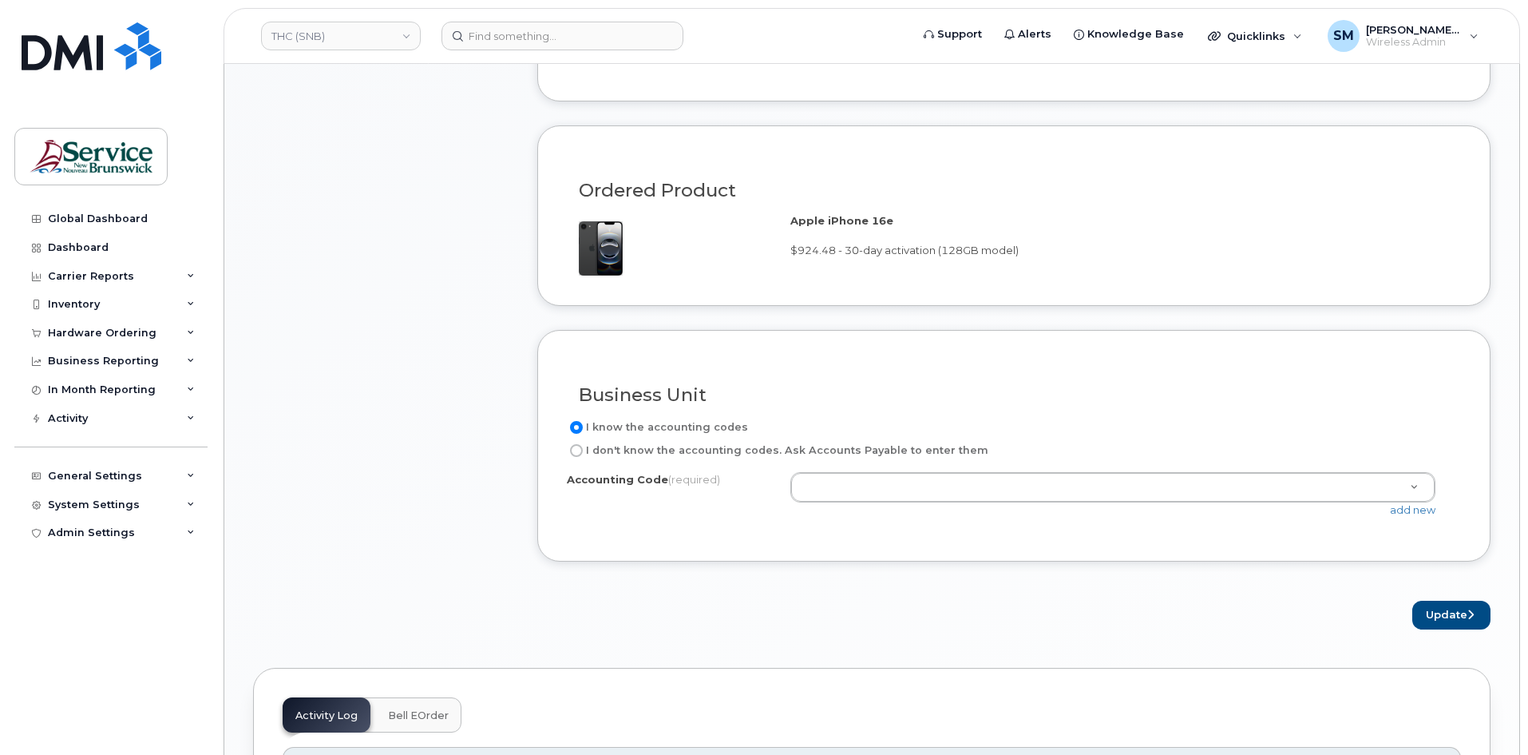
drag, startPoint x: 991, startPoint y: 488, endPoint x: 1014, endPoint y: 478, distance: 25.4
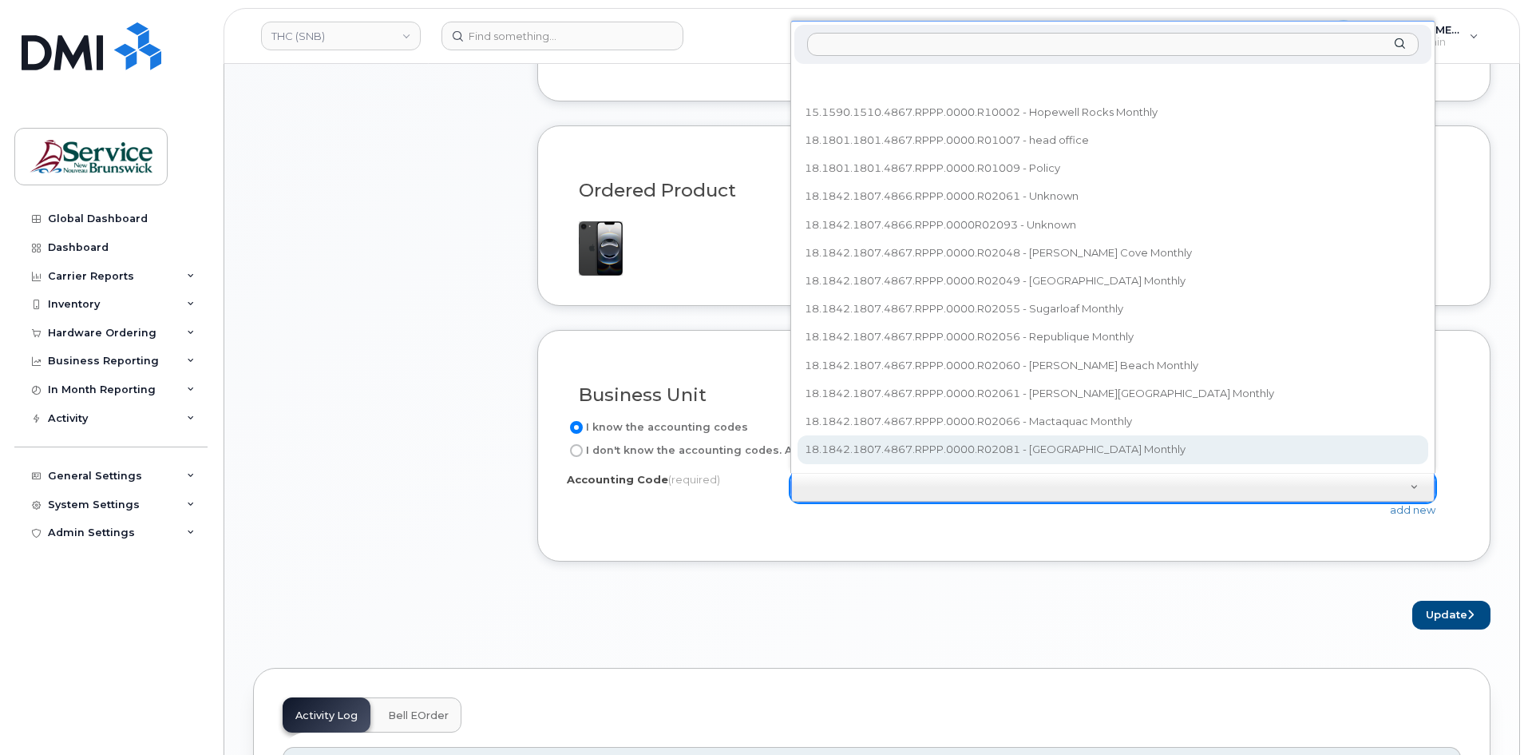
type input "18.1863.1806.4866.RPPP.0000.R06014"
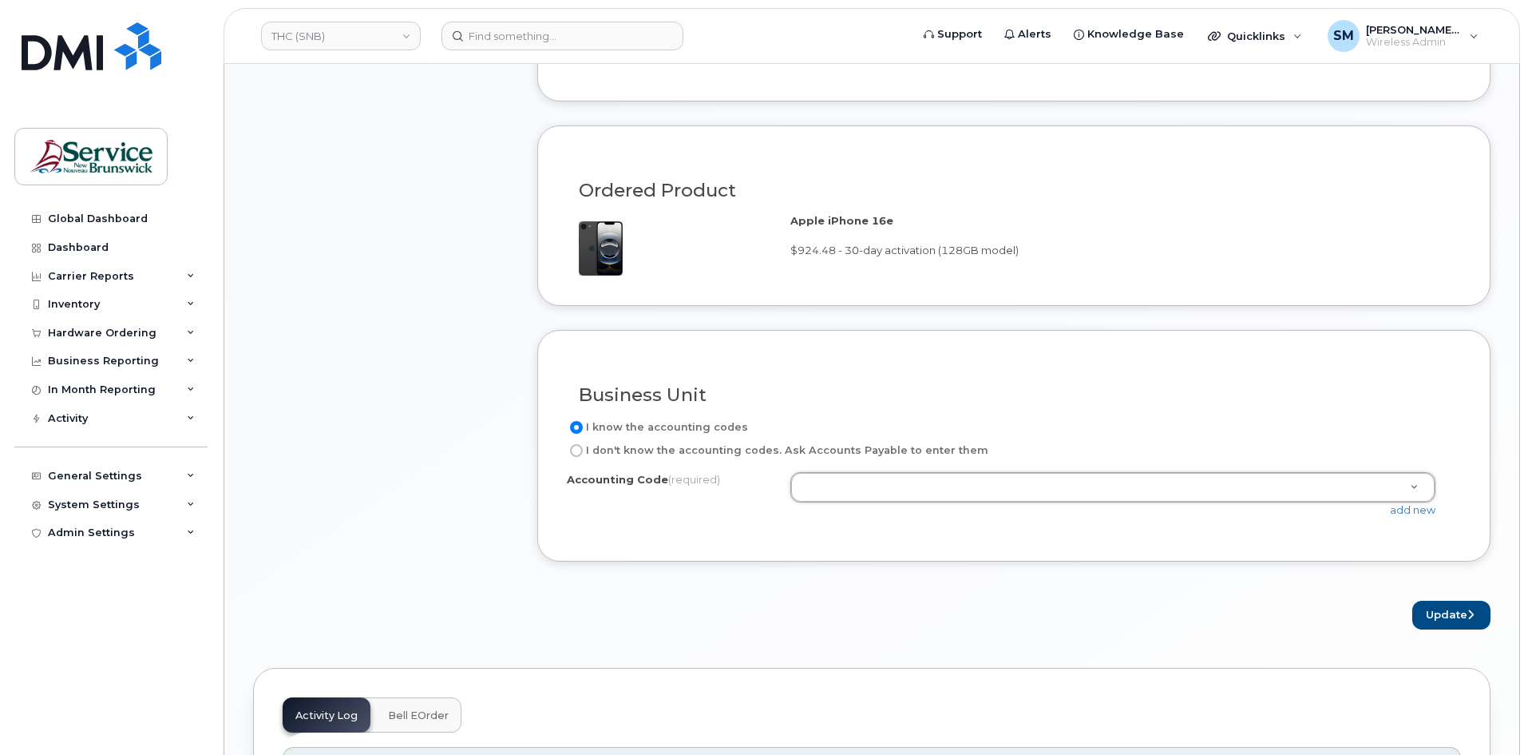
paste input "18.1863.1806.4866.RPPP.0000.R06014"
type input "18.1863.1806.4866.RPPP.0000.R06014"
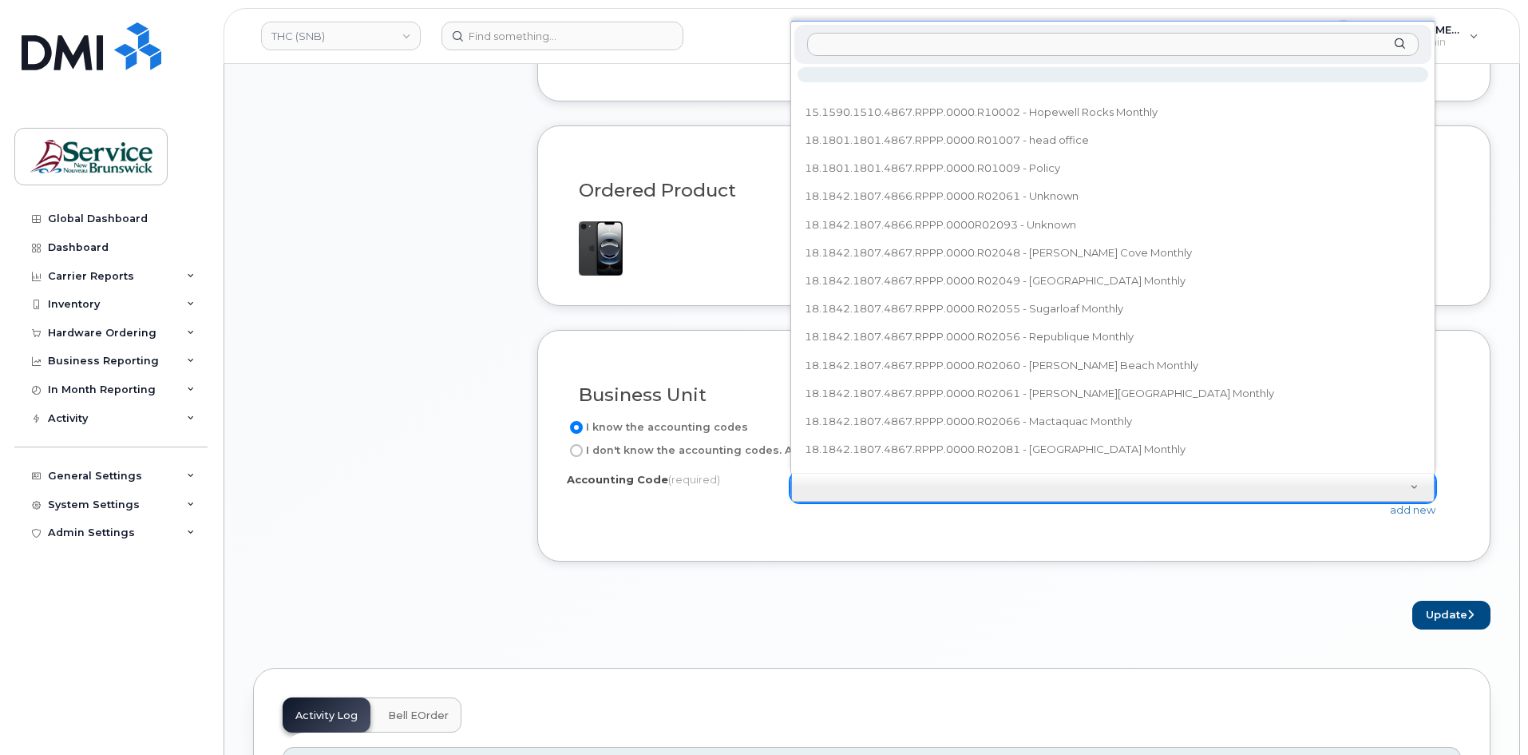
paste input "18.1863.1806.4866.RPPP.0000.R06014"
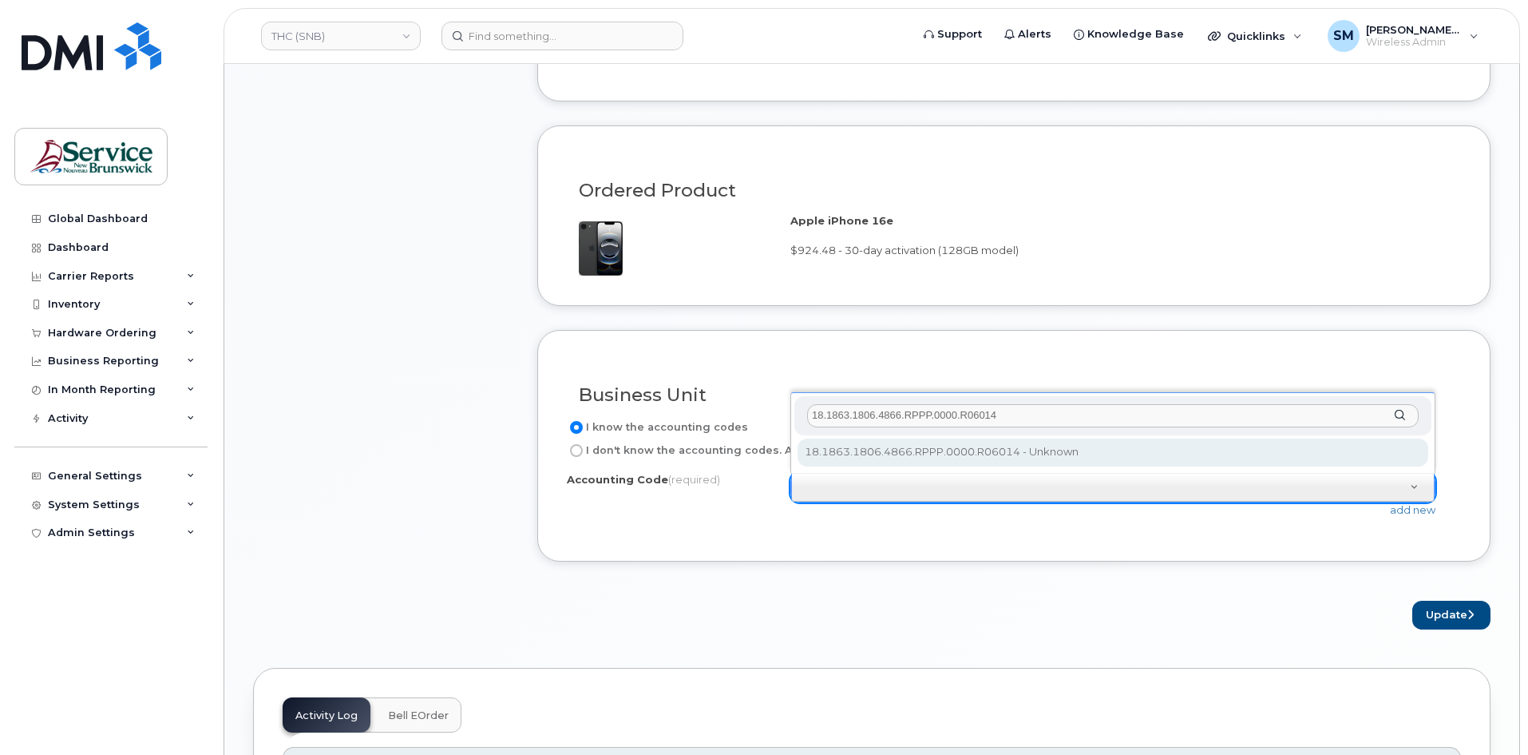
type input "18.1863.1806.4866.RPPP.0000.R06014"
select select "18.1863.1806.4866.RPPP.0000.R06014"
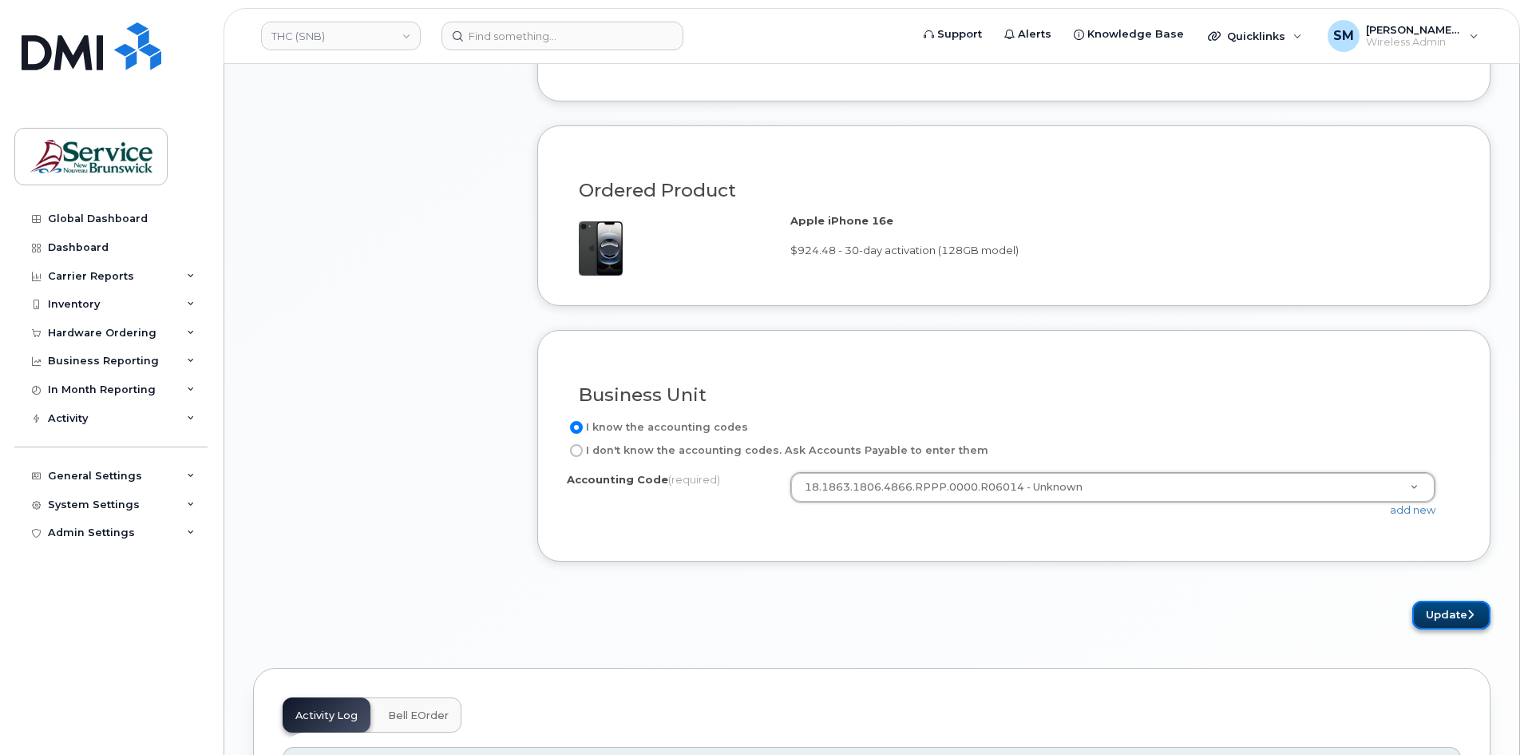
click at [1467, 623] on button "Update" at bounding box center [1452, 616] width 78 height 30
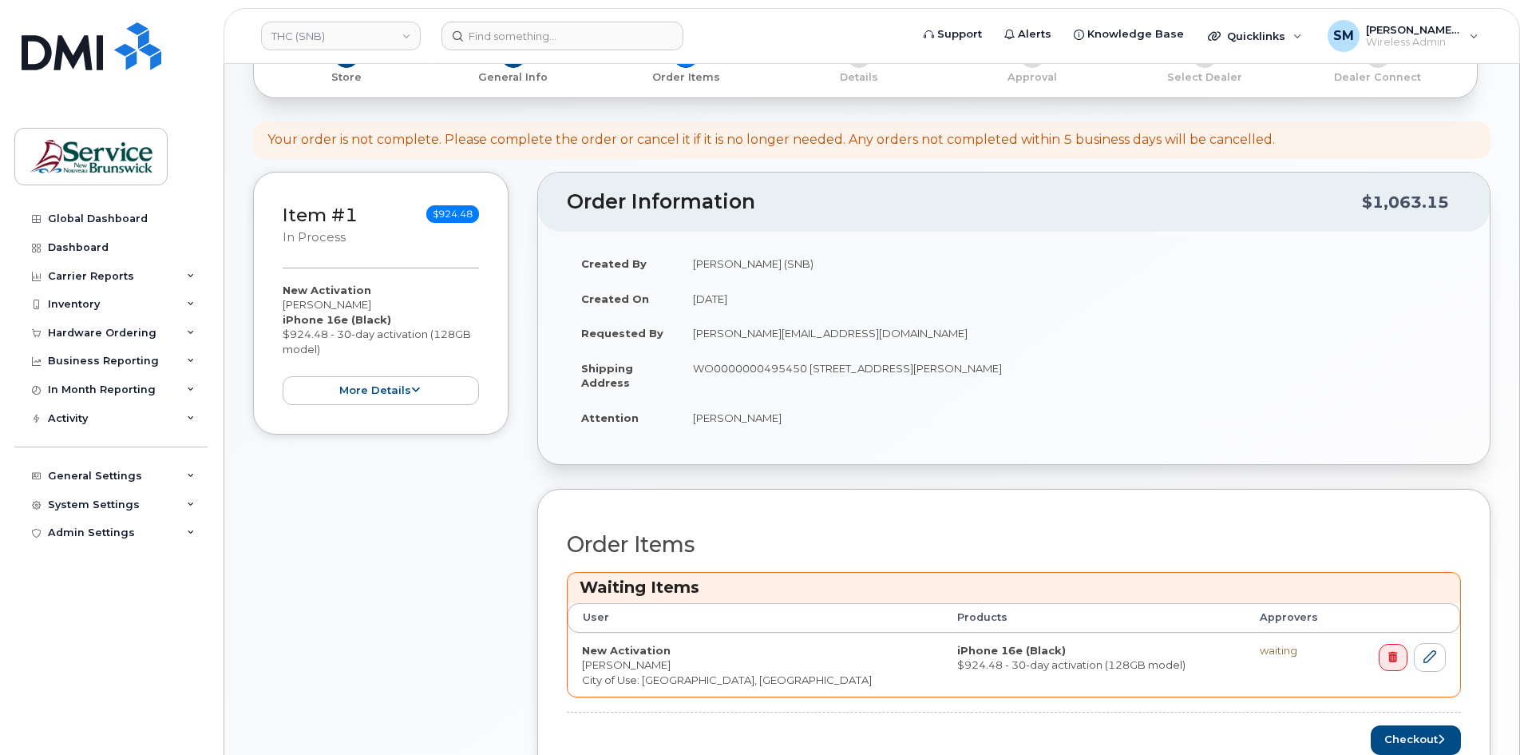
scroll to position [479, 0]
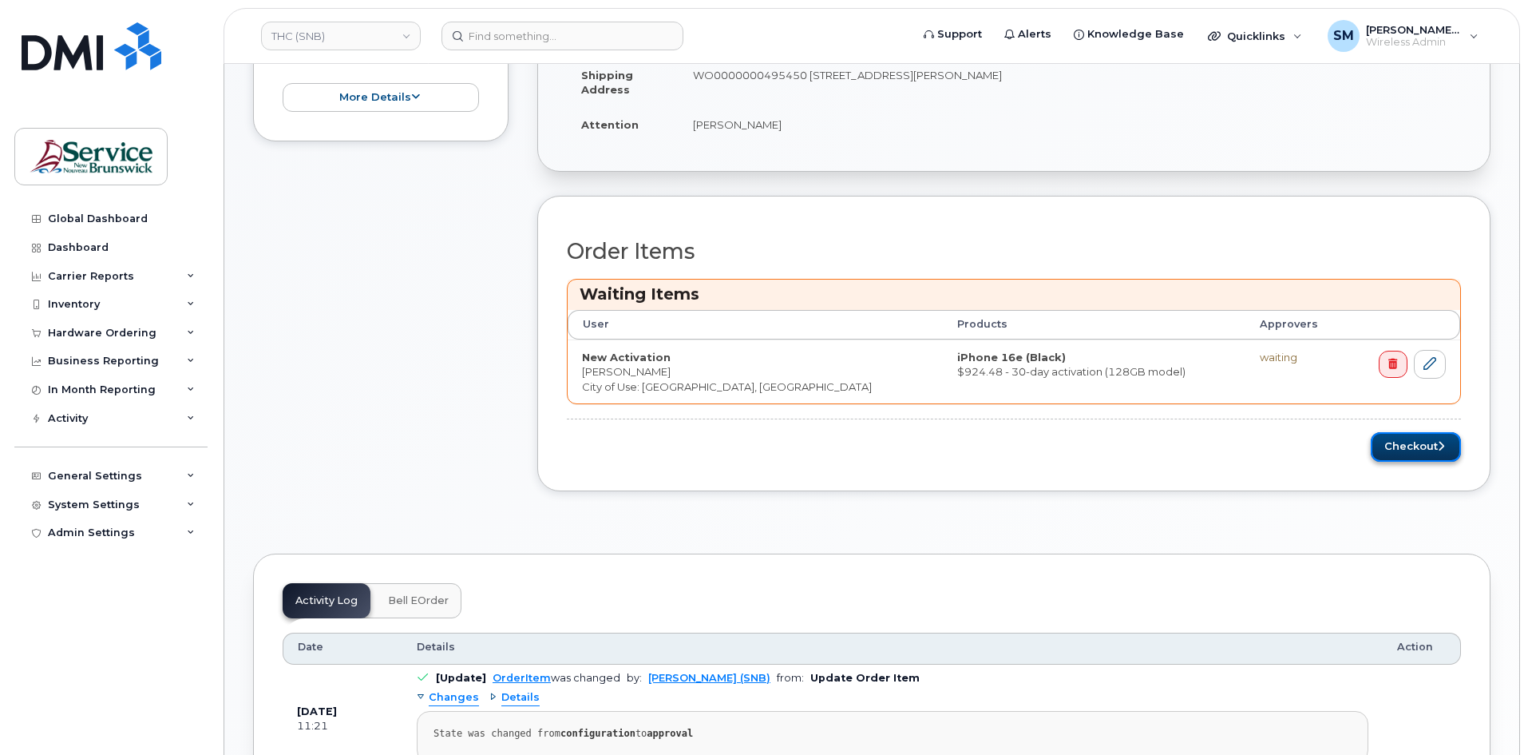
click at [1424, 445] on button "Checkout" at bounding box center [1416, 447] width 90 height 30
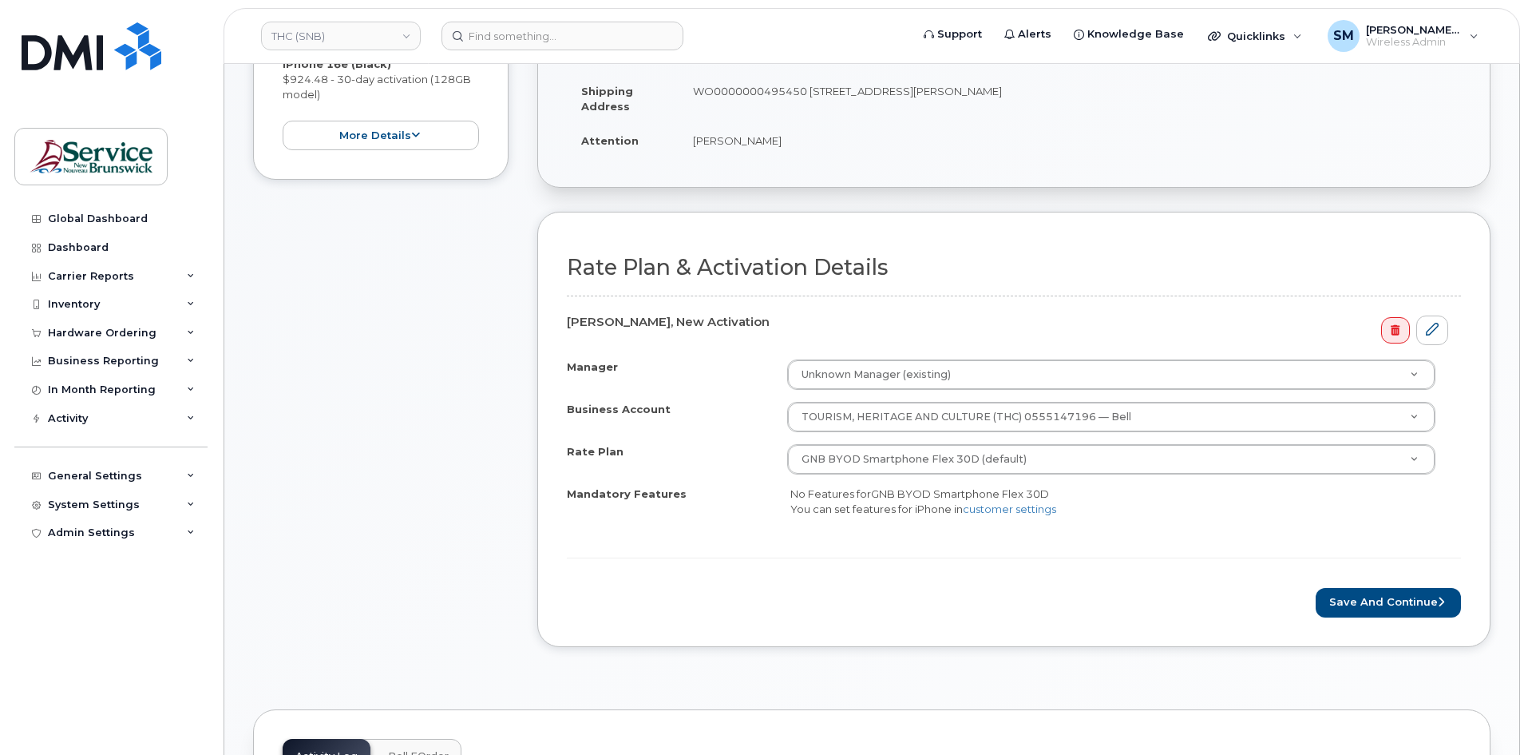
scroll to position [479, 0]
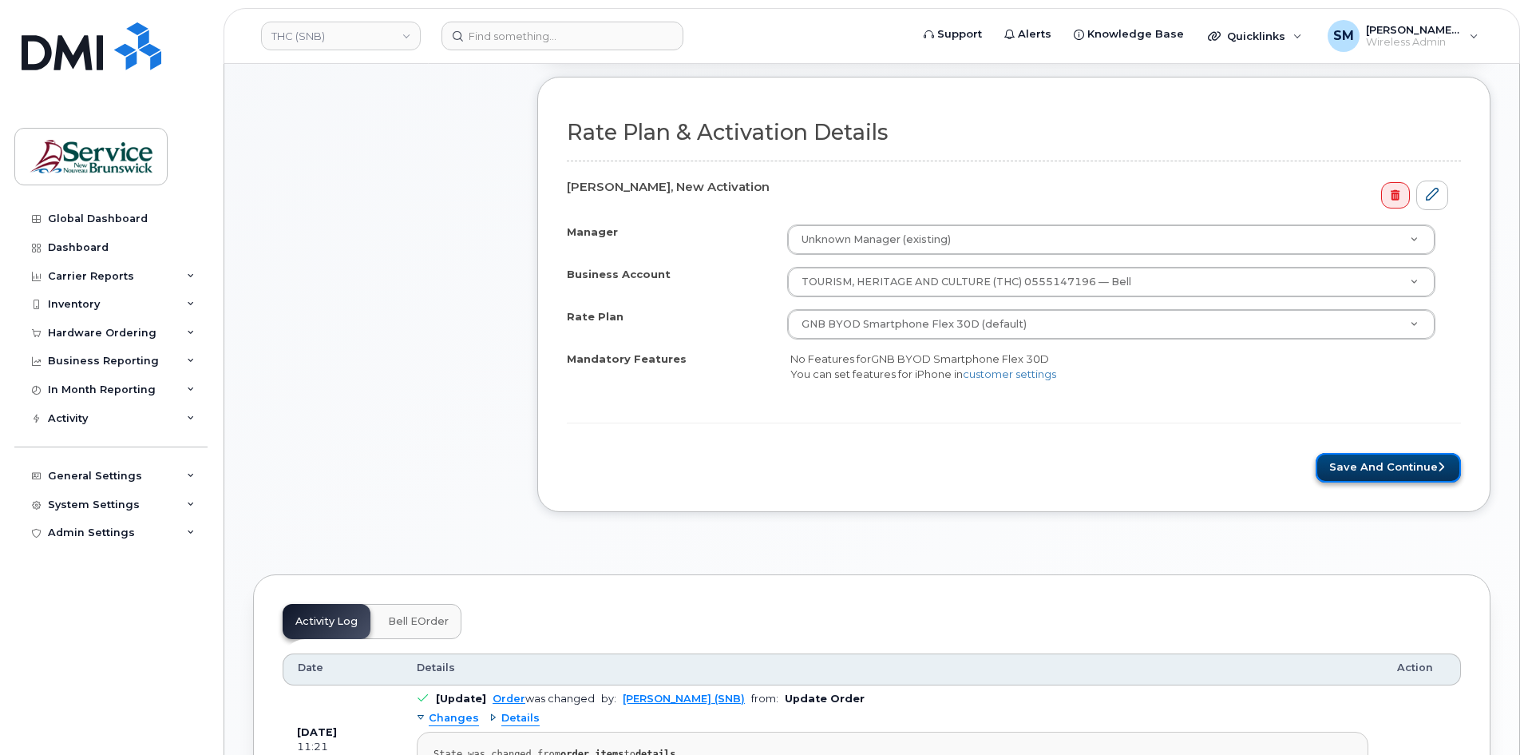
click at [1416, 470] on button "Save and Continue" at bounding box center [1388, 468] width 145 height 30
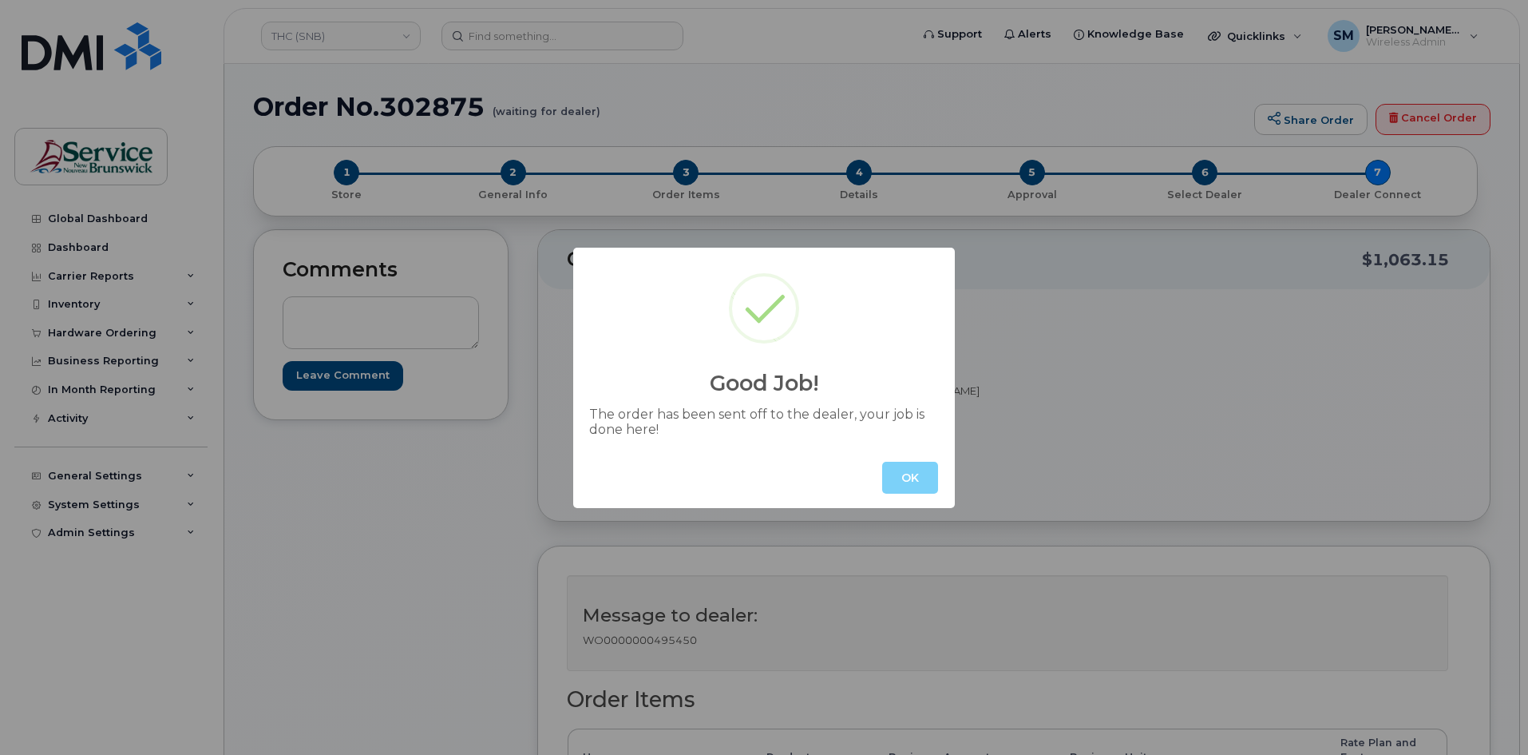
click at [920, 487] on button "OK" at bounding box center [910, 478] width 56 height 32
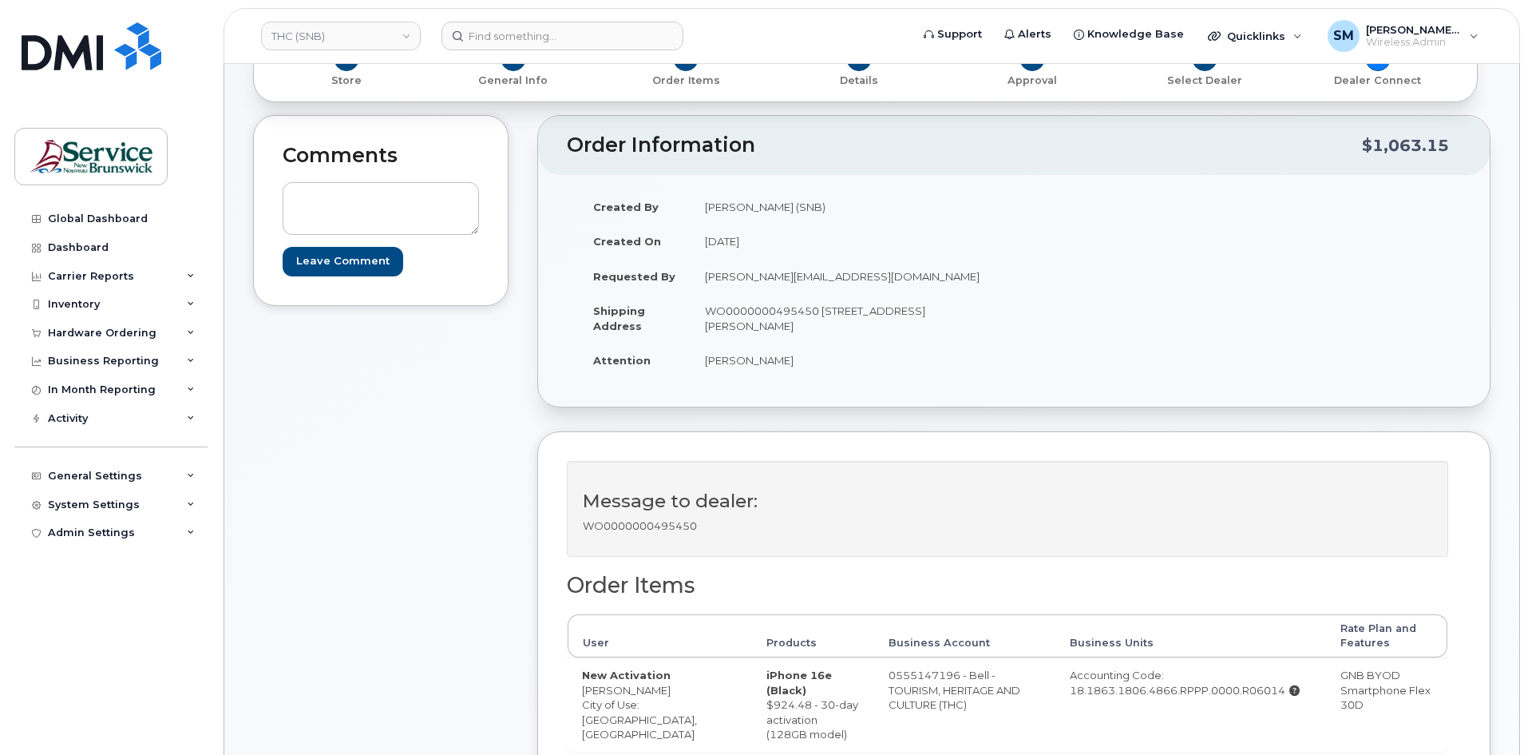
scroll to position [319, 0]
